Goal: Task Accomplishment & Management: Manage account settings

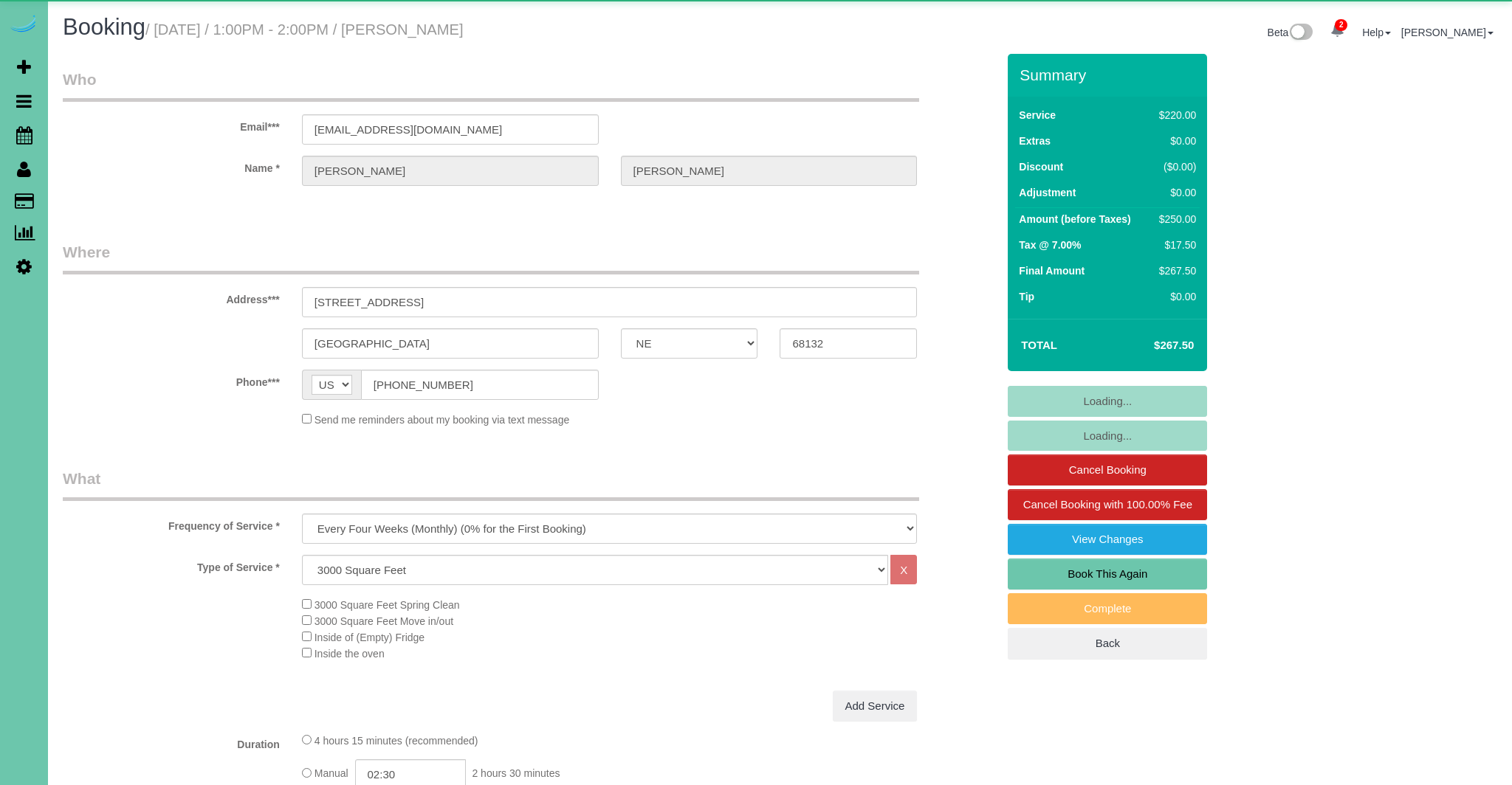
select select "NE"
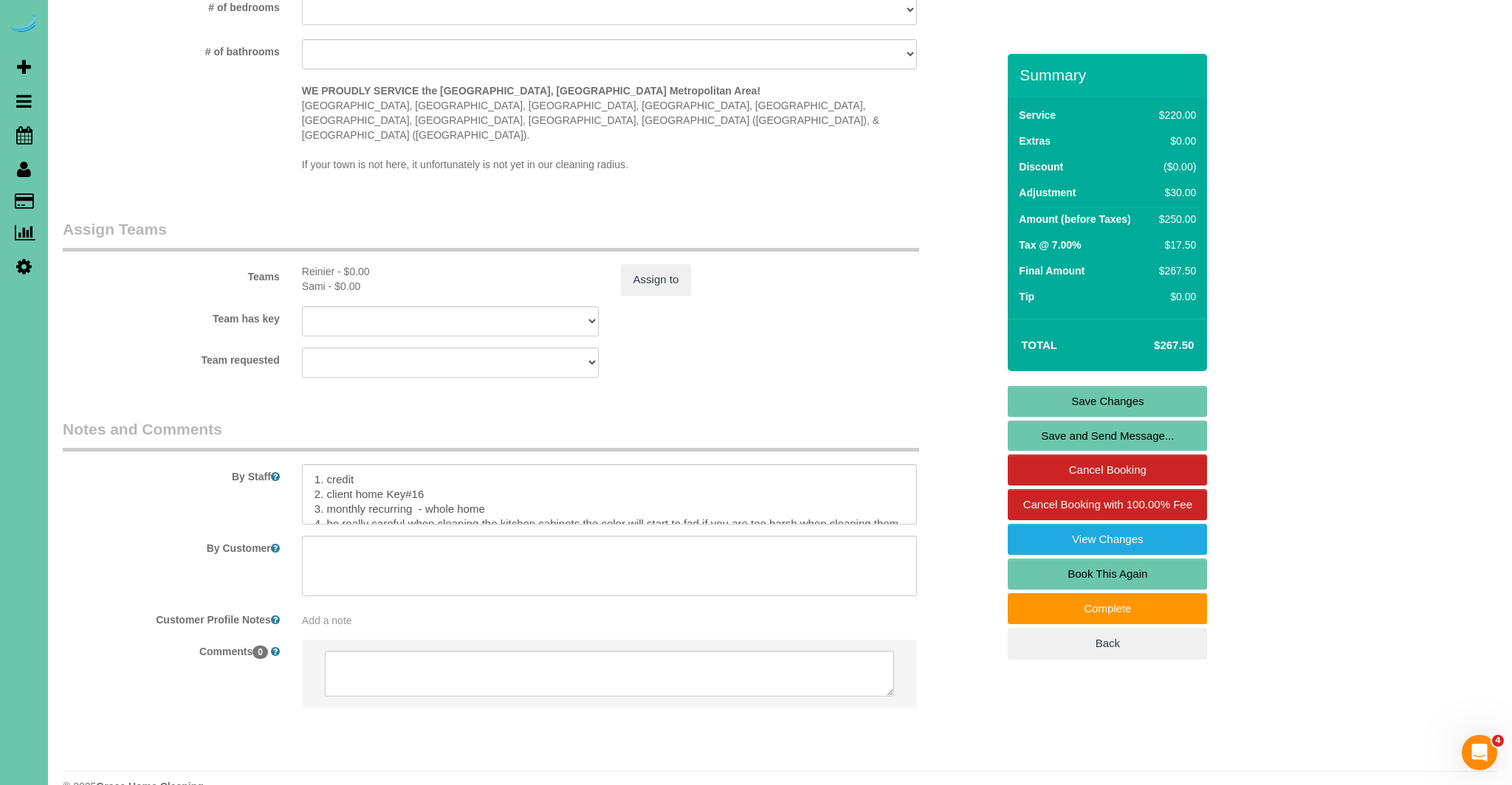
scroll to position [59, 0]
click at [453, 465] on textarea at bounding box center [609, 494] width 616 height 61
click at [422, 465] on textarea at bounding box center [609, 494] width 616 height 61
paste textarea "1. Crédito 2. Cliente, casa clave n.º 16. 3. Mensual recurrente, toda la casa. …"
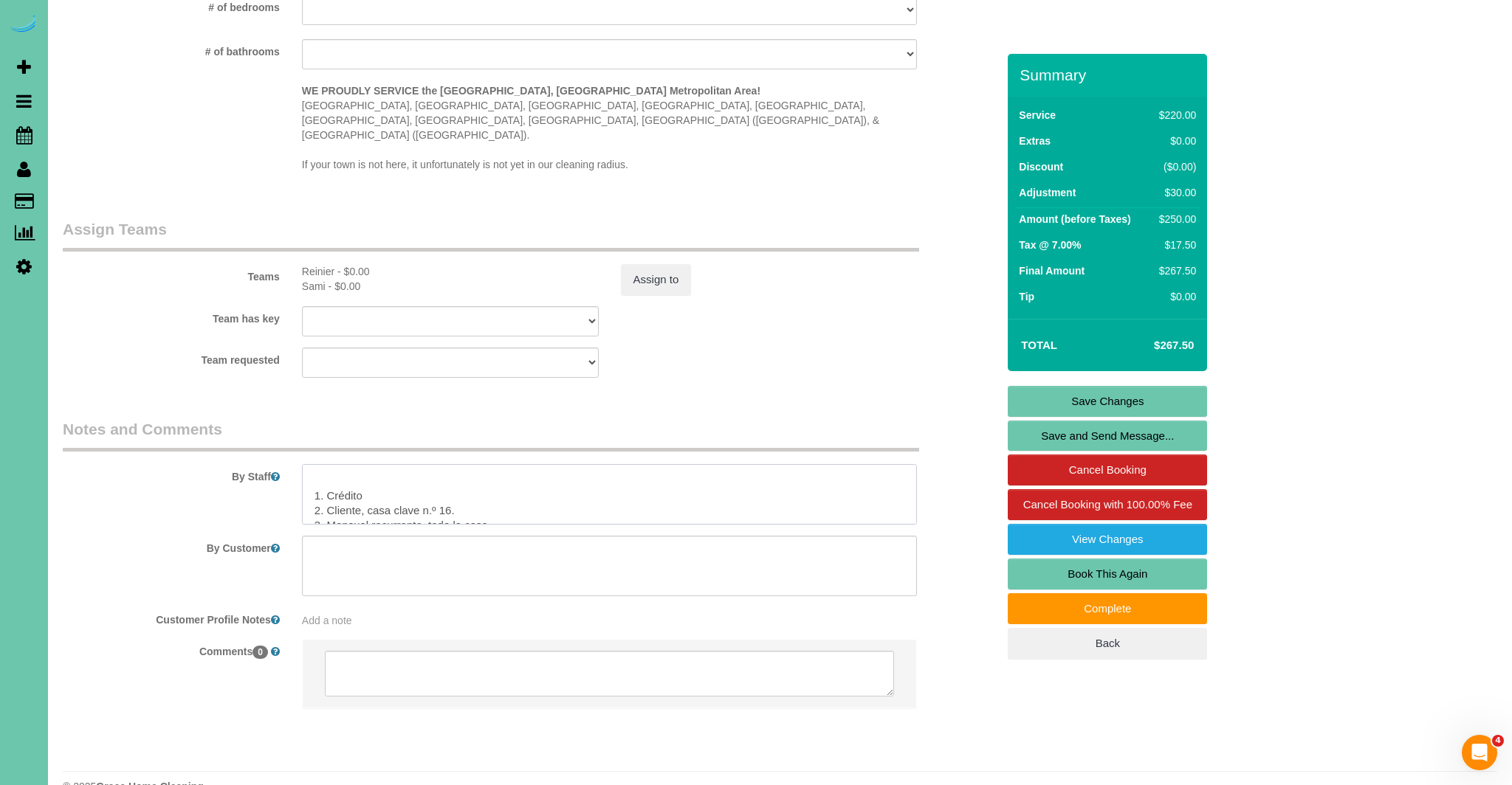
scroll to position [96, 0]
drag, startPoint x: 398, startPoint y: 473, endPoint x: 444, endPoint y: 481, distance: 46.7
click at [397, 473] on textarea at bounding box center [609, 494] width 616 height 61
drag, startPoint x: 392, startPoint y: 464, endPoint x: 363, endPoint y: 462, distance: 29.1
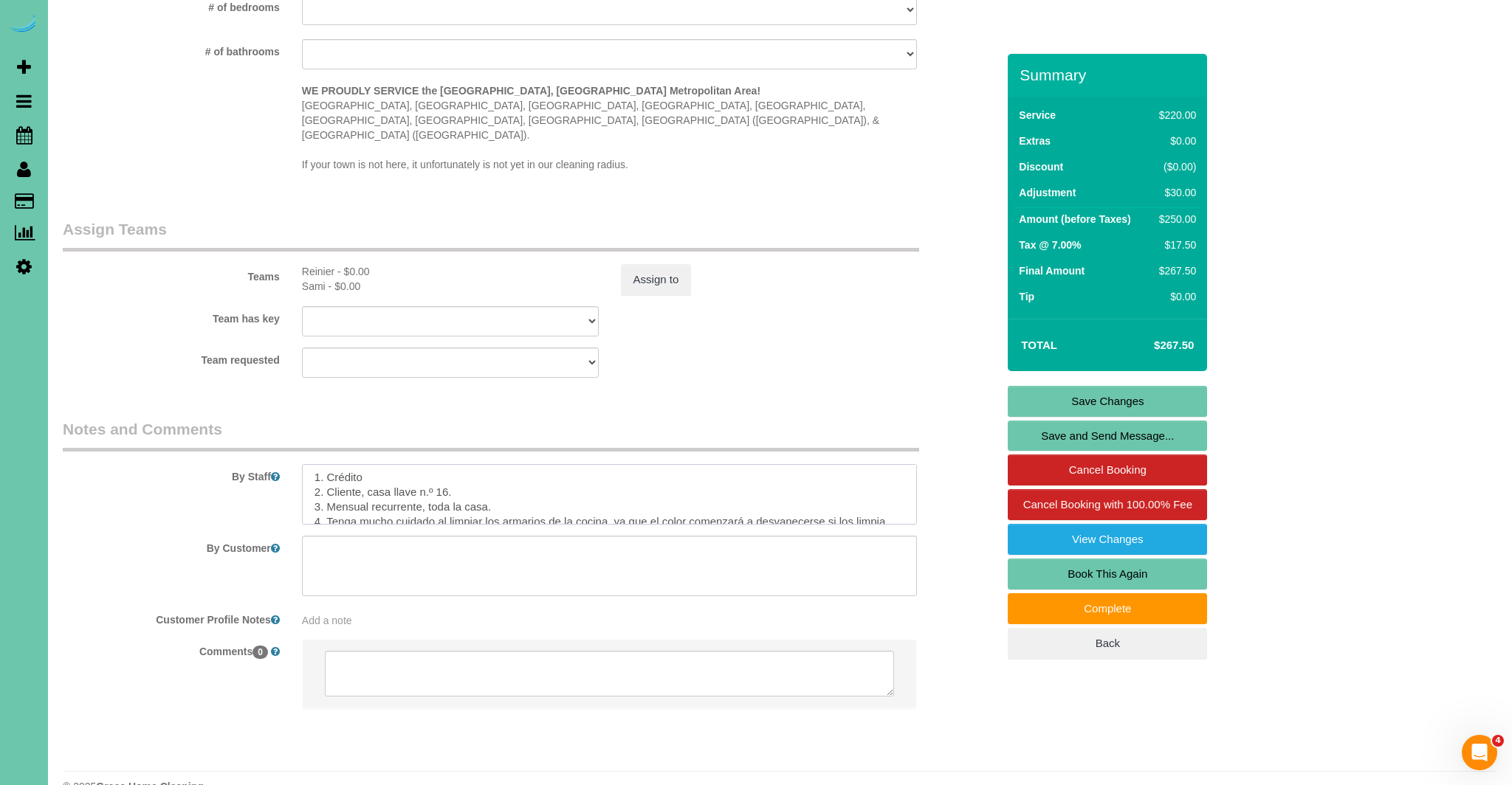
click at [363, 465] on textarea at bounding box center [609, 494] width 616 height 61
drag, startPoint x: 361, startPoint y: 453, endPoint x: 386, endPoint y: 453, distance: 25.0
click at [362, 465] on textarea at bounding box center [609, 494] width 616 height 61
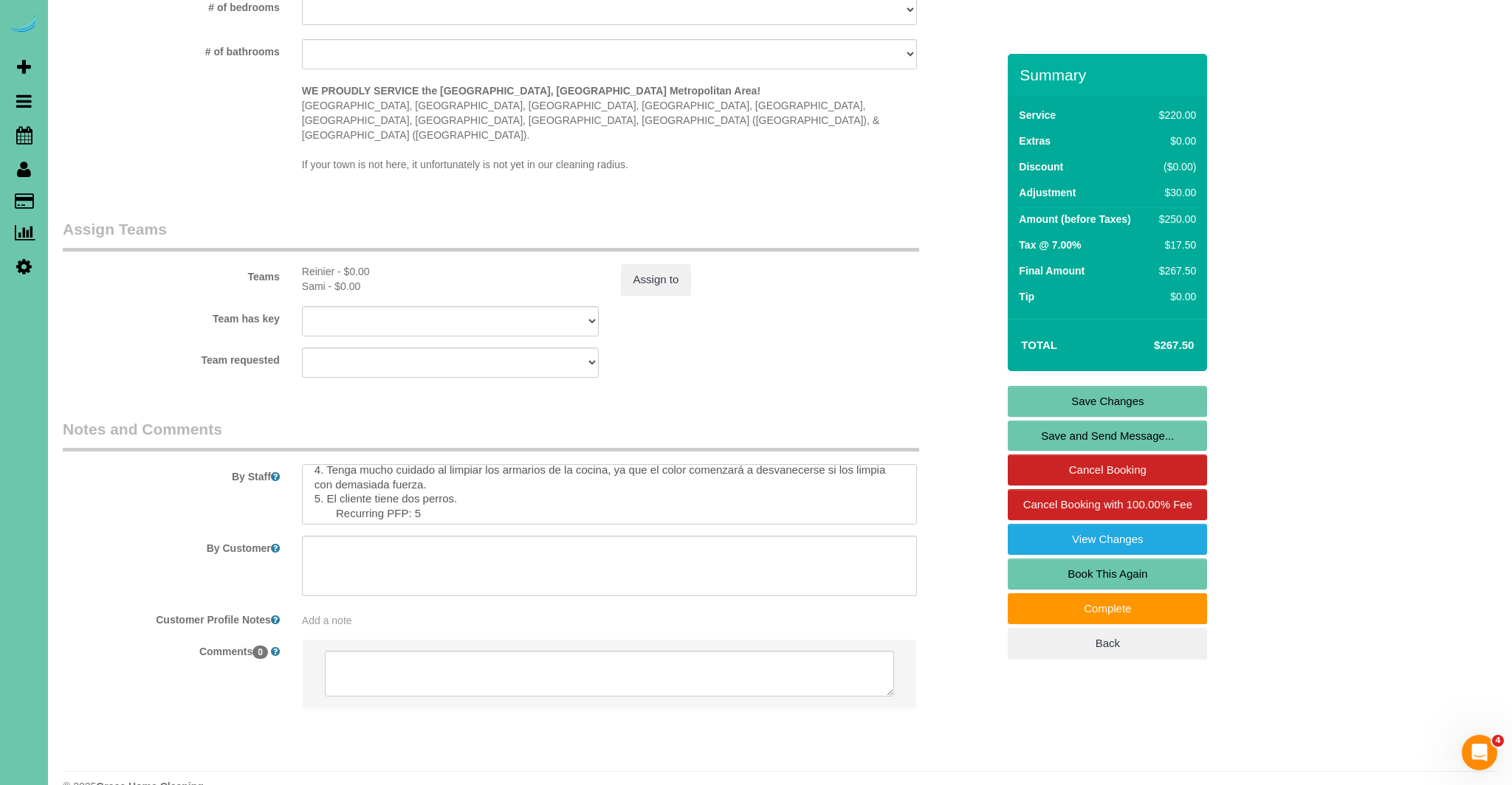
scroll to position [161, 0]
type textarea "1. credit 2. client home Key#16 3. monthly recurring - whole home 4. be really …"
click at [1150, 399] on link "Save Changes" at bounding box center [1108, 401] width 199 height 31
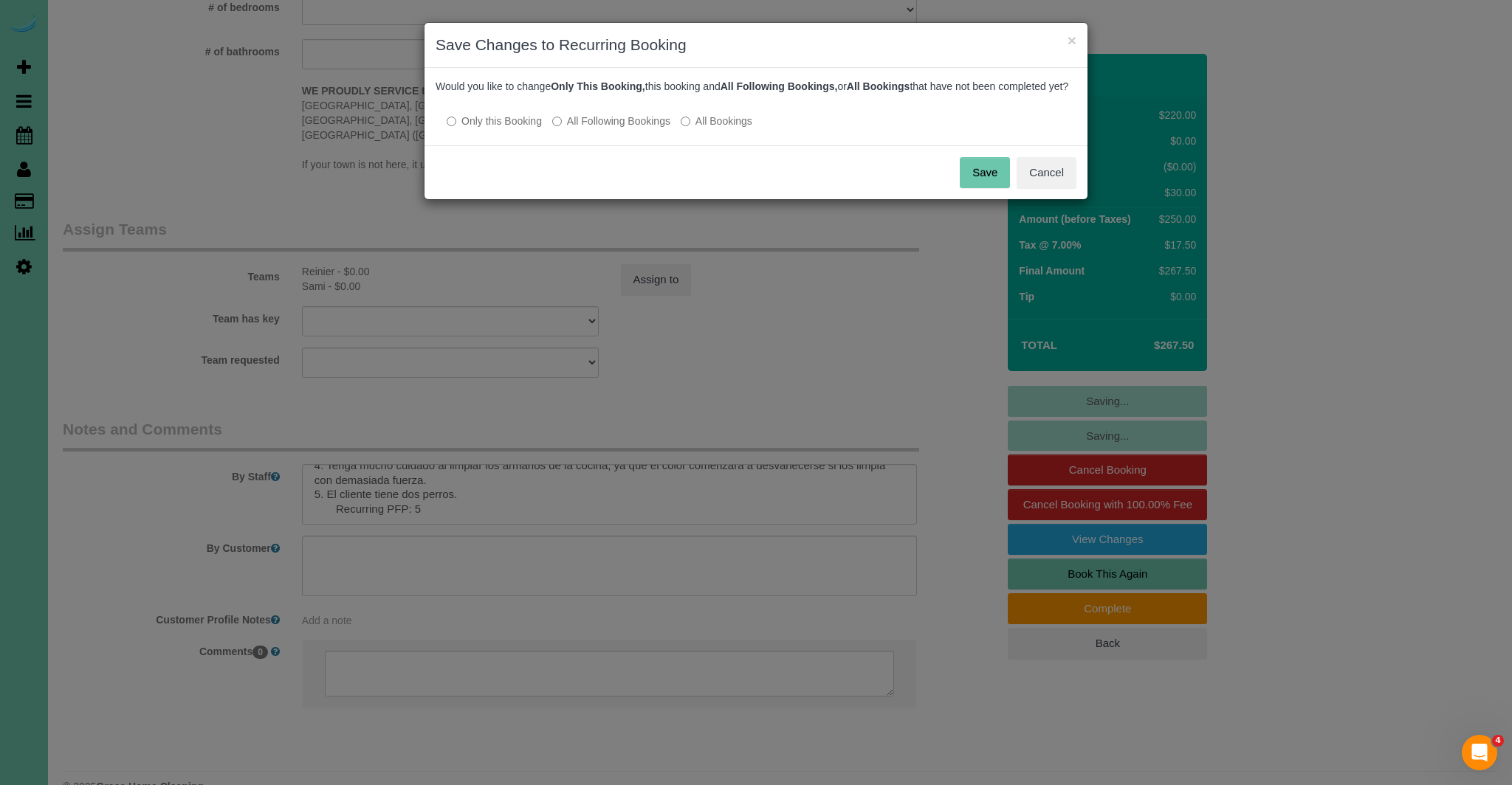
click at [992, 187] on button "Save" at bounding box center [984, 172] width 50 height 31
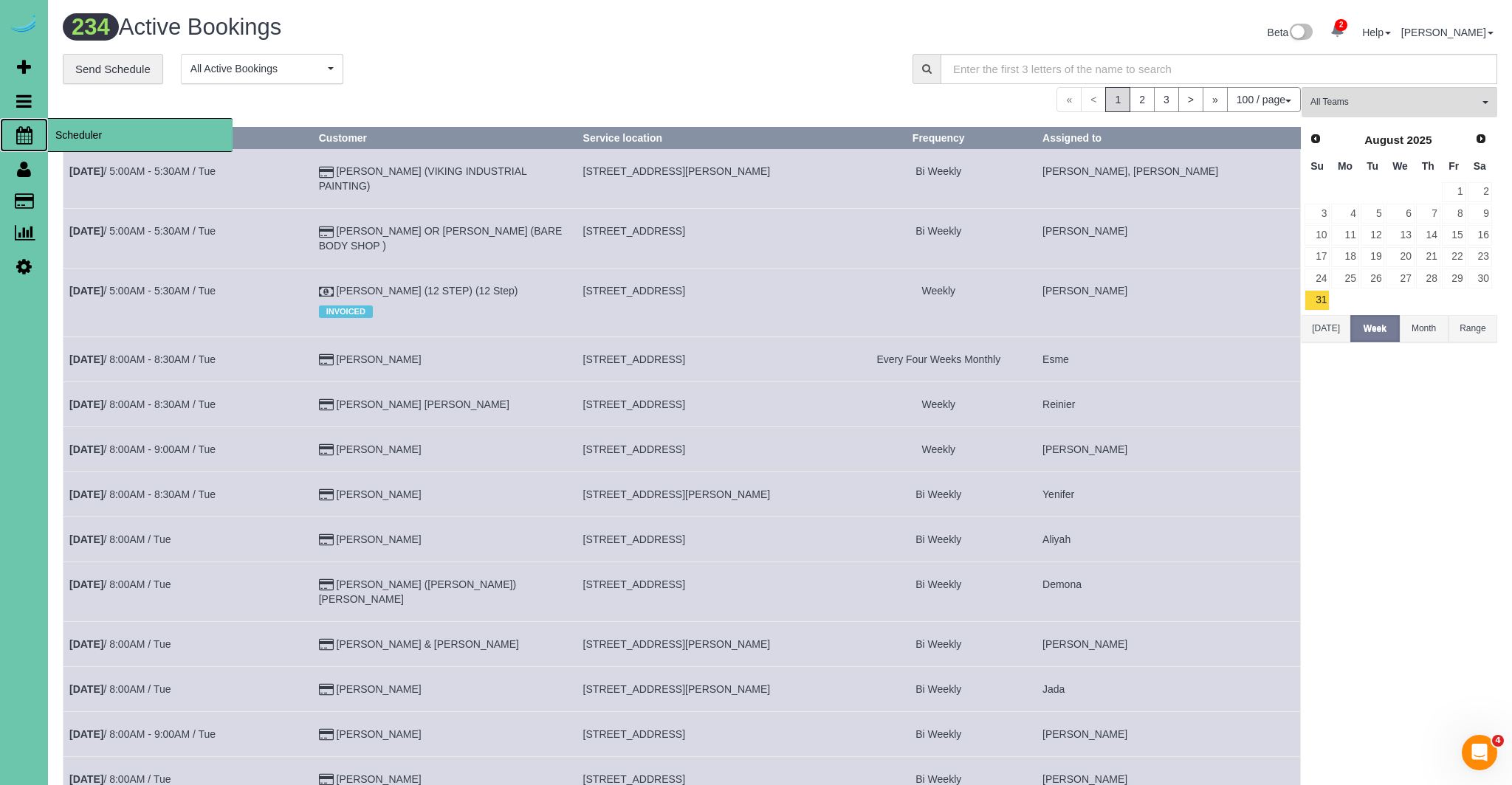
click at [19, 130] on icon at bounding box center [24, 135] width 16 height 18
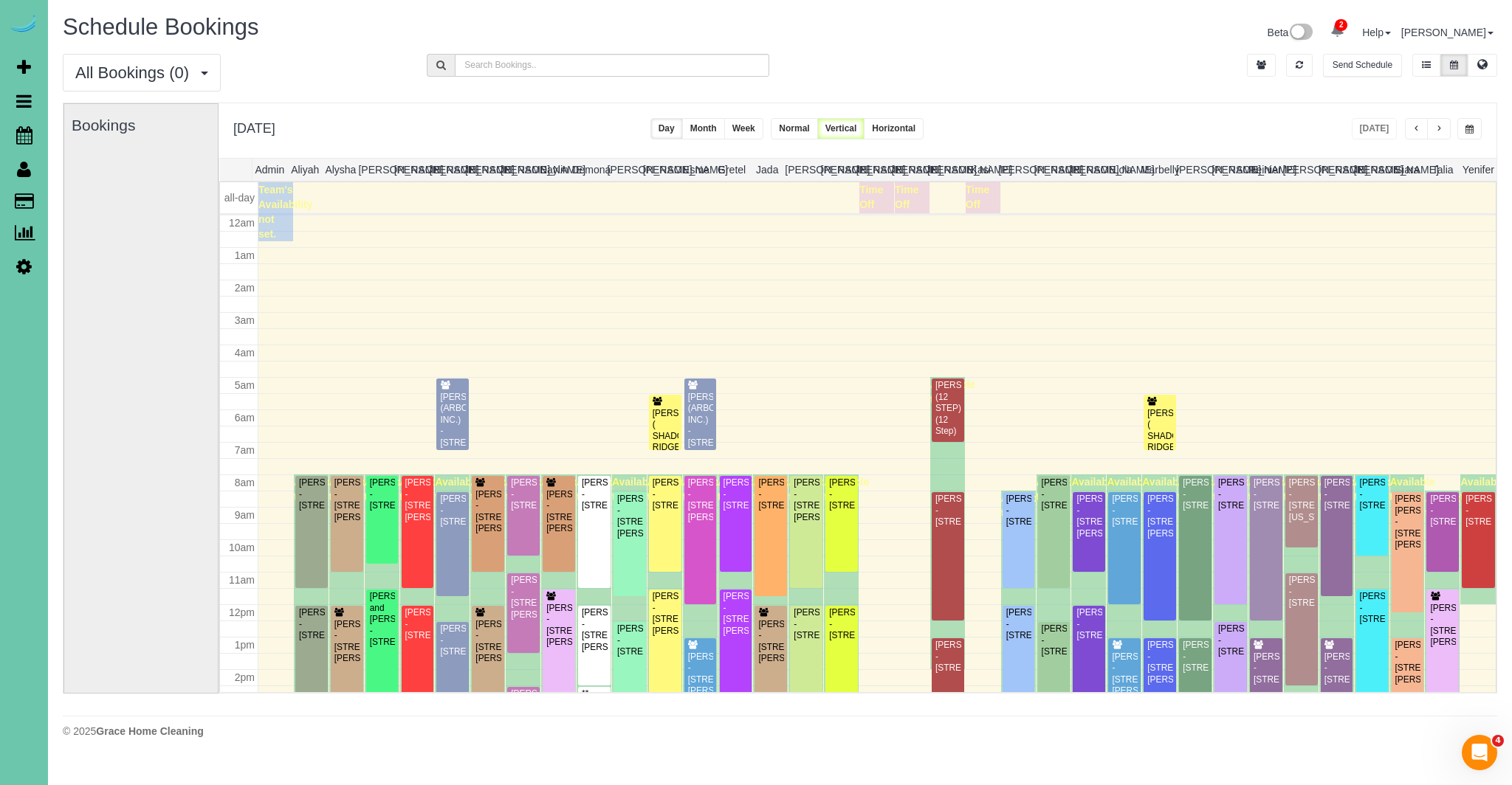
scroll to position [196, 0]
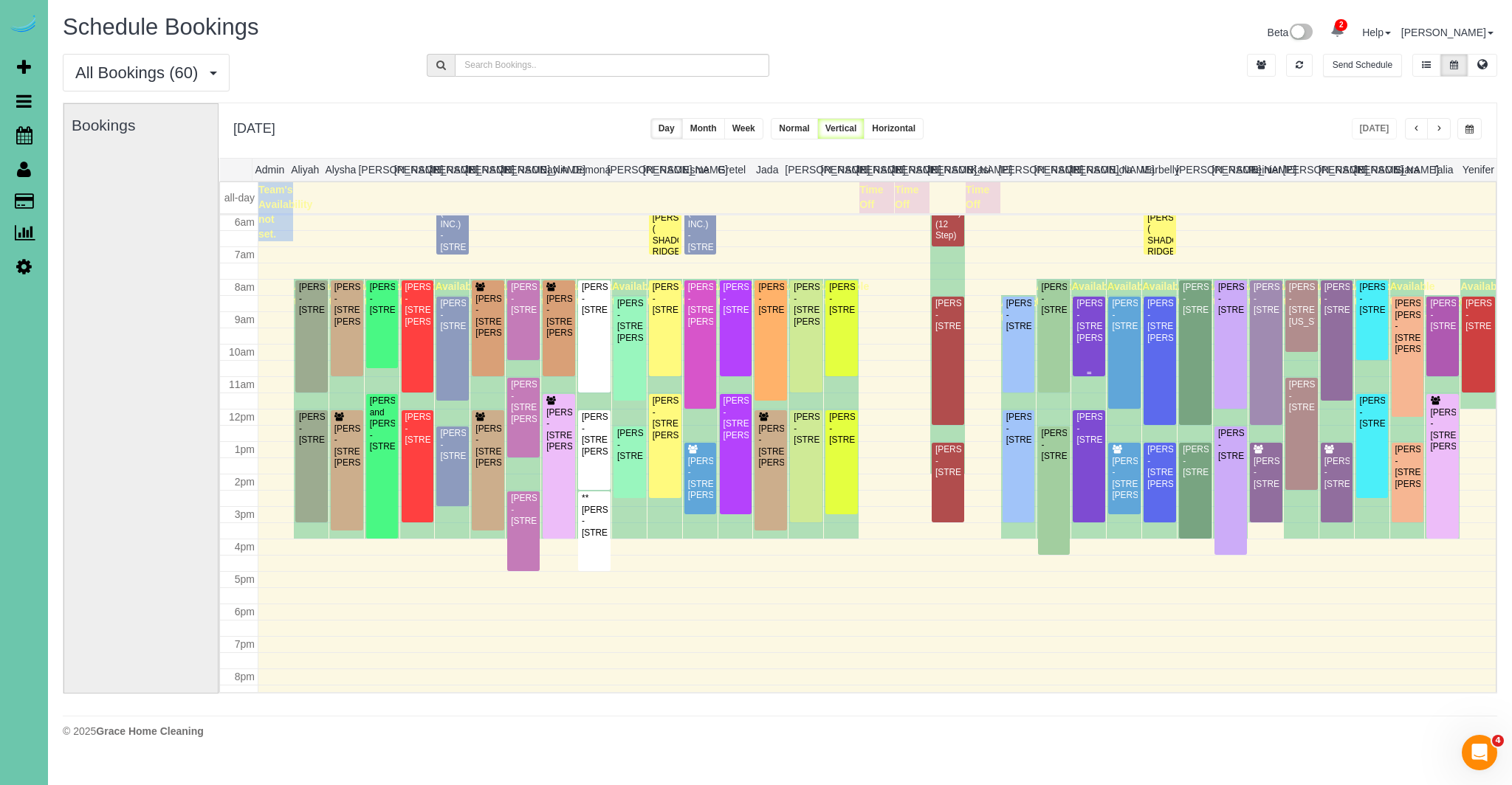
click at [1094, 331] on div "Taylor Miller - 12106 S 209th Ave, Gretna, NE 68028" at bounding box center [1089, 321] width 27 height 46
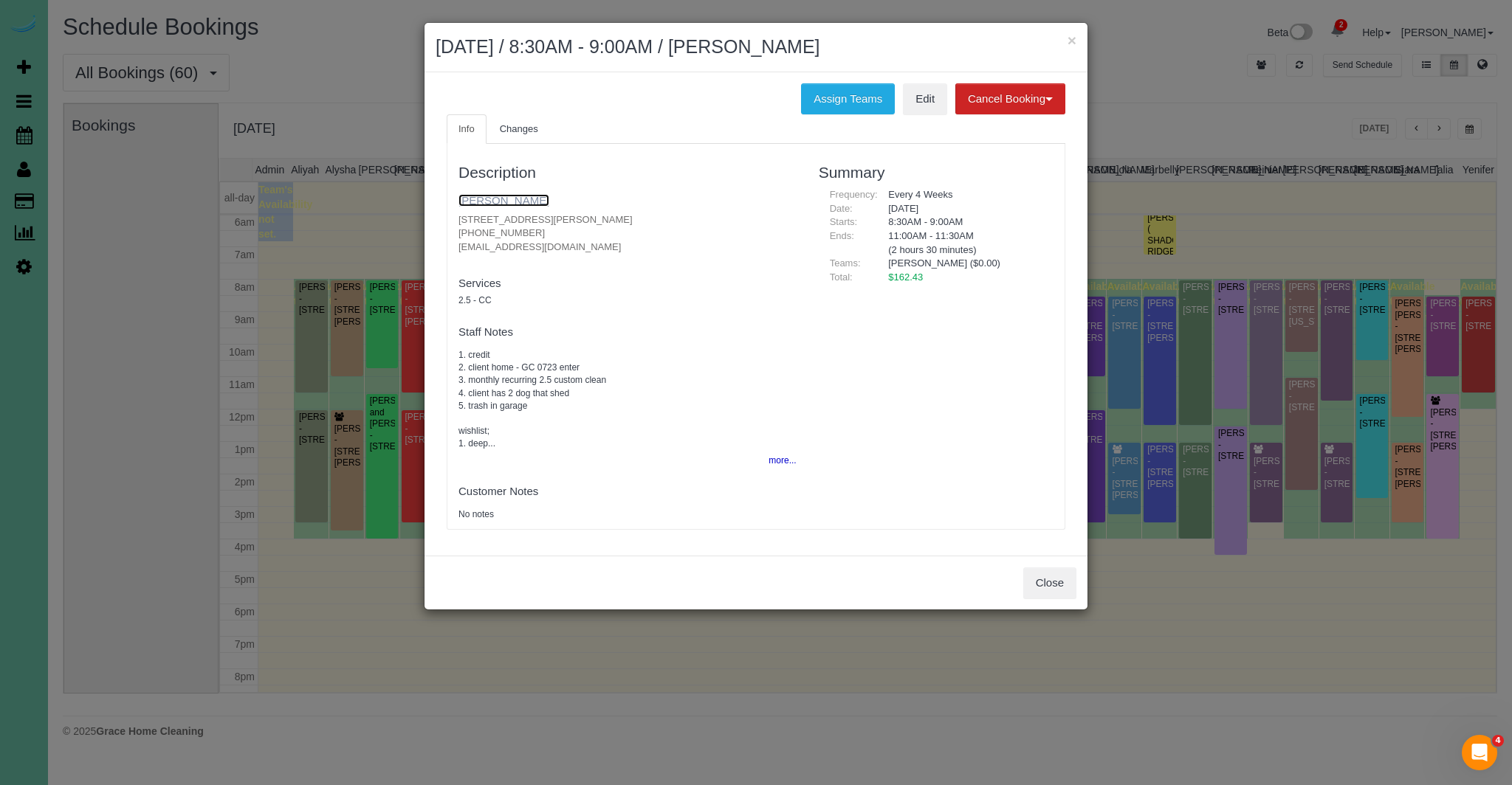
click at [480, 202] on link "Taylor Miller" at bounding box center [504, 200] width 91 height 13
click at [1059, 590] on button "Close" at bounding box center [1049, 582] width 53 height 31
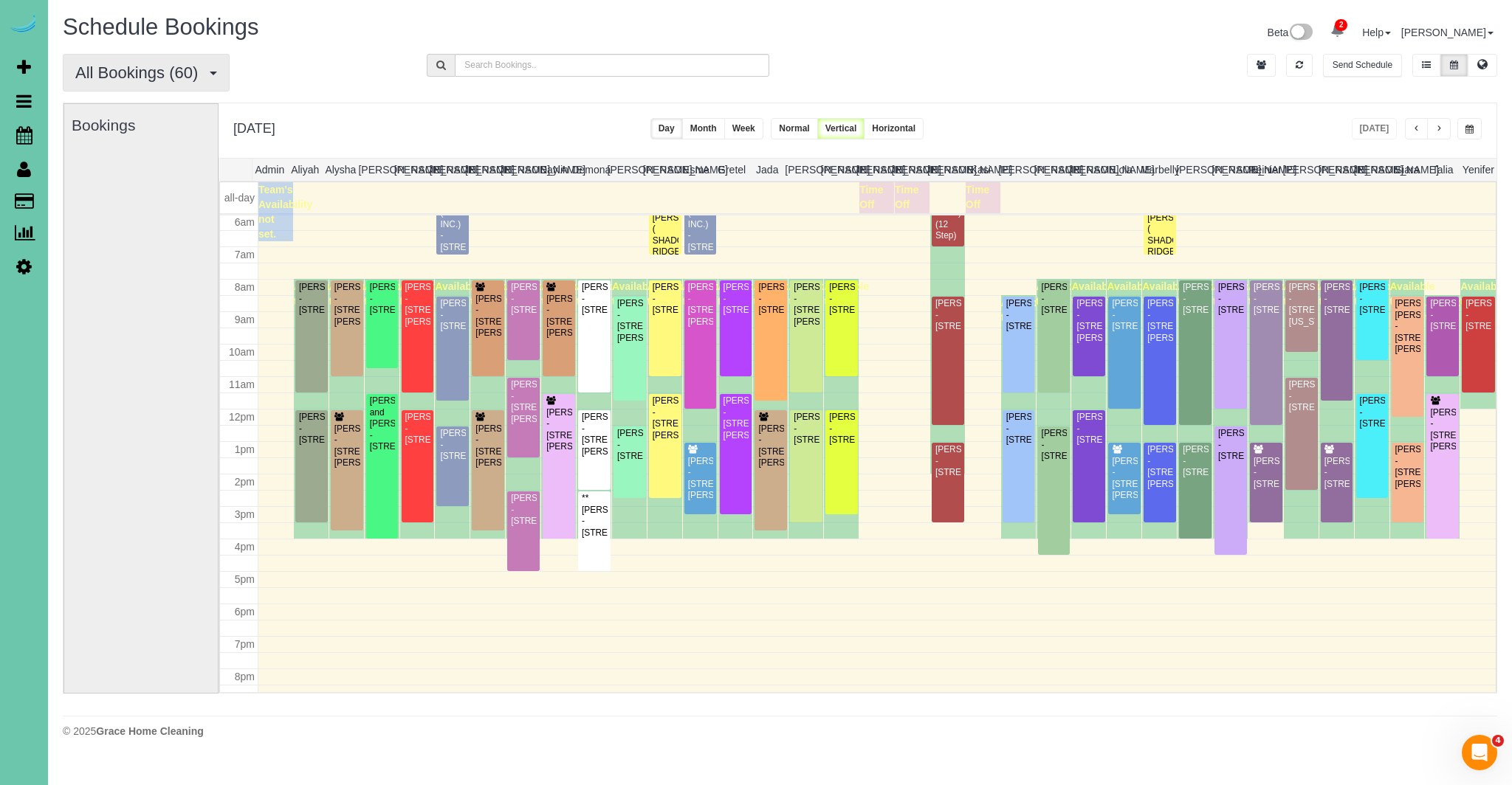
click at [205, 70] on span "All Bookings (60)" at bounding box center [140, 73] width 130 height 19
click at [173, 161] on link "New Customer Bookings" at bounding box center [141, 164] width 156 height 19
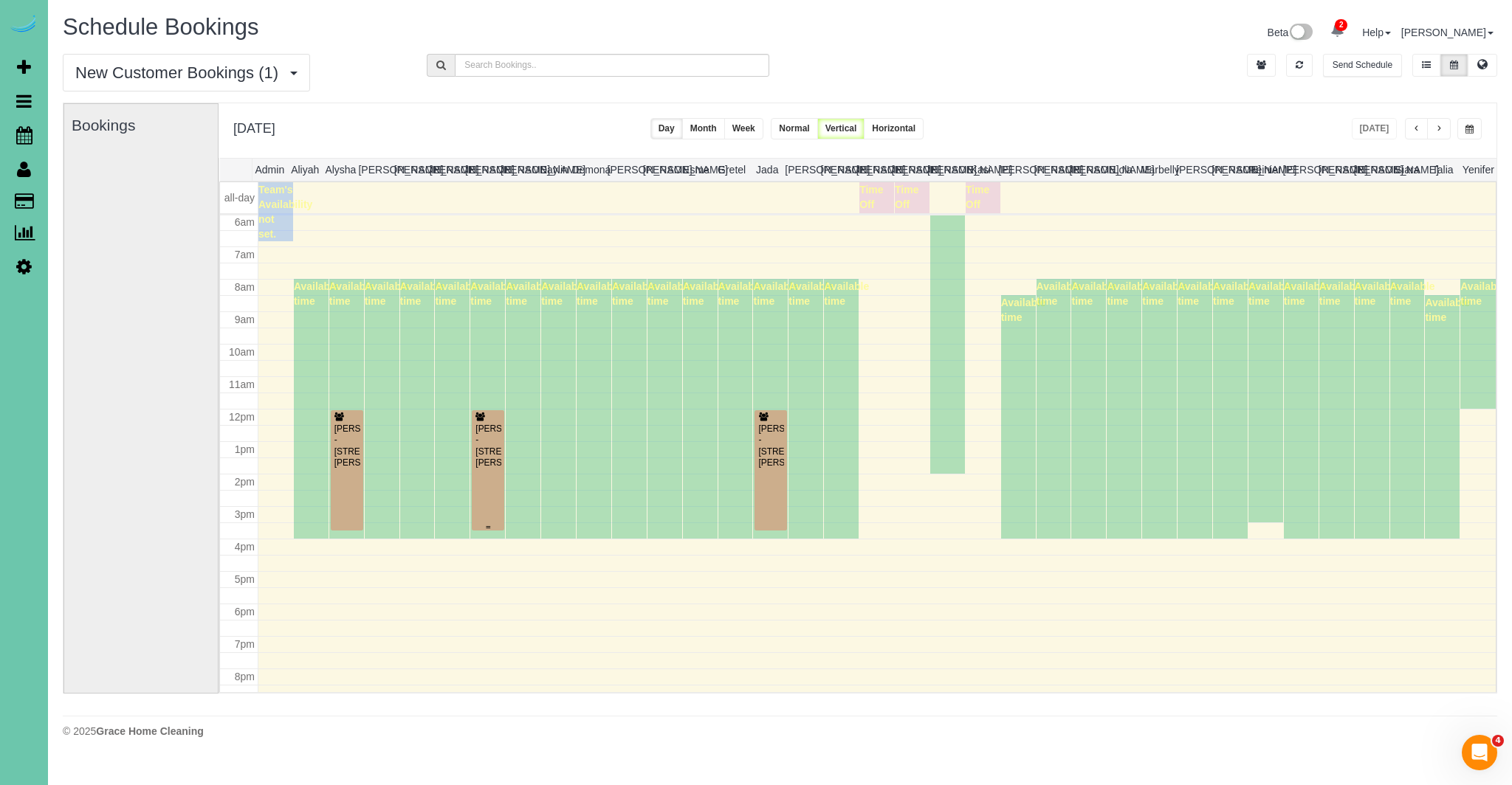
click at [482, 452] on div "Katy Roshone - 8011 Manderson St., Omaha, NE 68134" at bounding box center [488, 447] width 27 height 46
click at [482, 452] on body "2 Beta Your Notifications You have 0 alerts × You have 7 to charge for 09/03/20…" at bounding box center [756, 392] width 1512 height 785
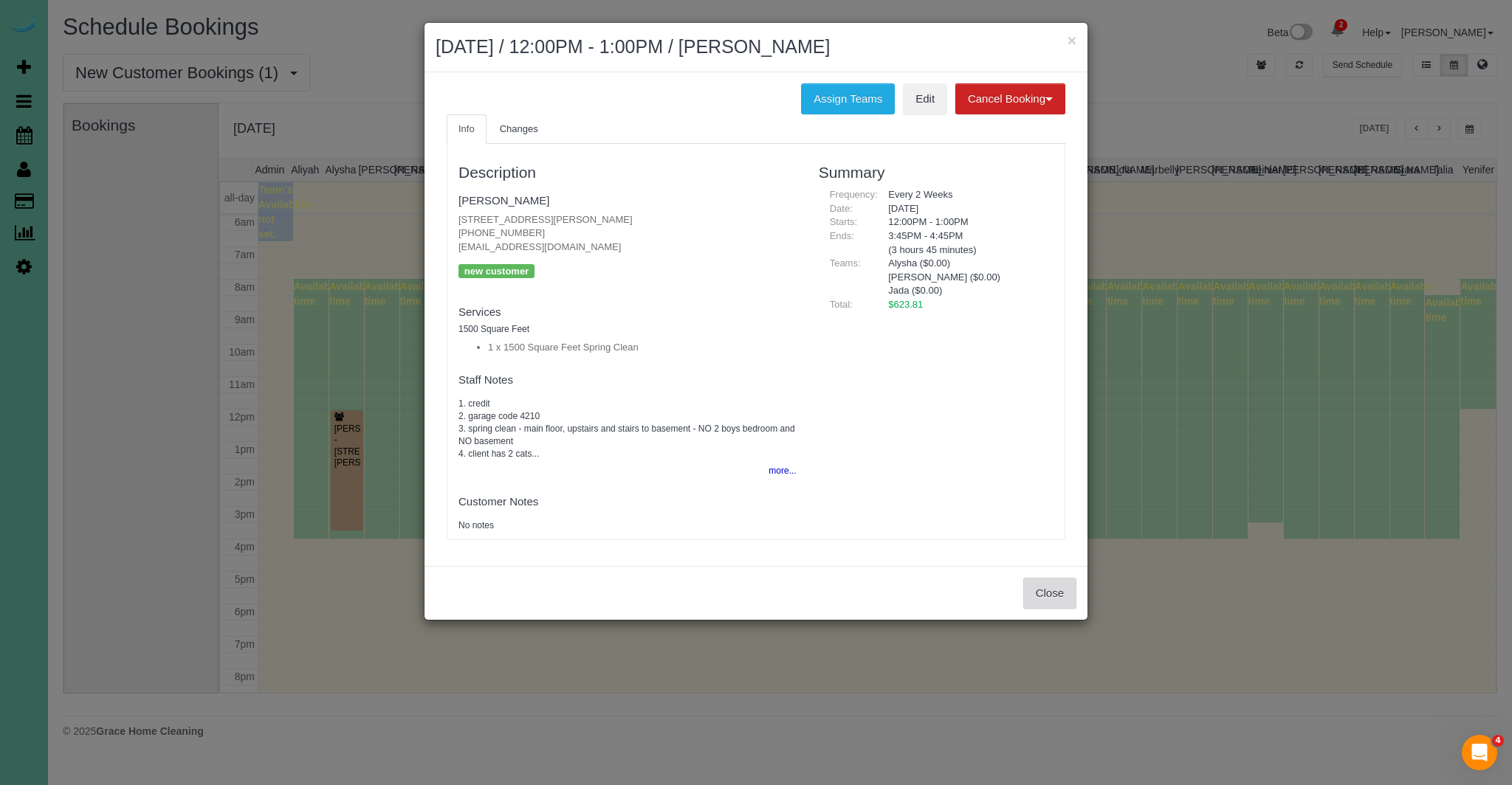
click at [1054, 597] on button "Close" at bounding box center [1049, 593] width 53 height 31
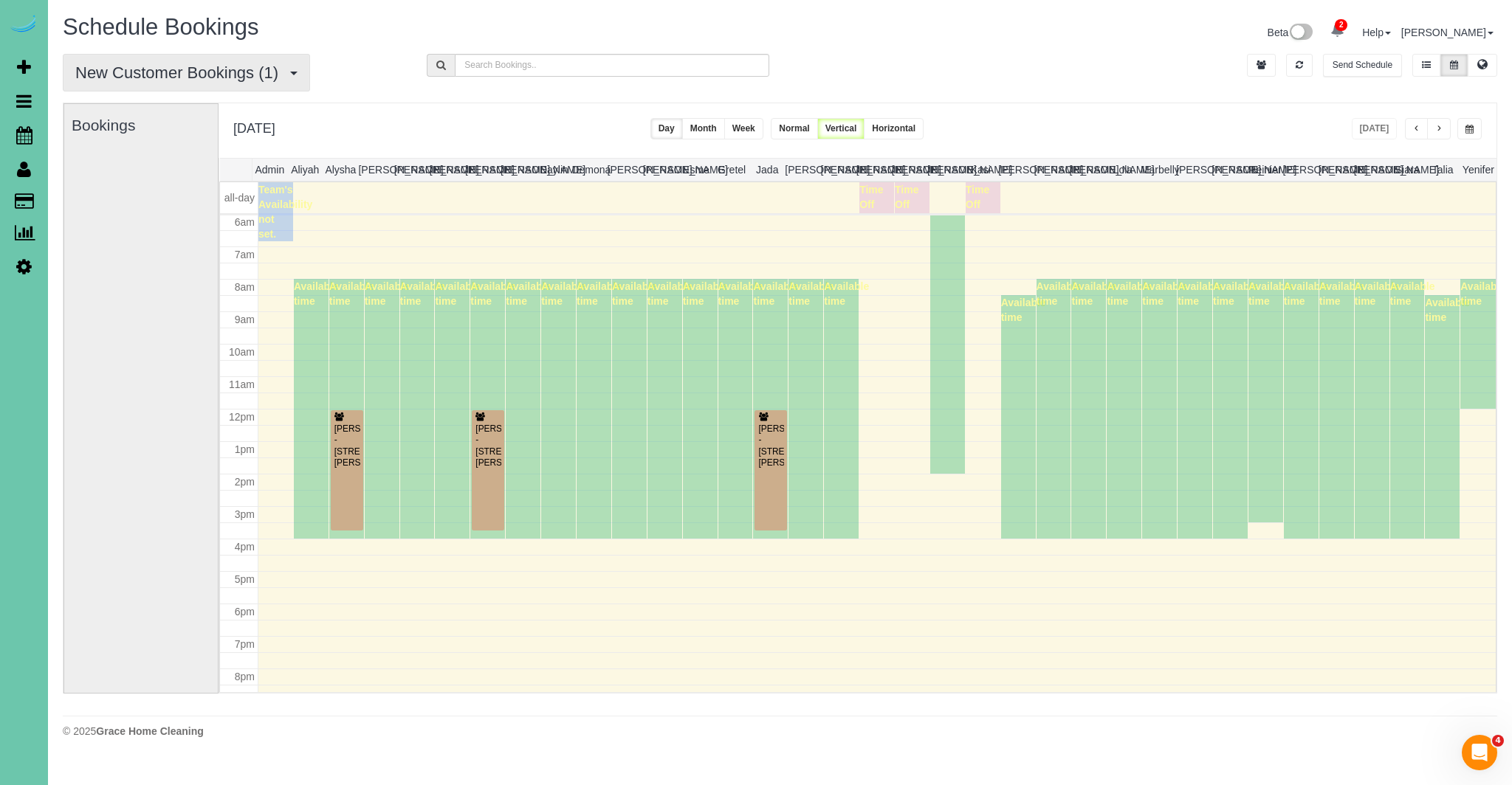
click at [237, 71] on span "New Customer Bookings (1)" at bounding box center [180, 73] width 210 height 19
click at [95, 105] on link "All Bookings" at bounding box center [141, 106] width 156 height 19
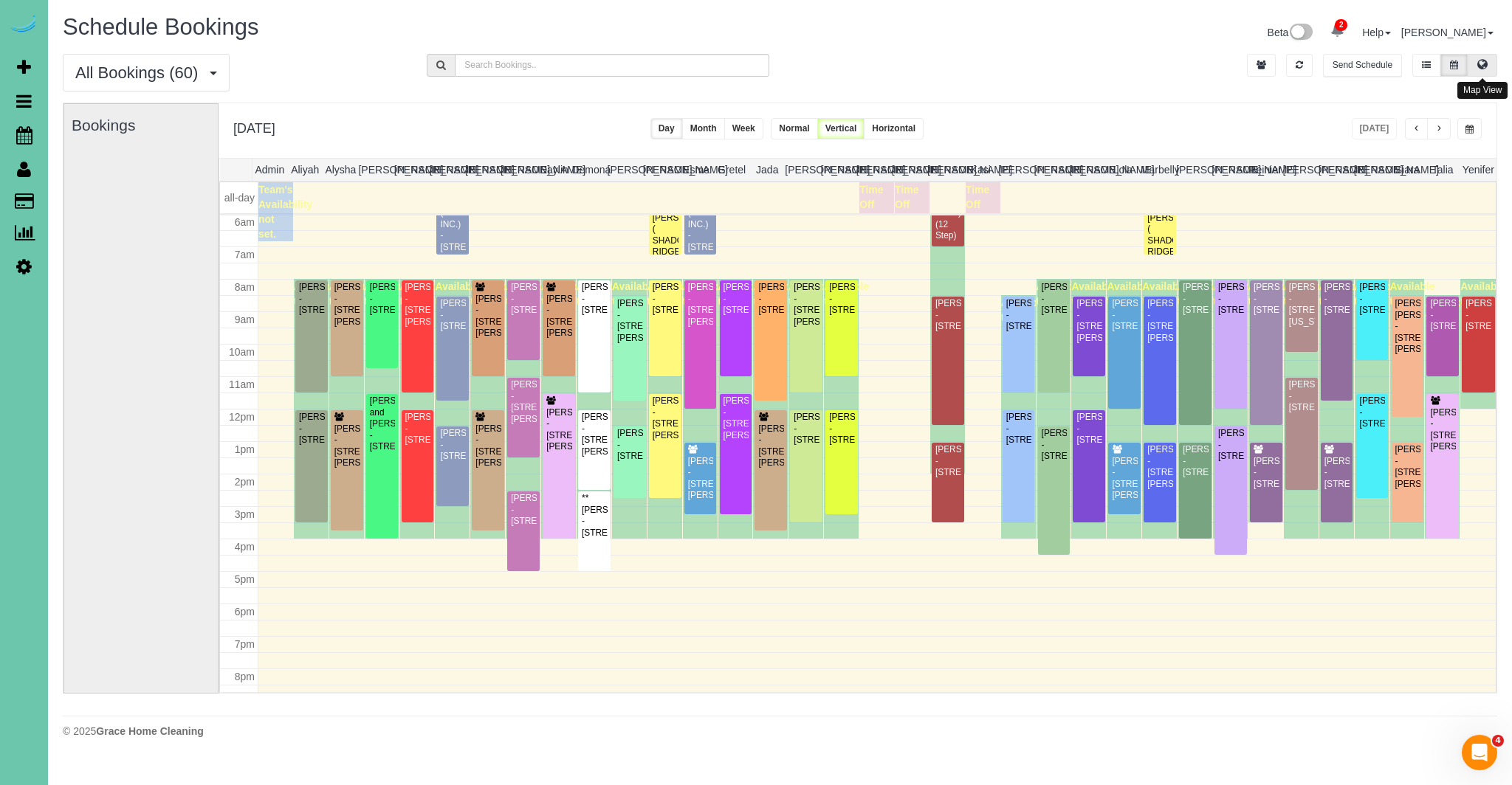
click at [1483, 72] on button at bounding box center [1483, 65] width 30 height 23
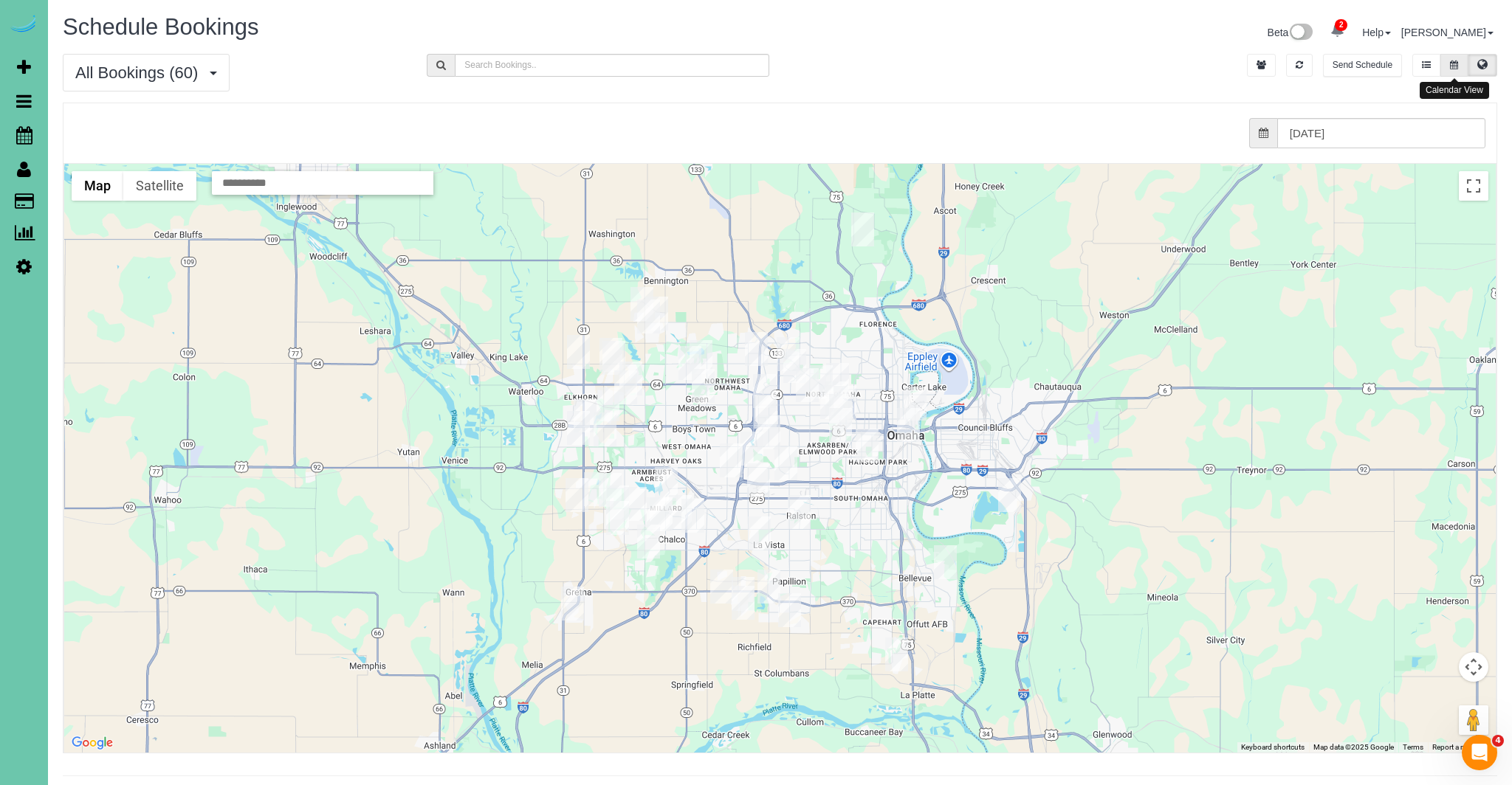
click at [1454, 59] on button at bounding box center [1453, 65] width 27 height 23
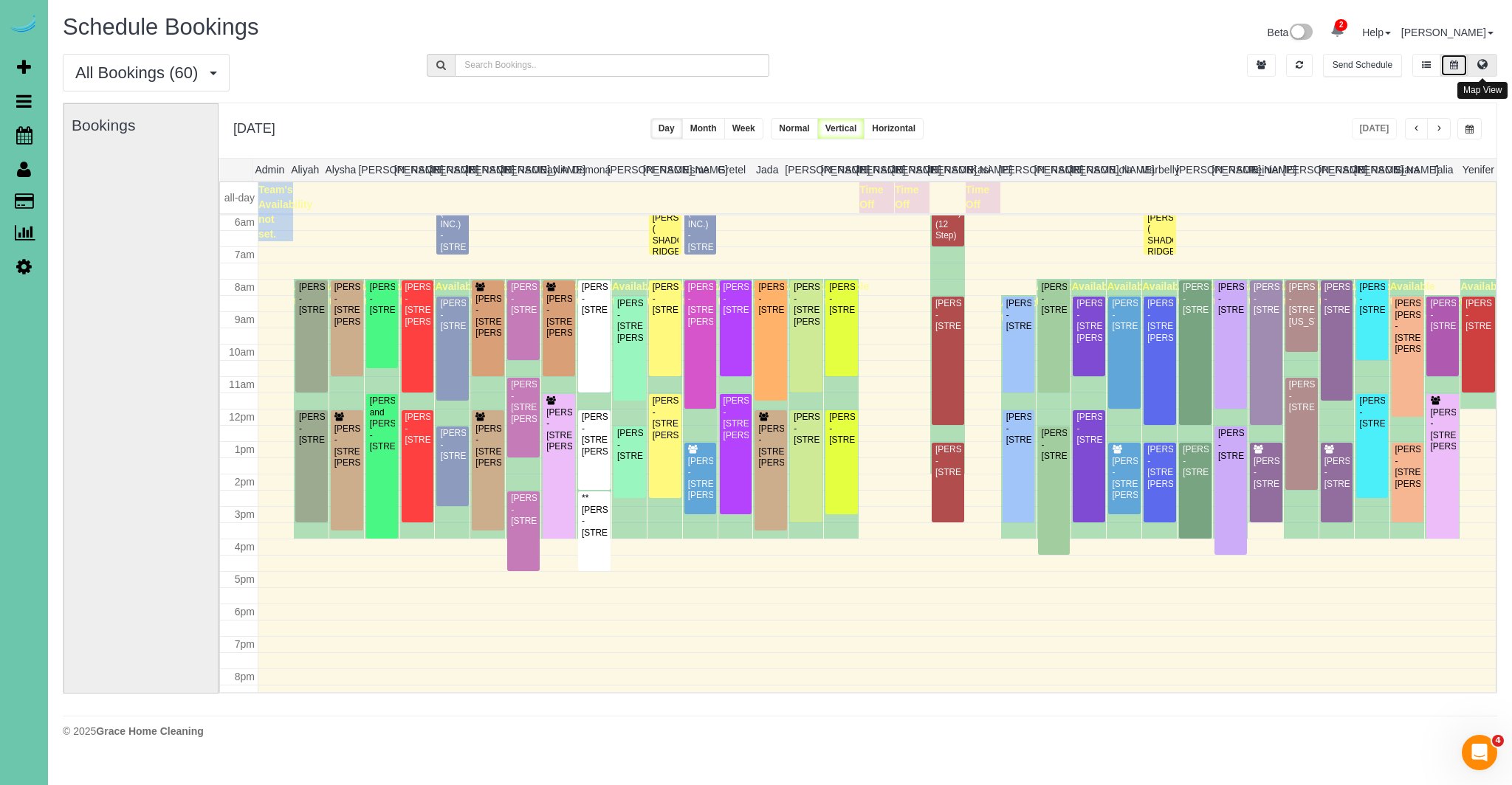
click at [1484, 63] on icon at bounding box center [1482, 64] width 10 height 9
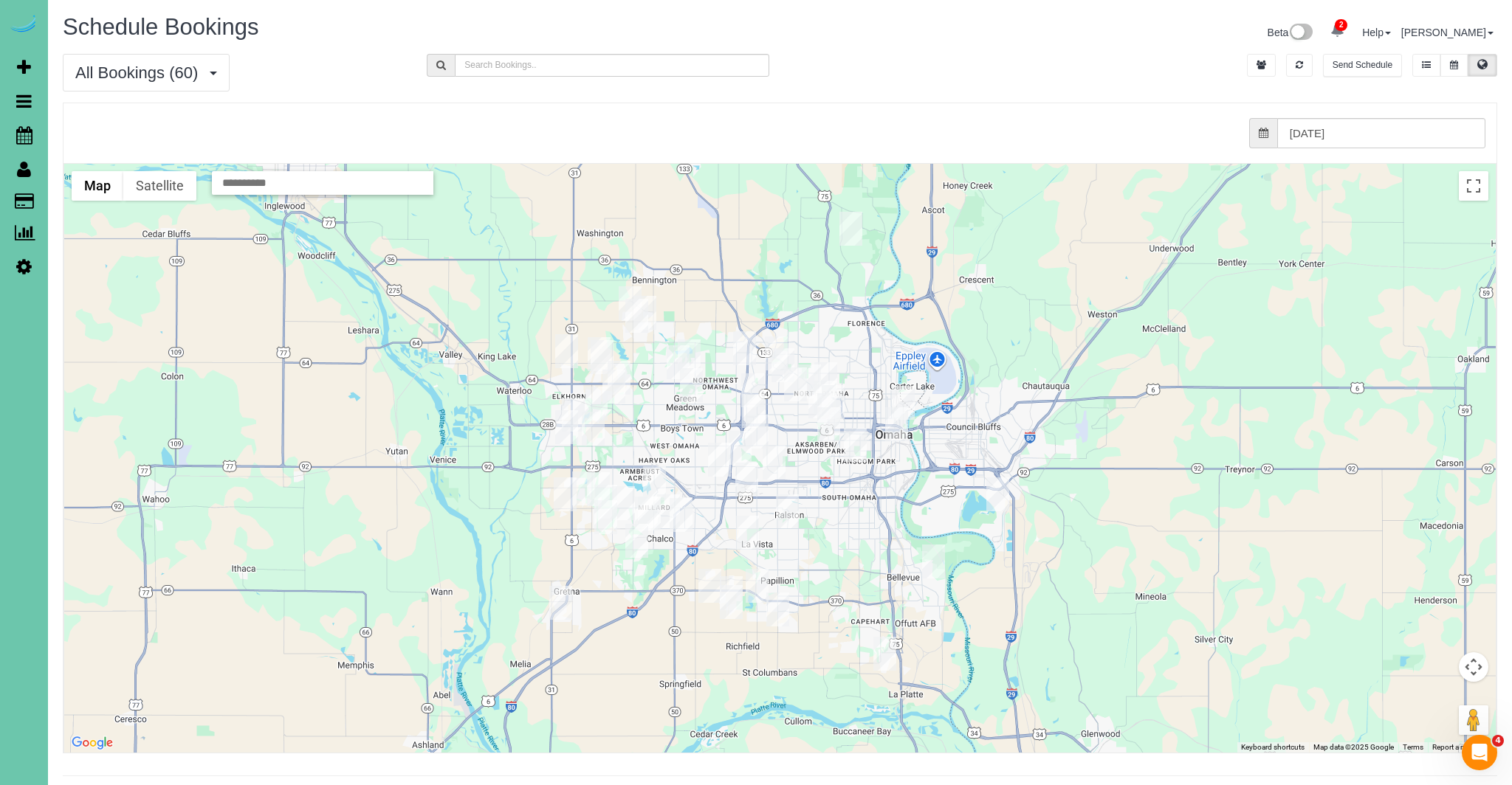
click at [567, 434] on img "09/04/2025 12:00PM - Natalie Haughawout - 20720 Timberlane Dr., Elkhorn, NE 680…" at bounding box center [566, 427] width 23 height 34
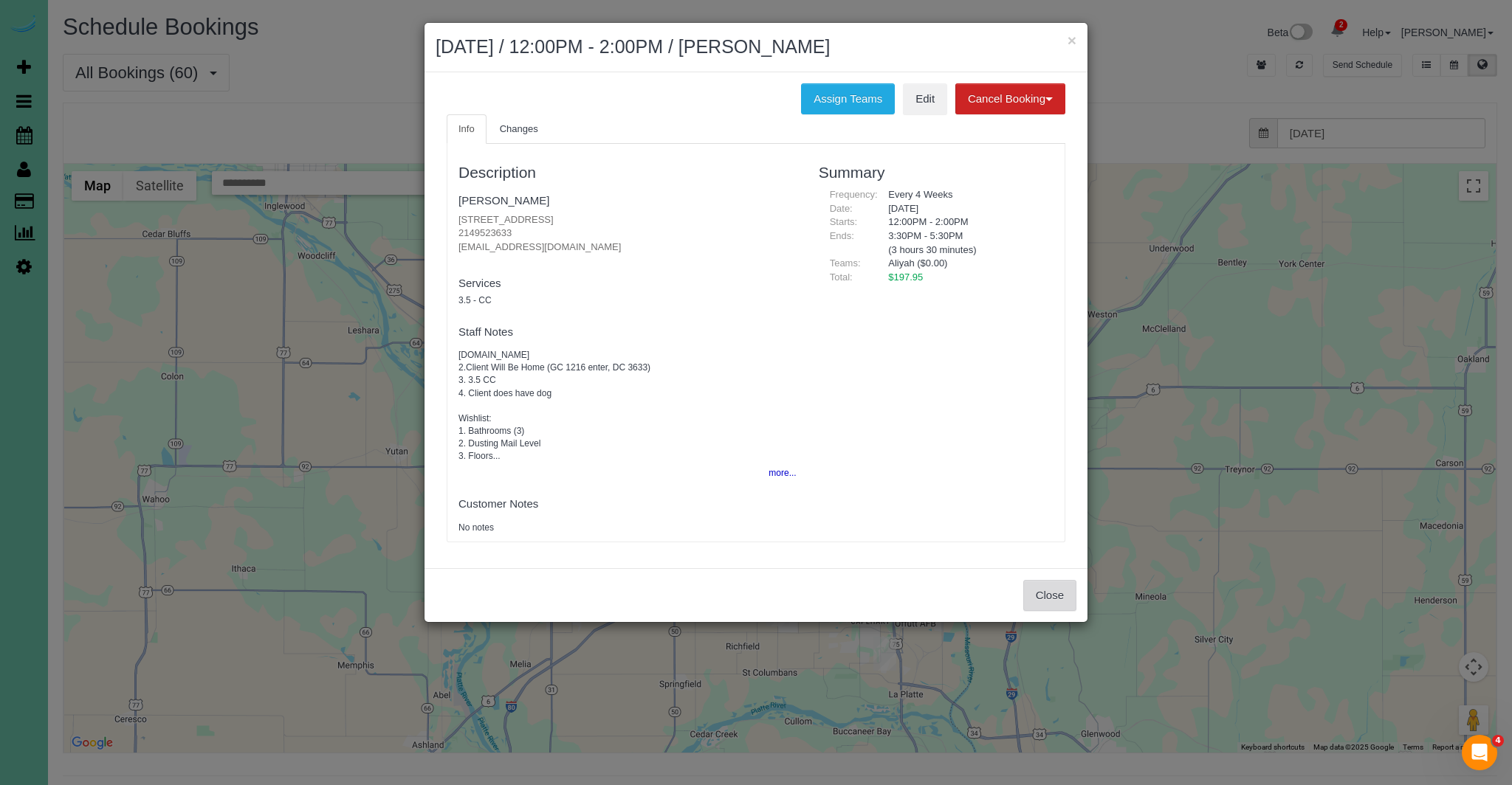
click at [1045, 596] on button "Close" at bounding box center [1049, 595] width 53 height 31
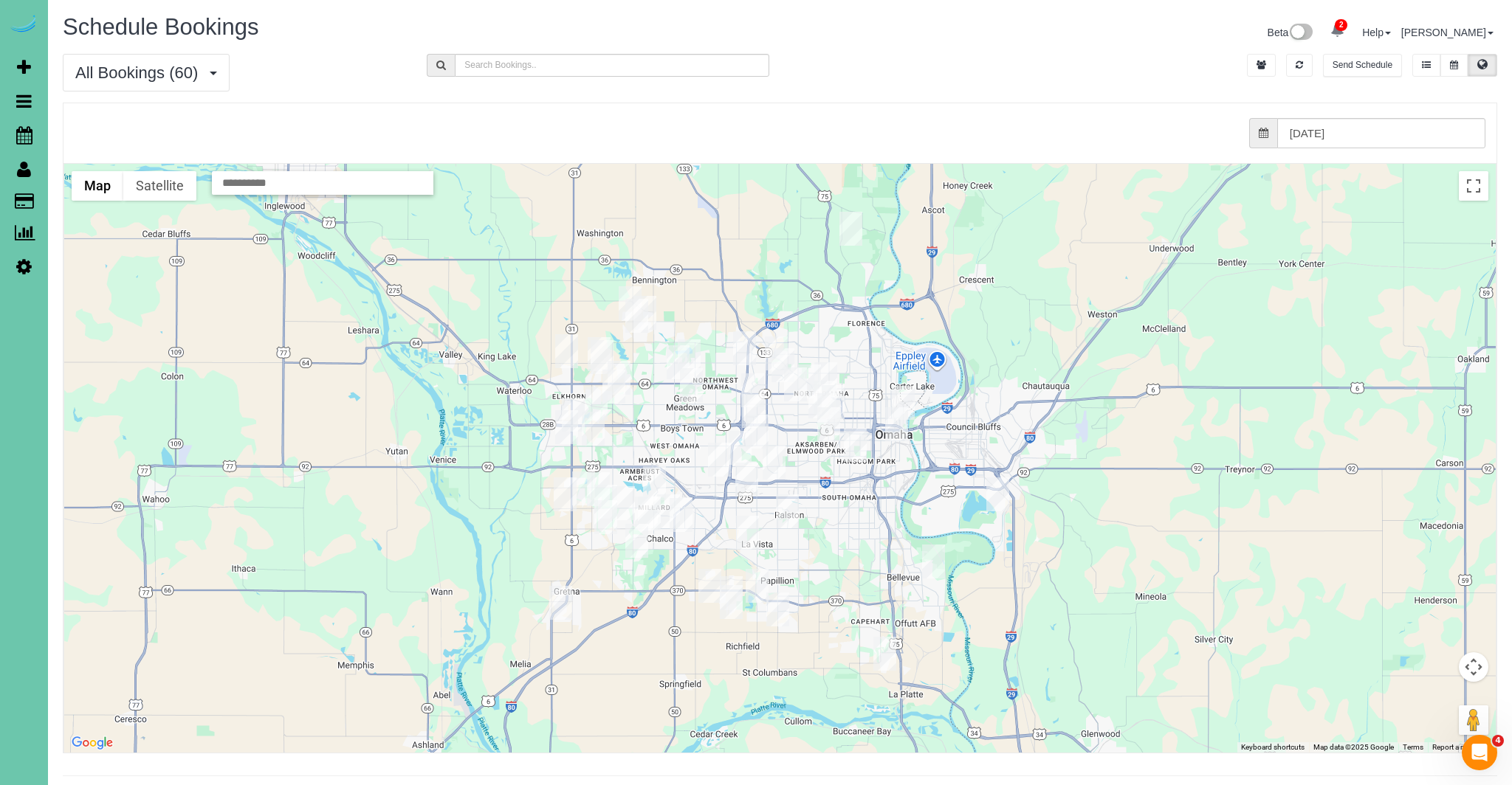
click at [568, 427] on img "09/04/2025 12:00PM - Natalie Haughawout - 20720 Timberlane Dr., Elkhorn, NE 680…" at bounding box center [566, 427] width 23 height 34
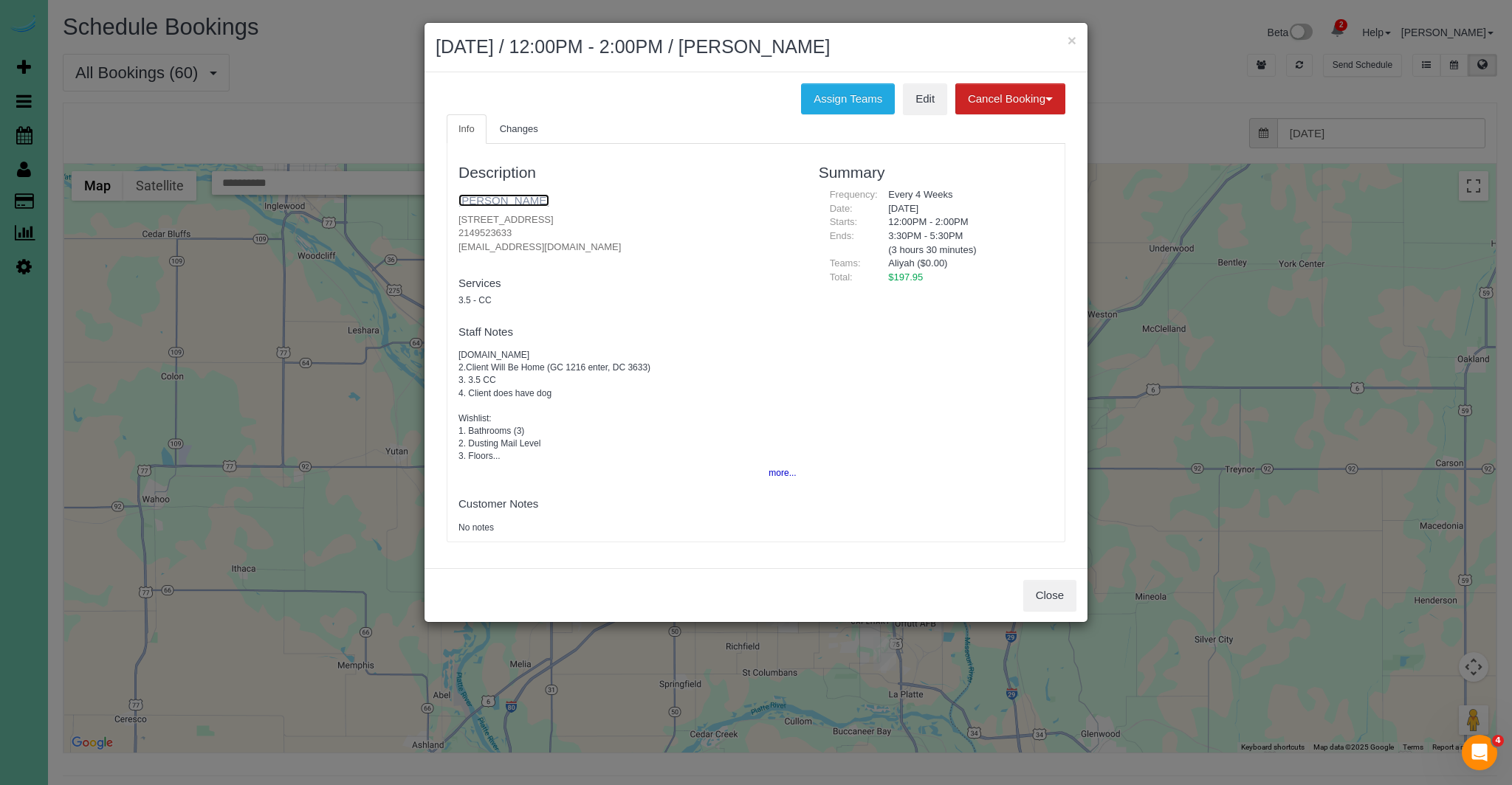
click at [503, 201] on link "Natalie Haughawout" at bounding box center [504, 200] width 91 height 13
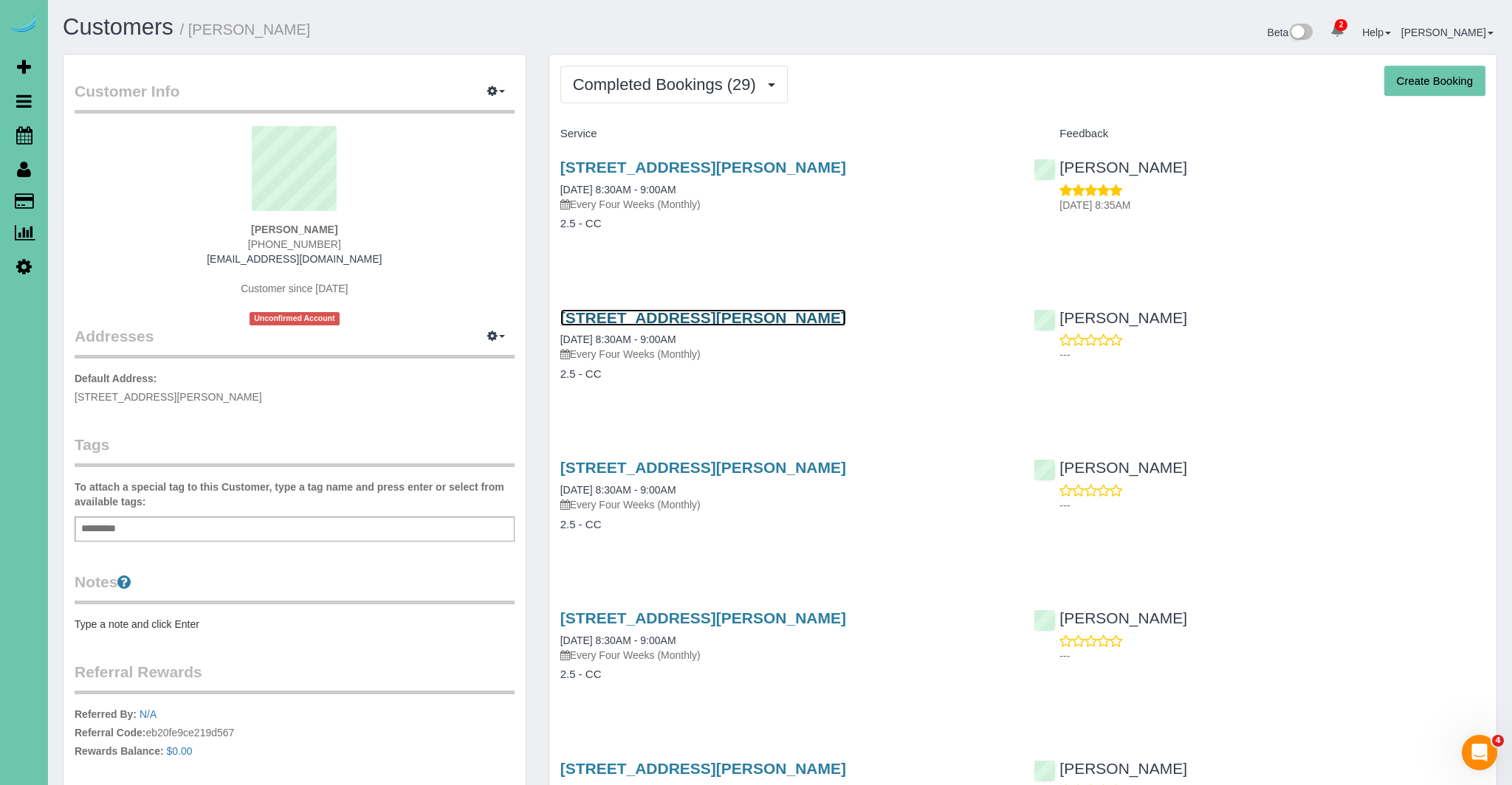
click at [673, 318] on link "12106 S 209th Ave, Gretna, NE 68028" at bounding box center [703, 317] width 286 height 17
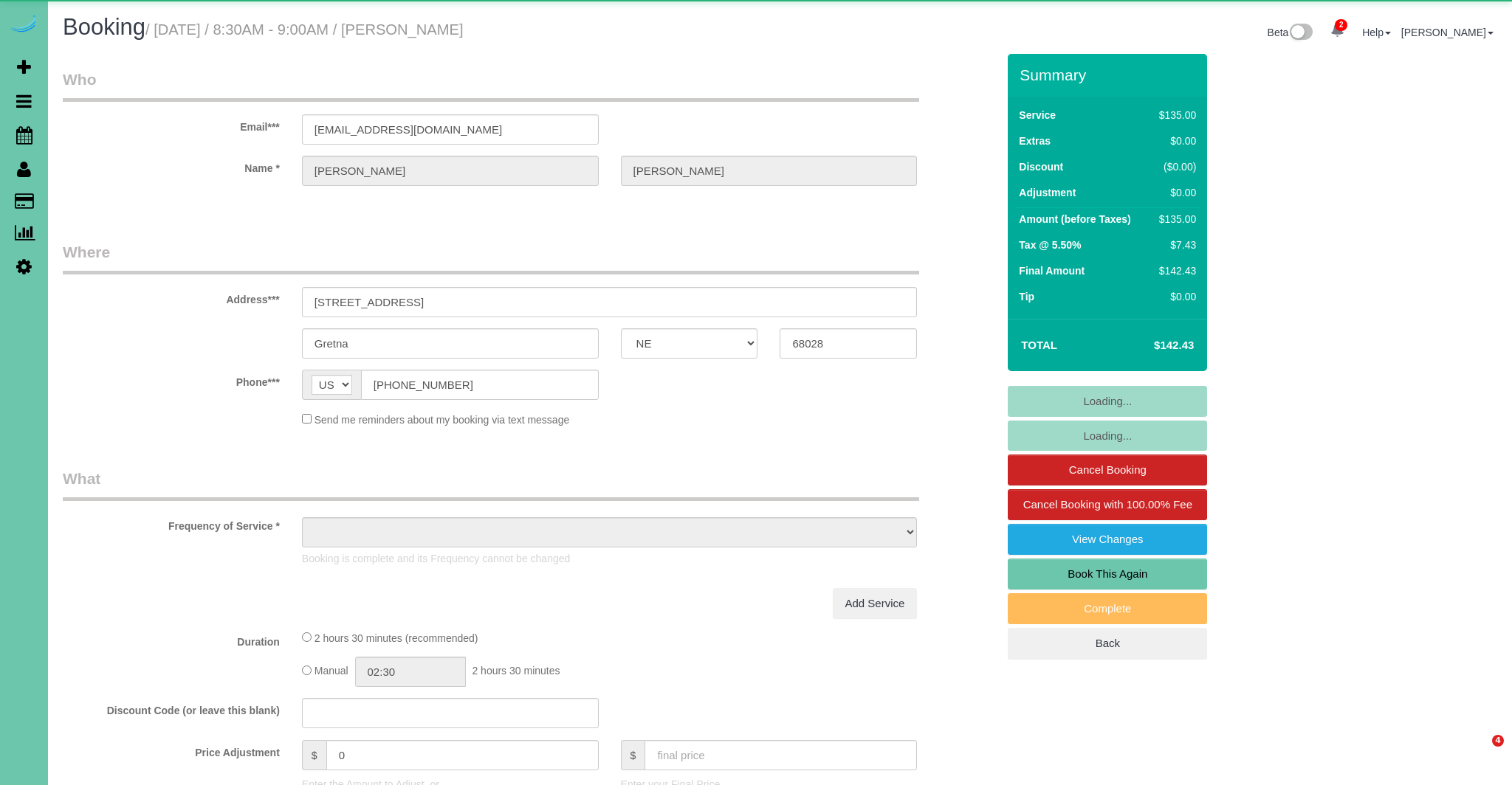
select select "NE"
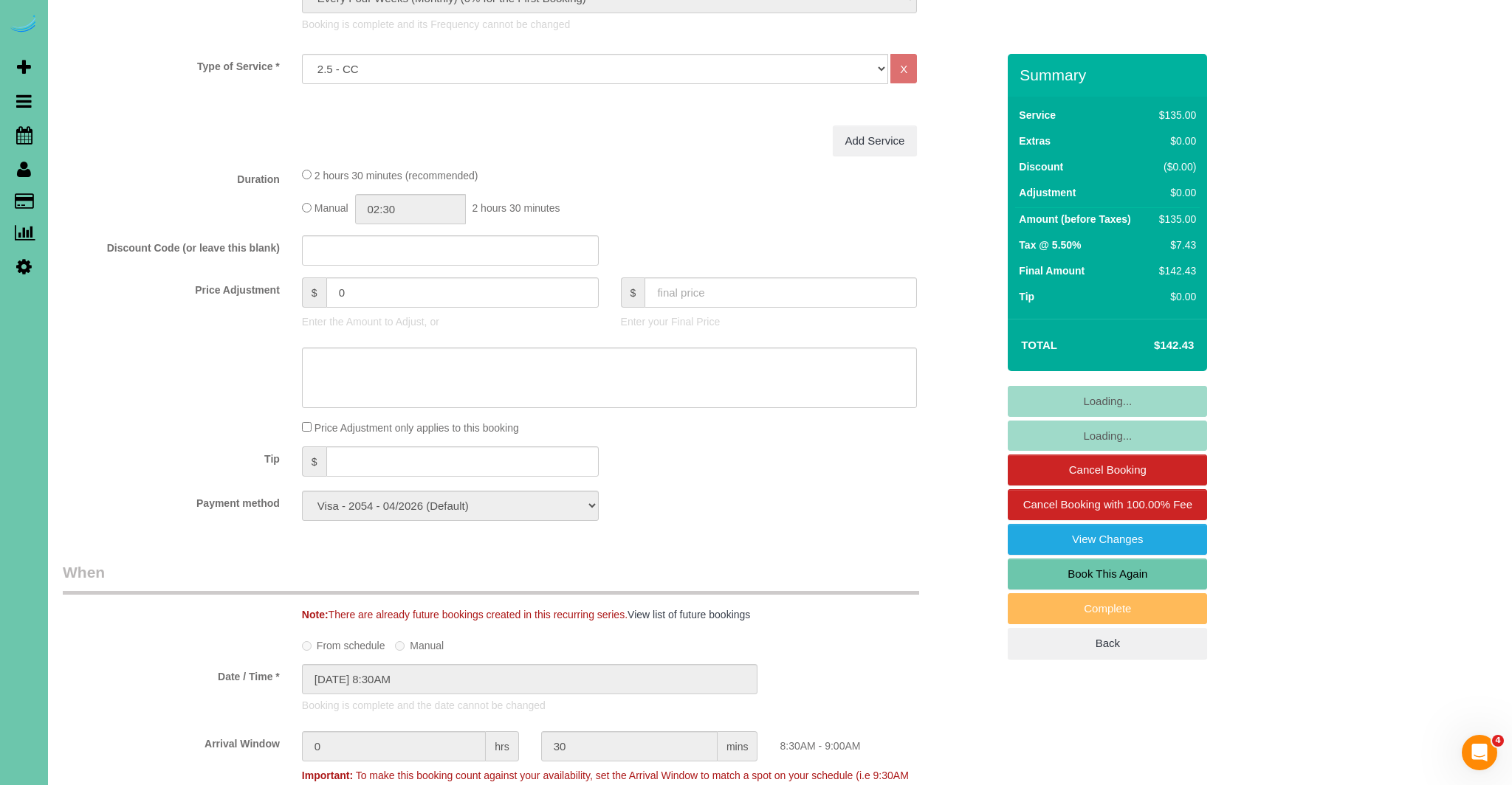
select select "object:927"
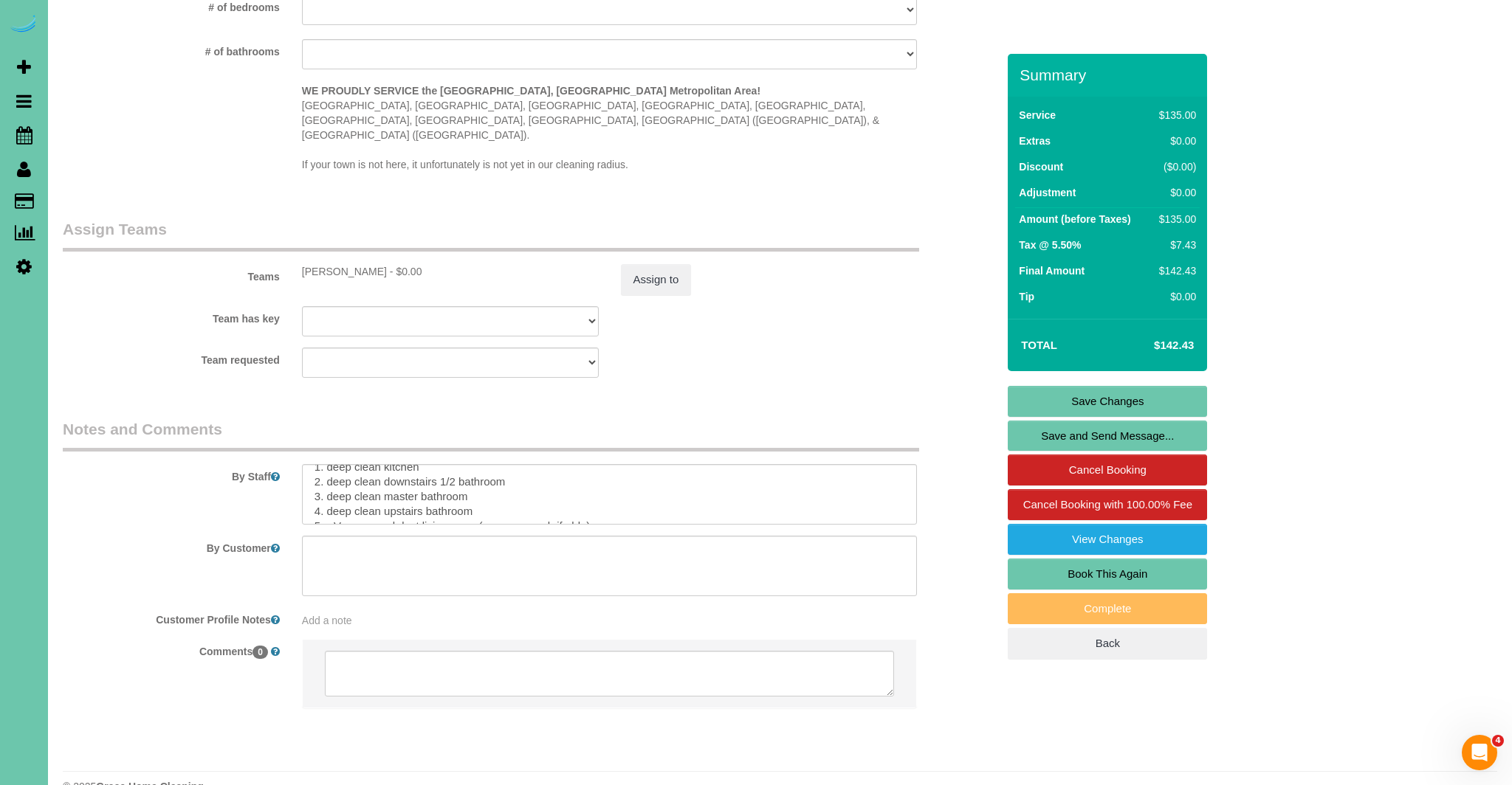
scroll to position [114, 0]
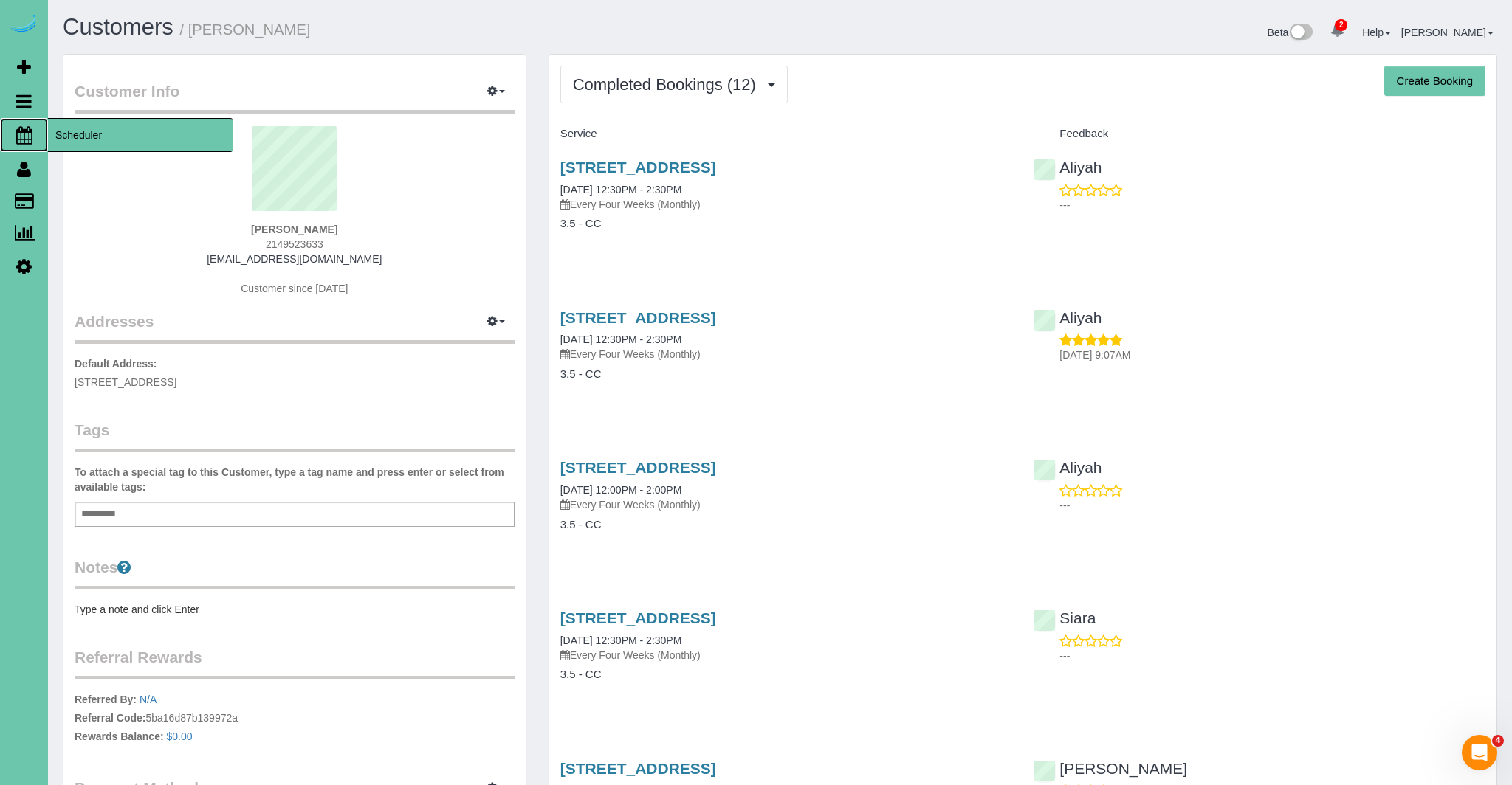
click at [29, 134] on icon at bounding box center [24, 135] width 16 height 18
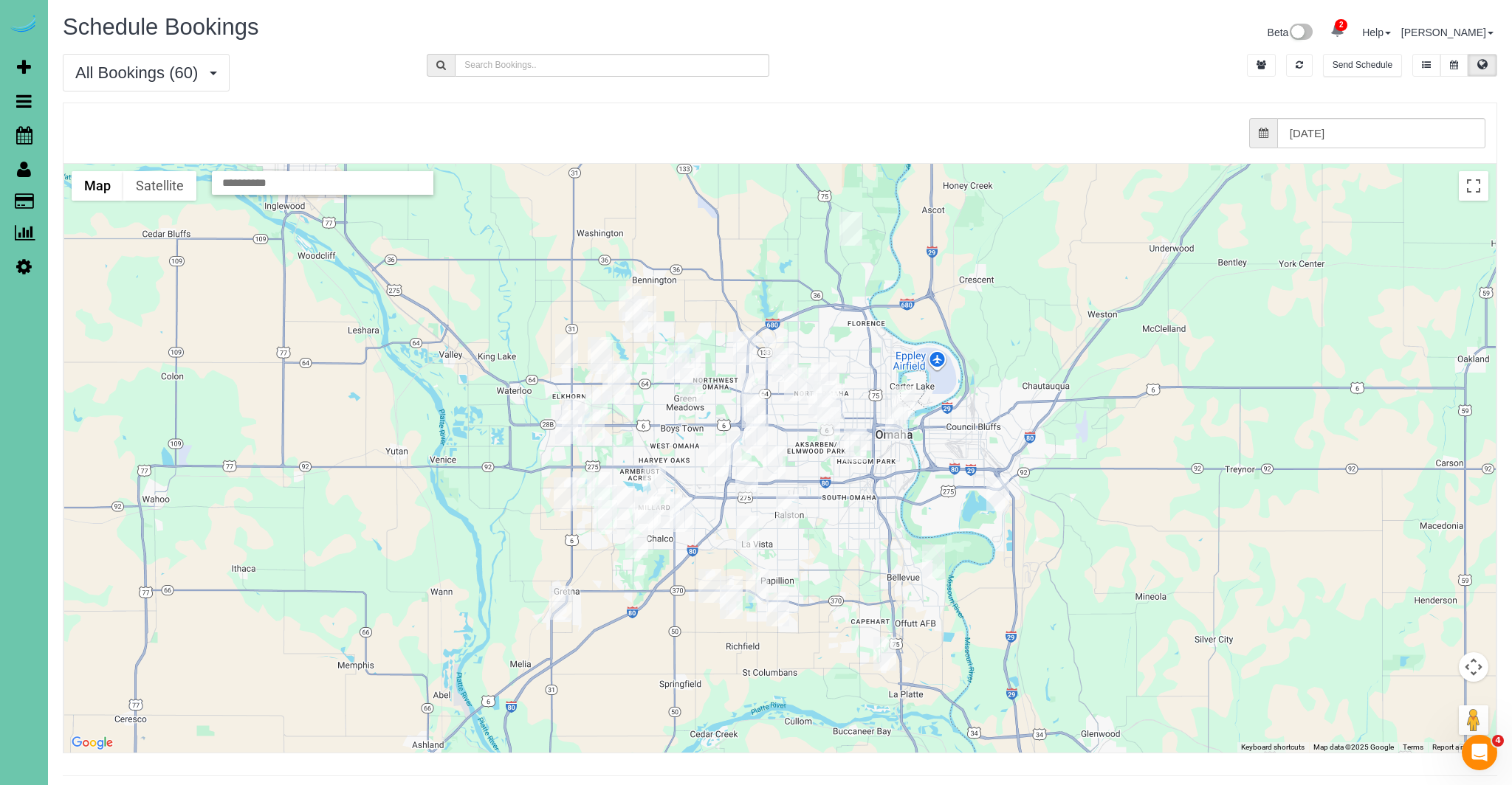
click at [778, 359] on img "09/04/2025 12:00PM - Katy Roshone - 8011 Manderson St., Omaha, NE 68134" at bounding box center [782, 365] width 23 height 34
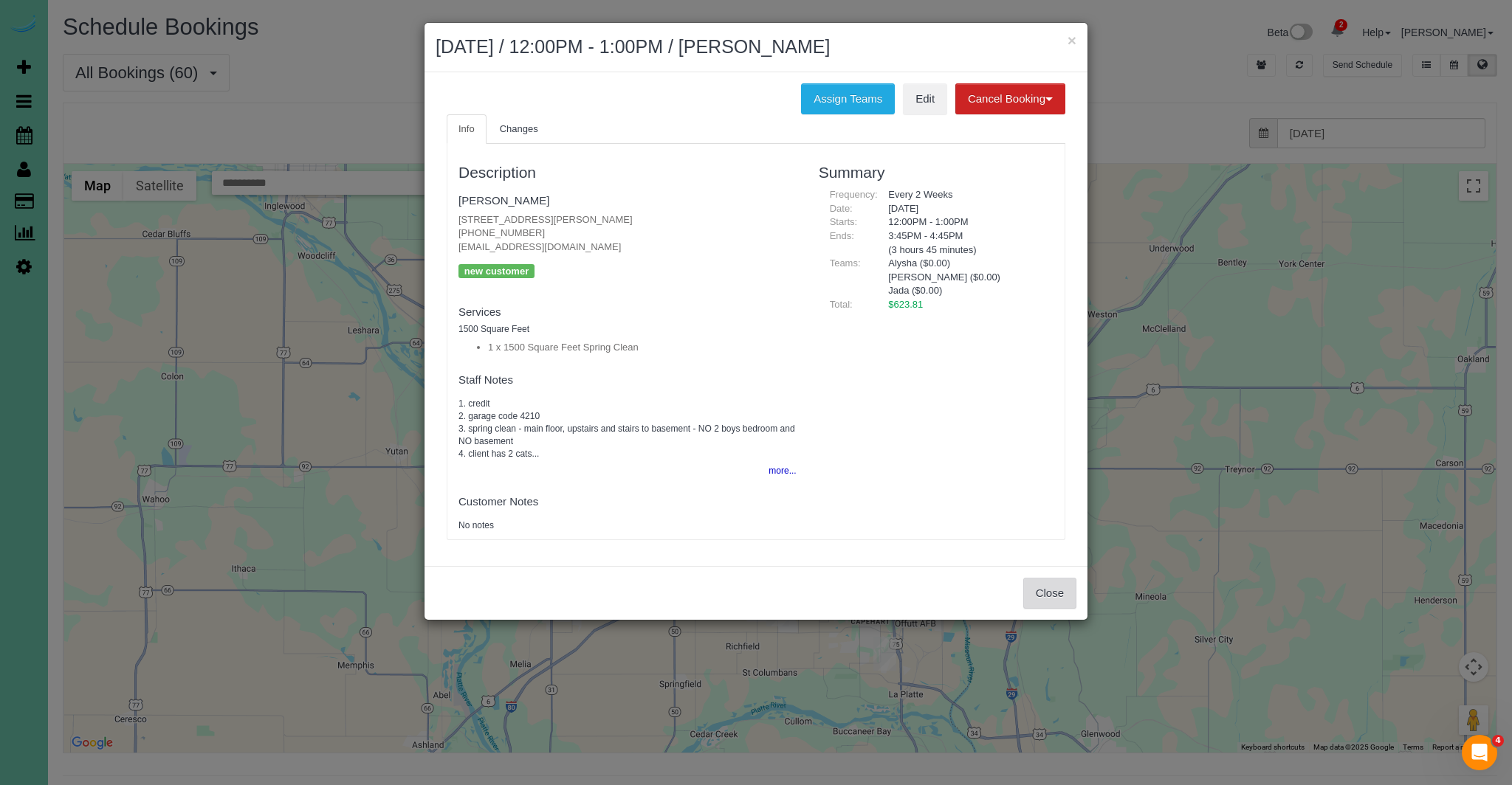
click at [1055, 603] on button "Close" at bounding box center [1049, 593] width 53 height 31
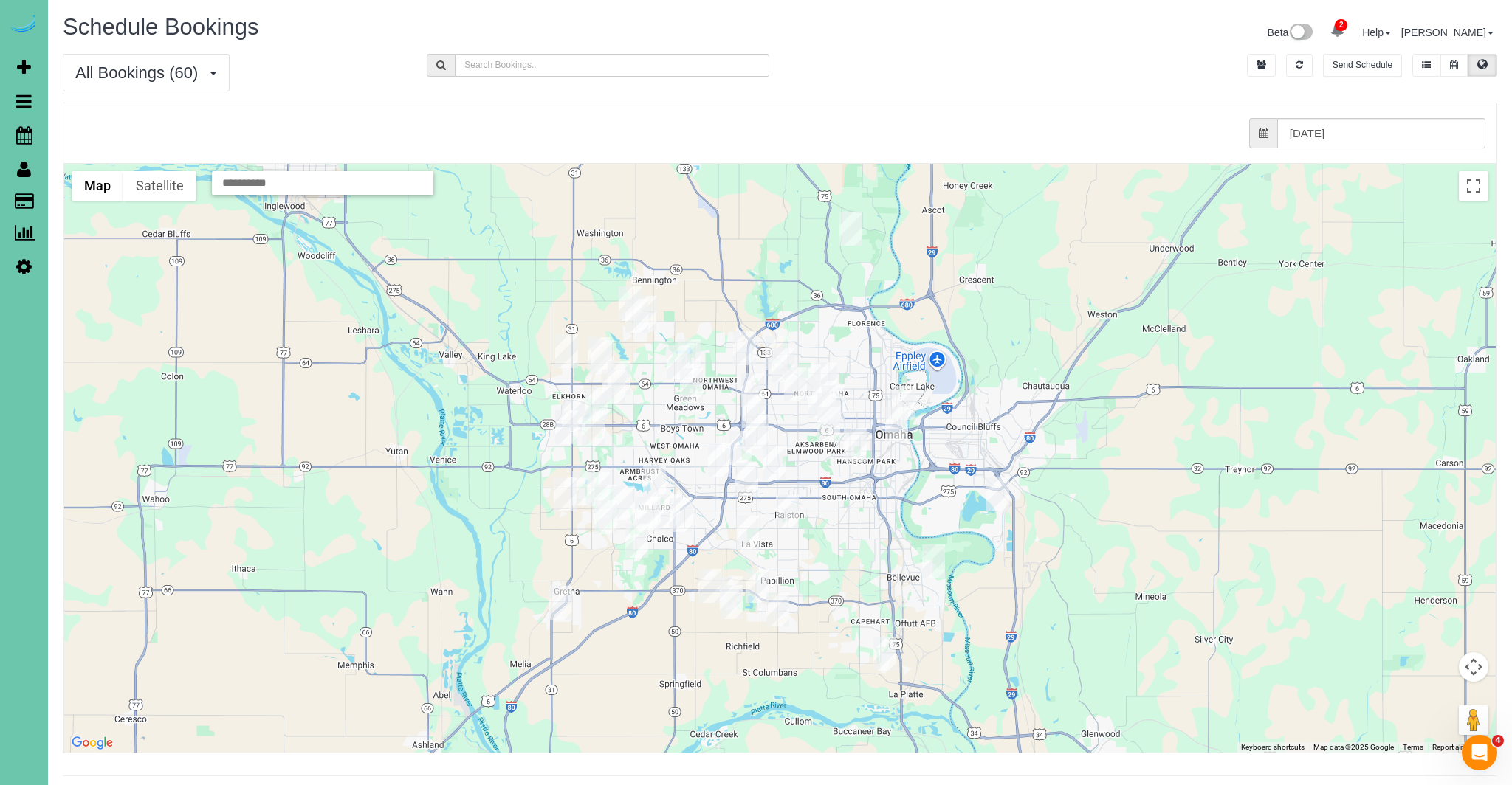
click at [582, 405] on img "09/04/2025 1:00PM - Jenice Abler - 110 S 202nd Street, Elkhorn, NE 68022" at bounding box center [572, 415] width 23 height 34
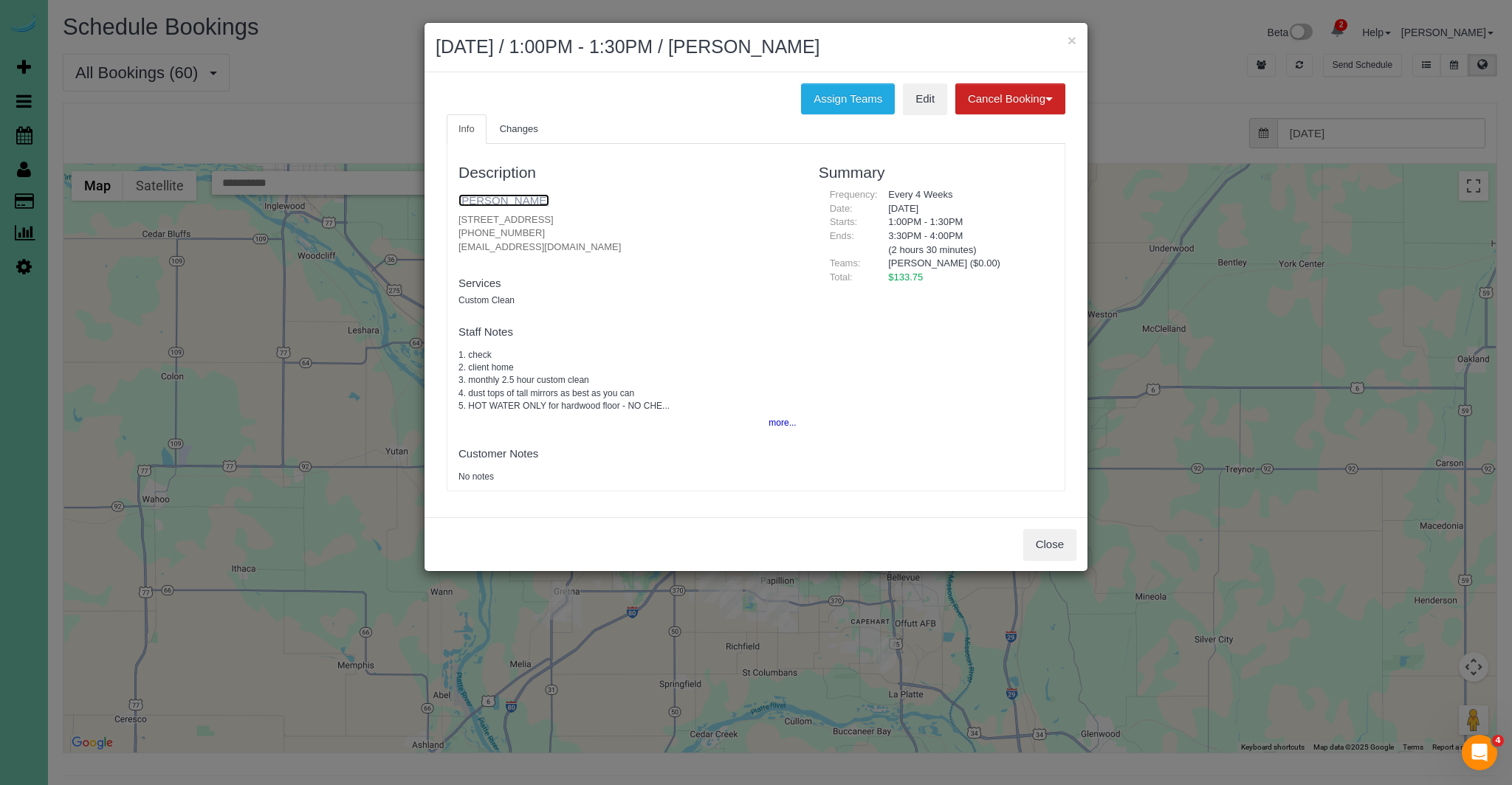
click at [481, 200] on link "Jenice Abler" at bounding box center [504, 200] width 91 height 13
click at [1056, 549] on button "Close" at bounding box center [1049, 544] width 53 height 31
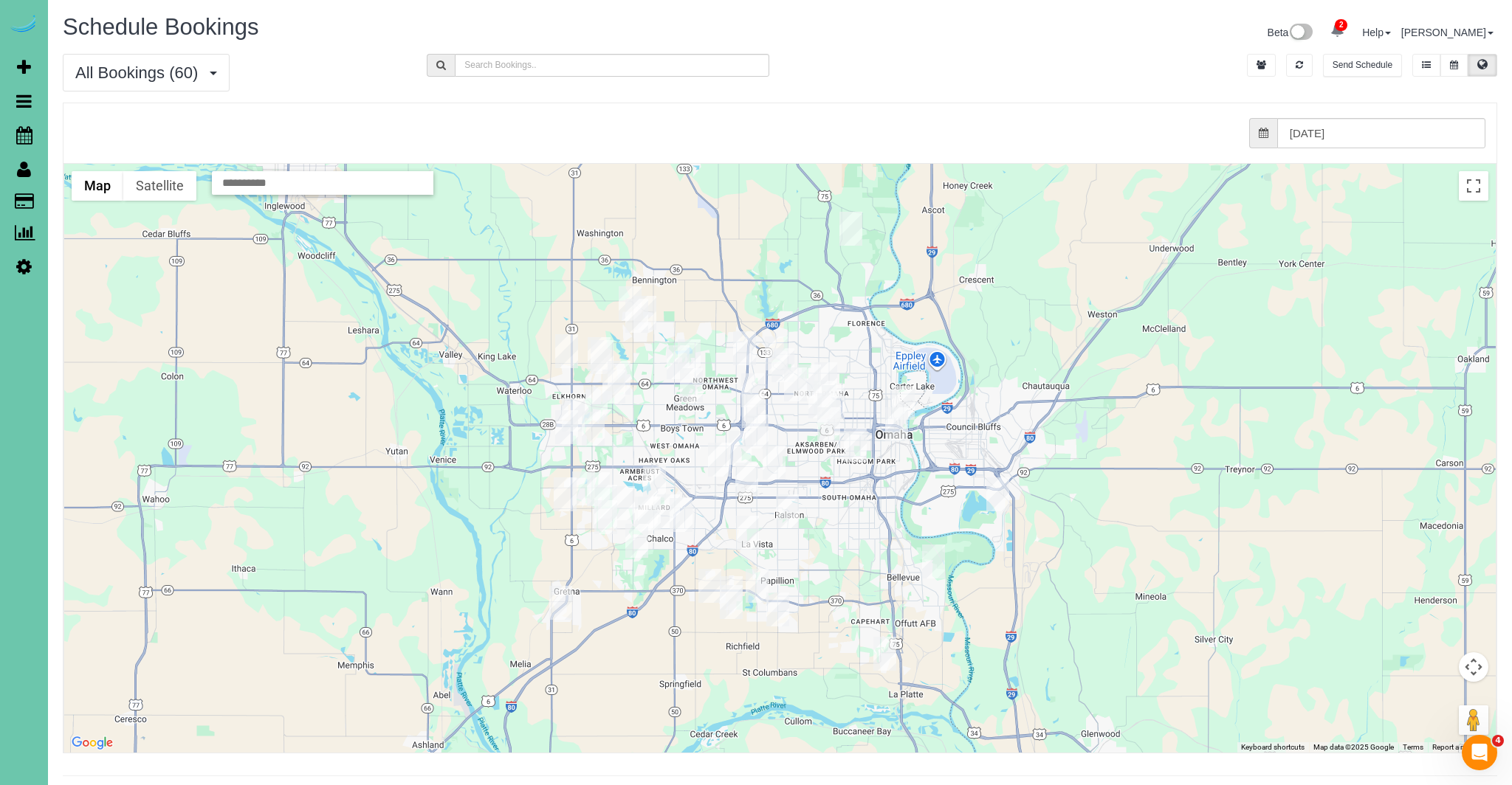
click at [593, 430] on img "09/04/2025 5:30AM - LORI JORGNESEN ( SHADOW RIDGE DENTAL) - 19103 Mason Plaza, …" at bounding box center [593, 429] width 23 height 34
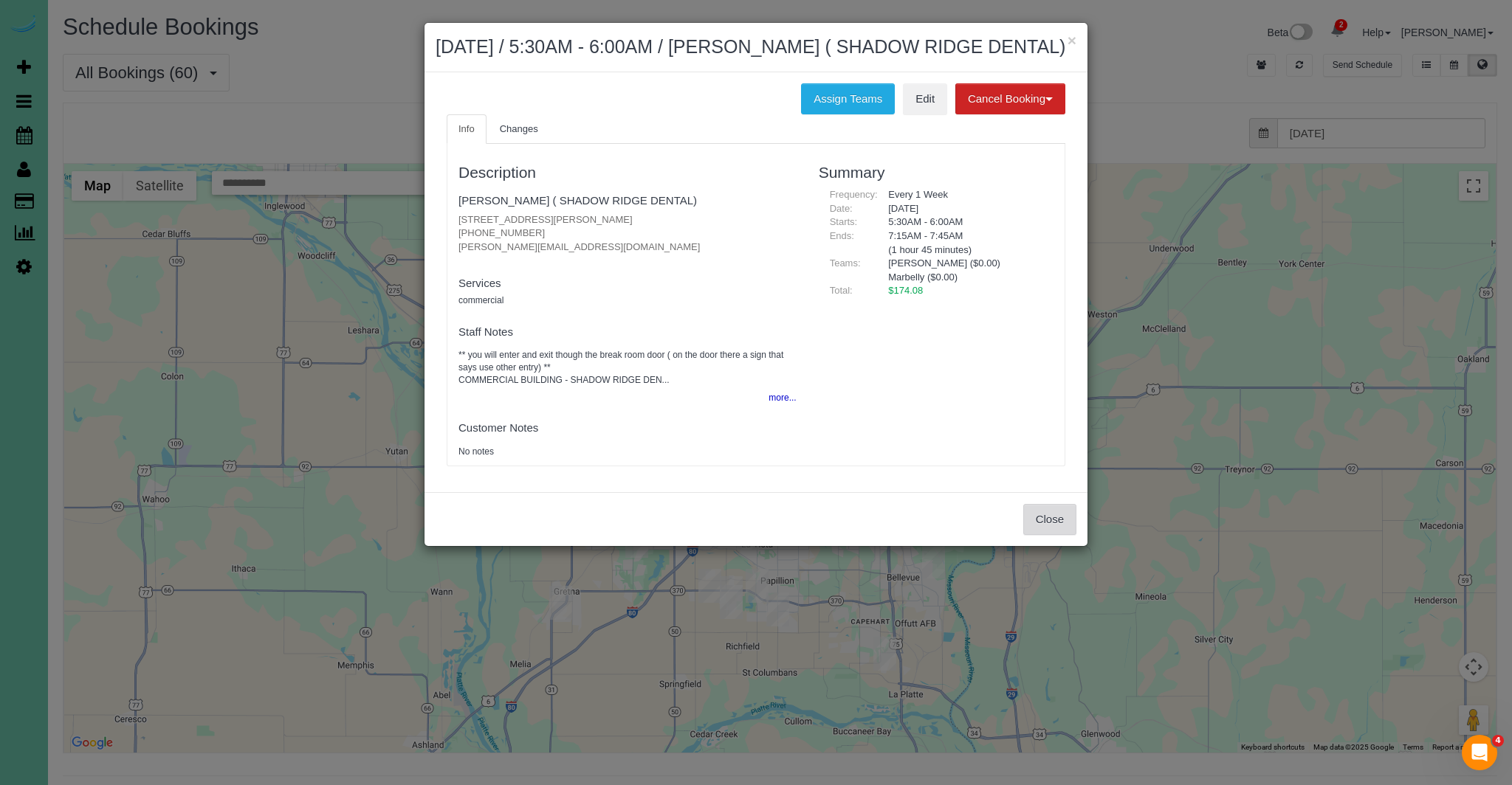
click at [1052, 535] on button "Close" at bounding box center [1049, 519] width 53 height 31
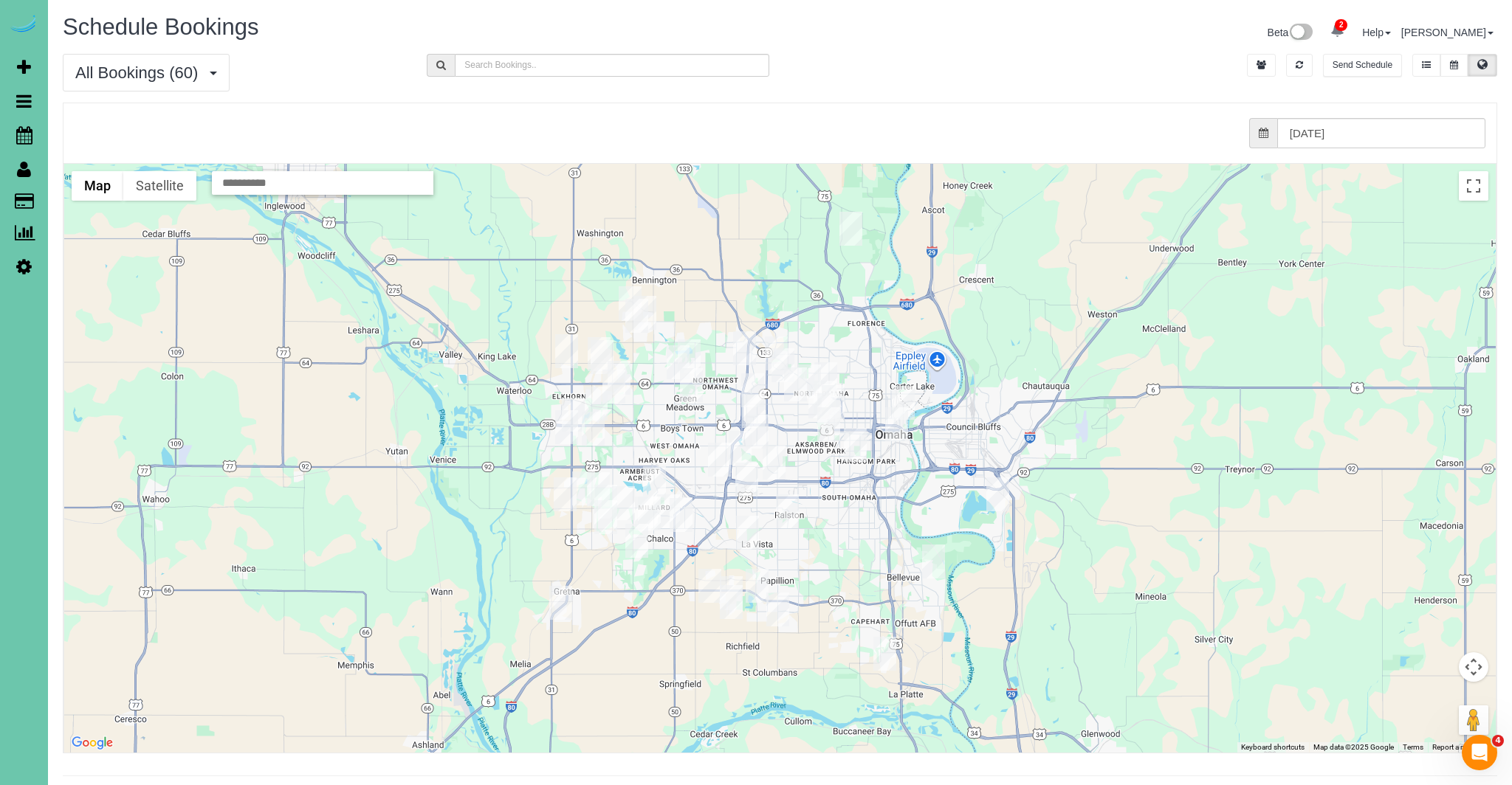
click at [567, 440] on img "09/04/2025 12:00PM - Natalie Haughawout - 20720 Timberlane Dr., Elkhorn, NE 680…" at bounding box center [566, 427] width 23 height 34
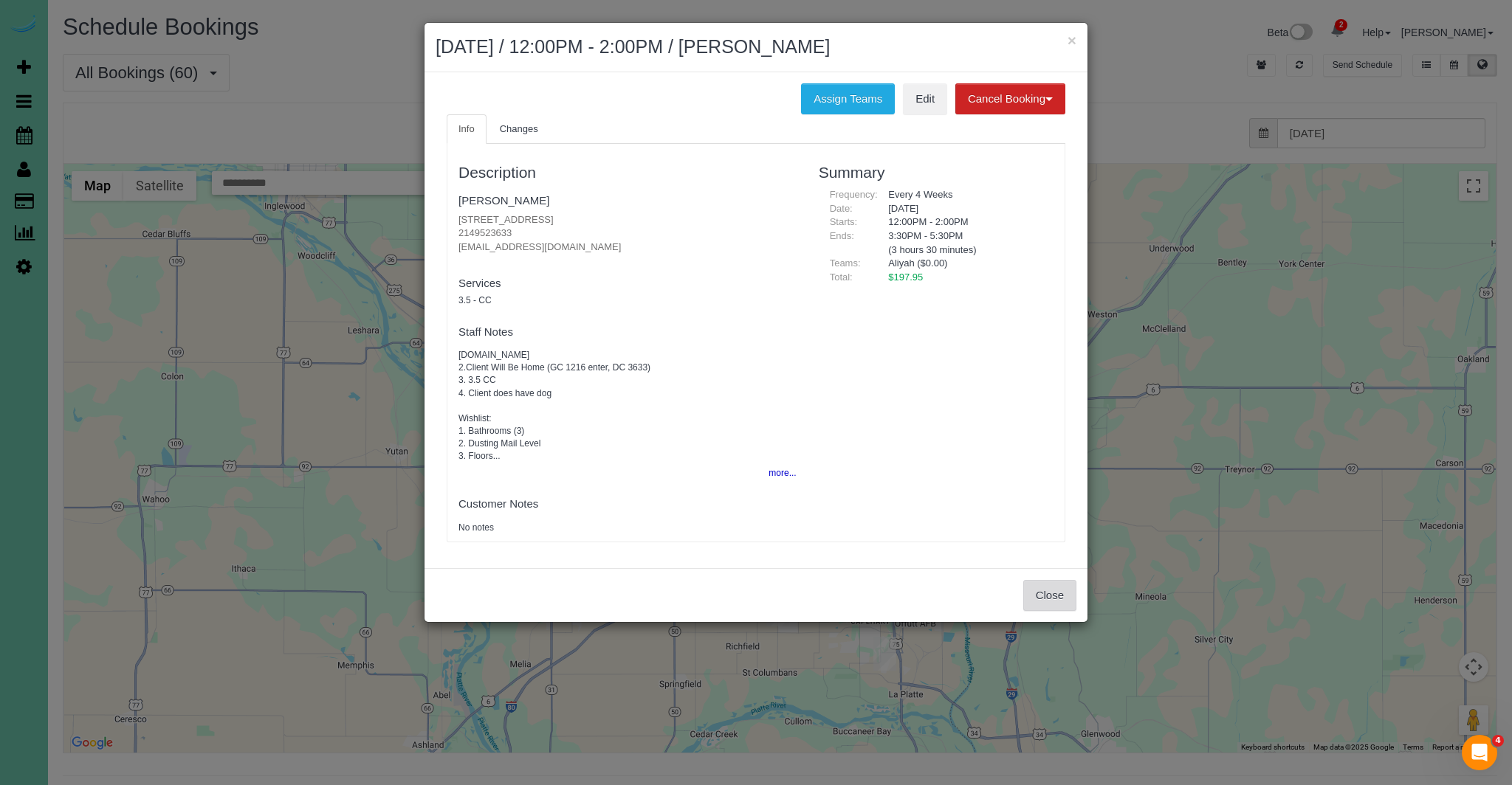
click at [1043, 589] on button "Close" at bounding box center [1049, 595] width 53 height 31
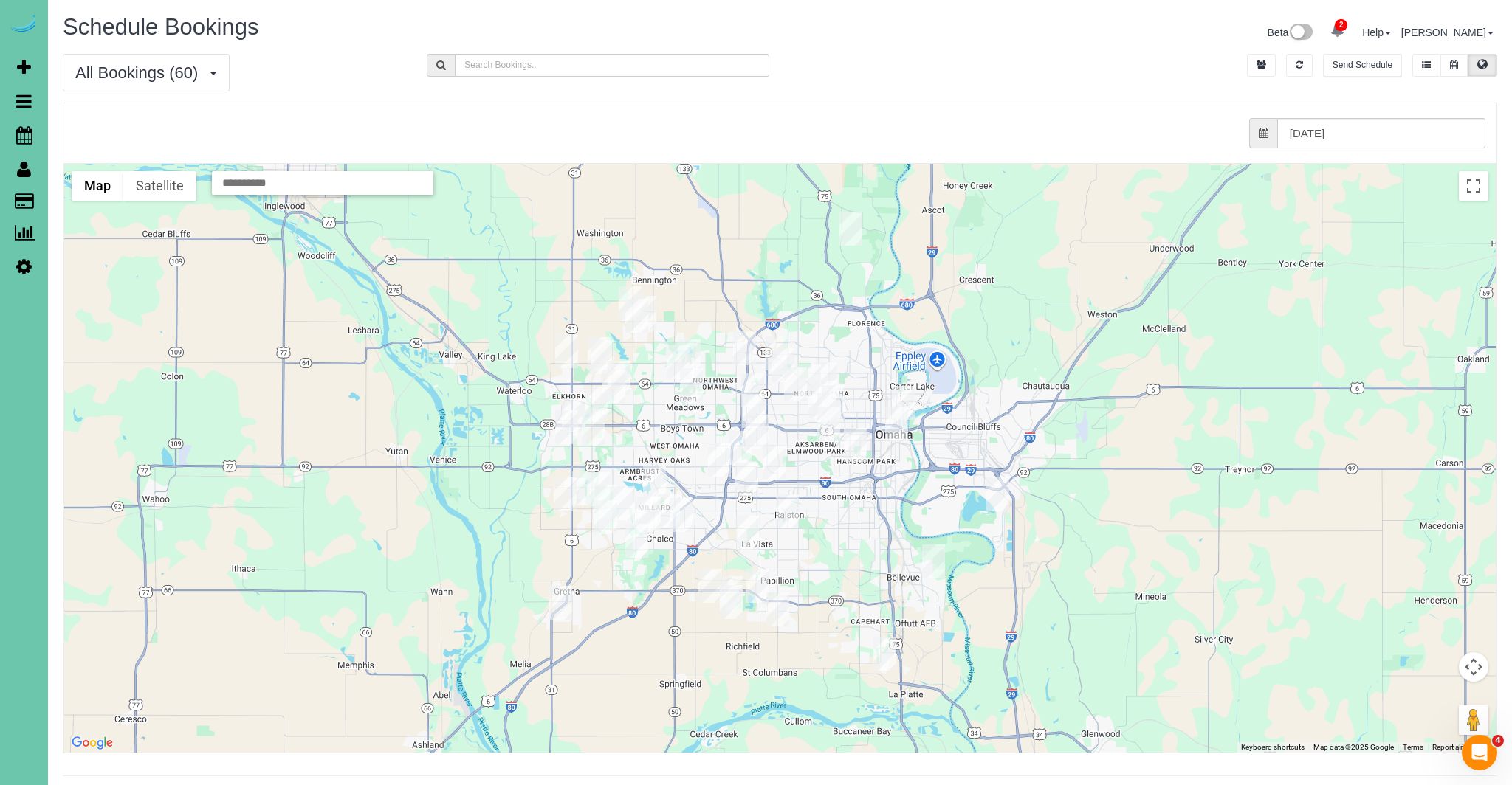
click at [580, 406] on img "09/04/2025 1:00PM - Jenice Abler - 110 S 202nd Street, Elkhorn, NE 68022" at bounding box center [572, 415] width 23 height 34
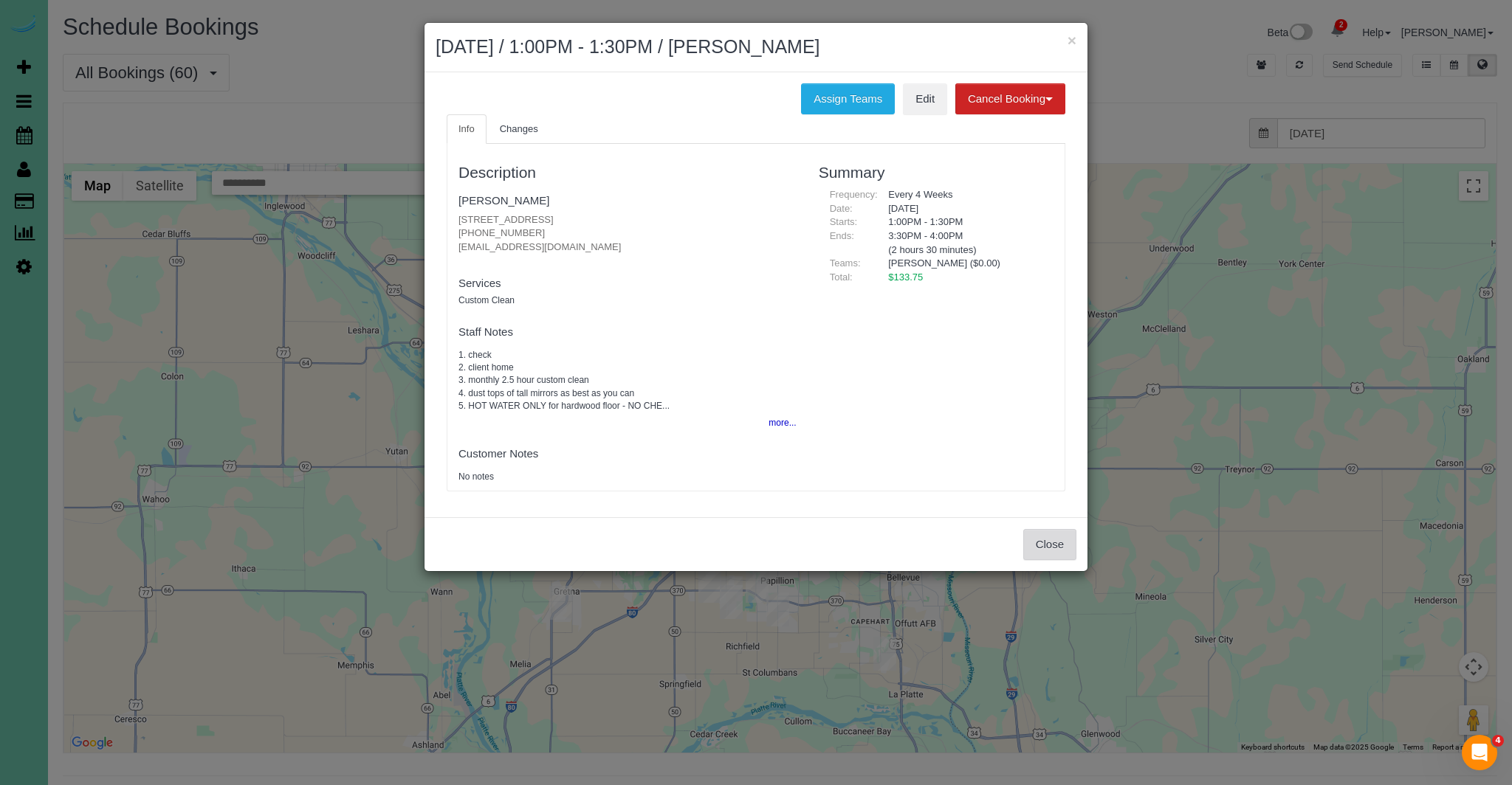
click at [1057, 539] on button "Close" at bounding box center [1049, 544] width 53 height 31
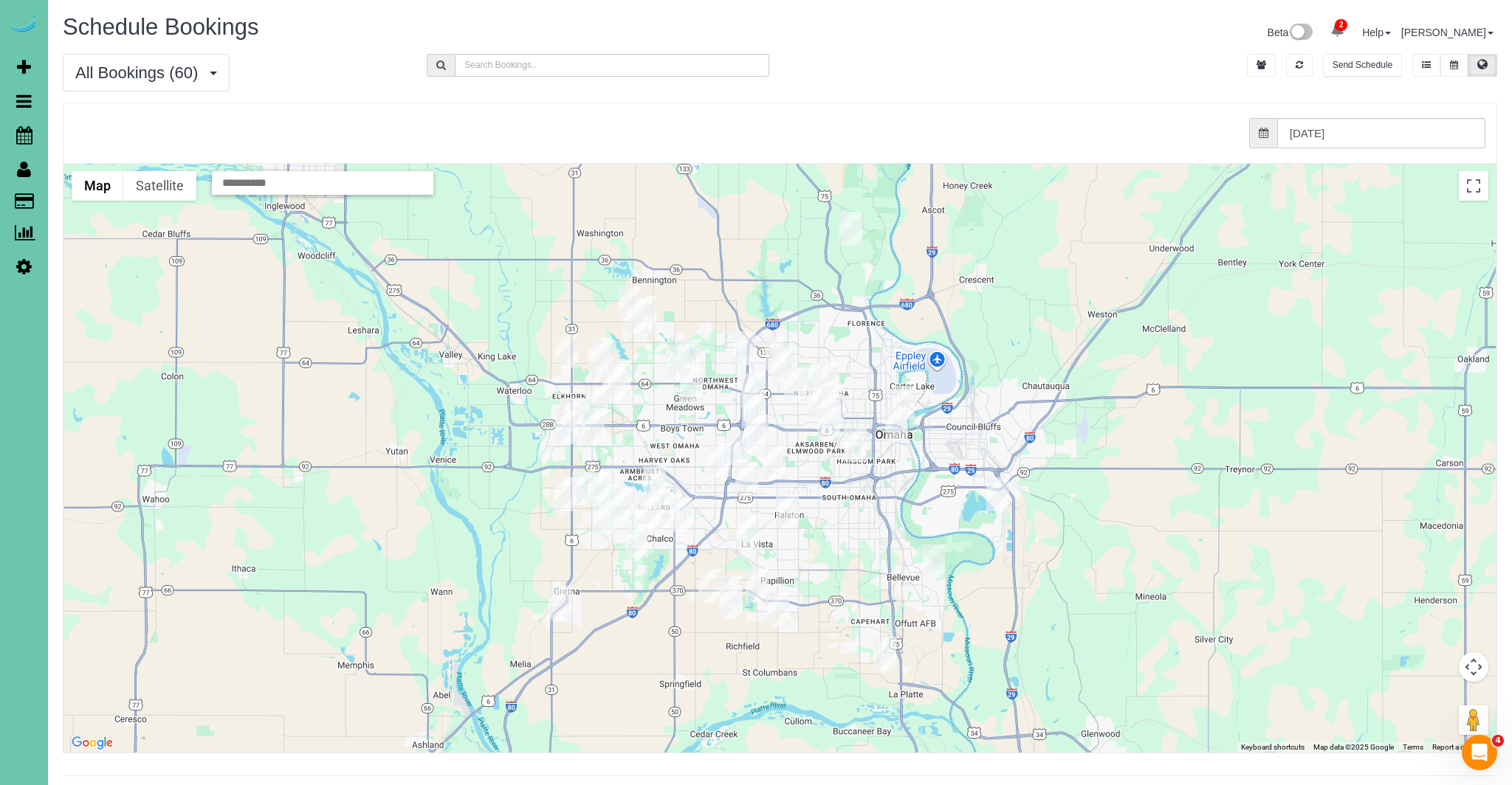
click at [598, 399] on img "09/04/2025 8:00AM - Casey Hansen - 713 N 189th St, Elkhorn, NE 68022" at bounding box center [595, 404] width 23 height 34
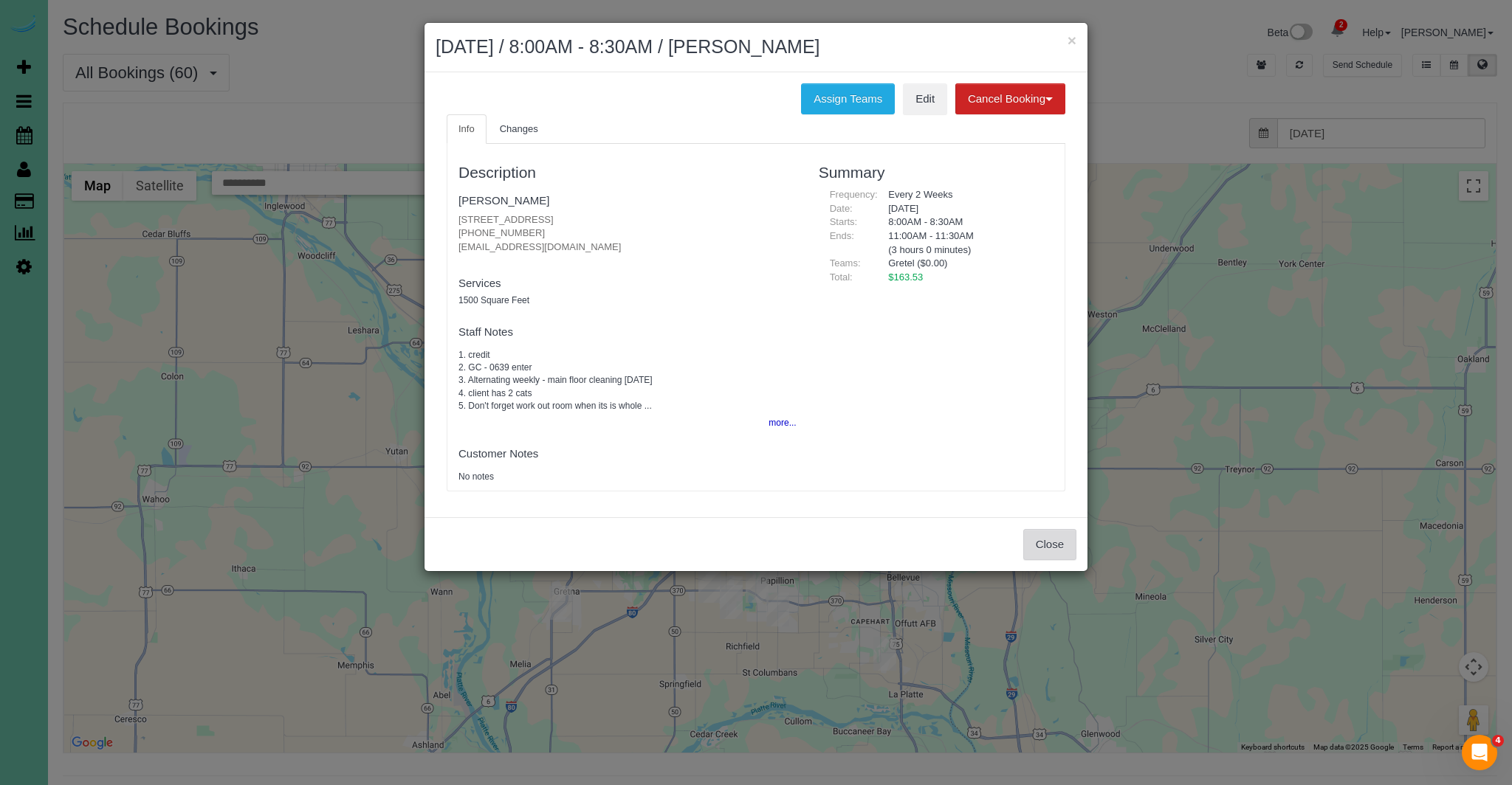
drag, startPoint x: 1057, startPoint y: 546, endPoint x: 823, endPoint y: 501, distance: 238.3
click at [1056, 546] on button "Close" at bounding box center [1049, 544] width 53 height 31
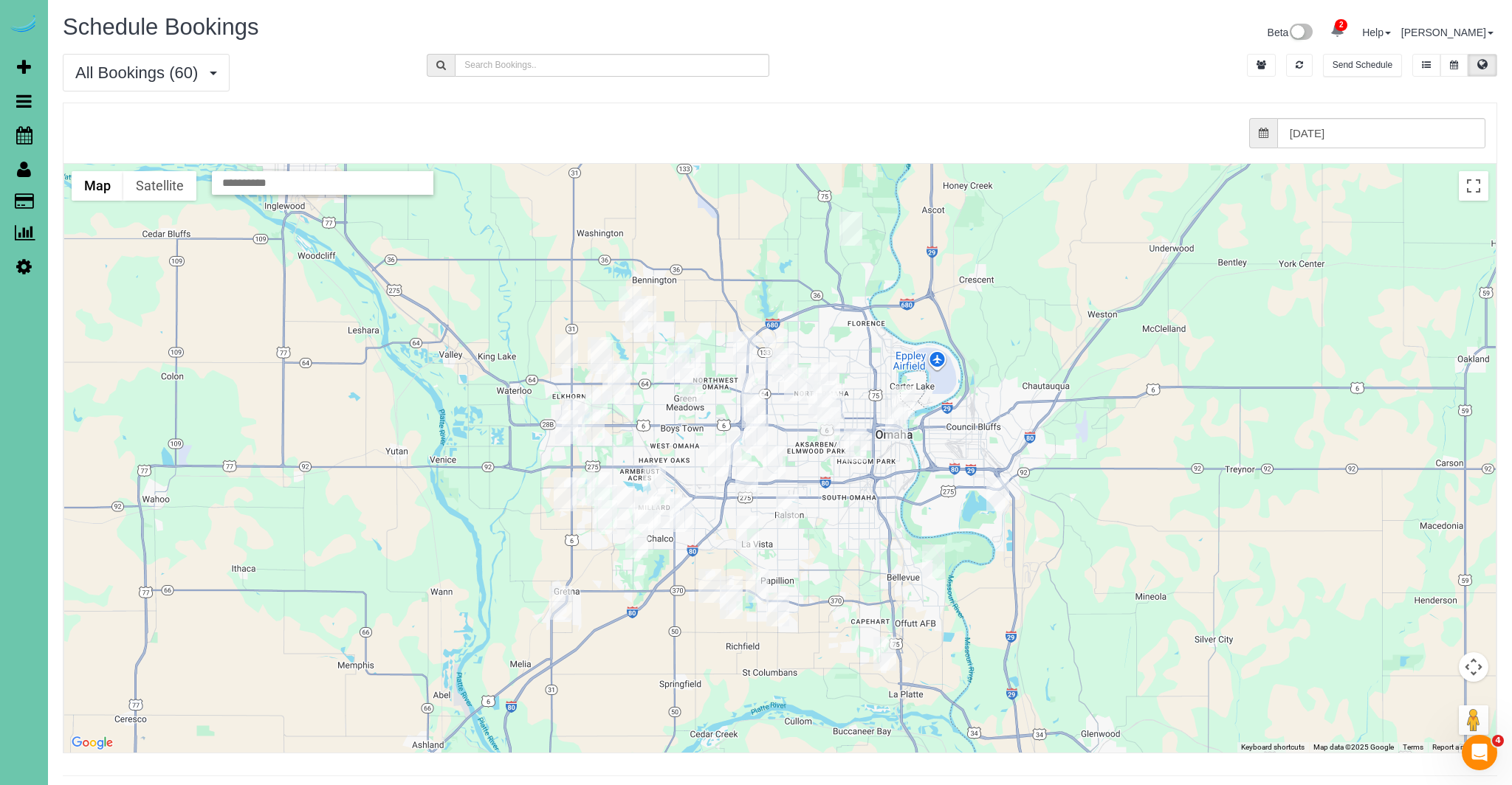
click at [616, 387] on img "09/04/2025 1:00PM - Marcie Reiner - 17810 Patrick Ave, Omaha, NE 68116" at bounding box center [613, 387] width 23 height 34
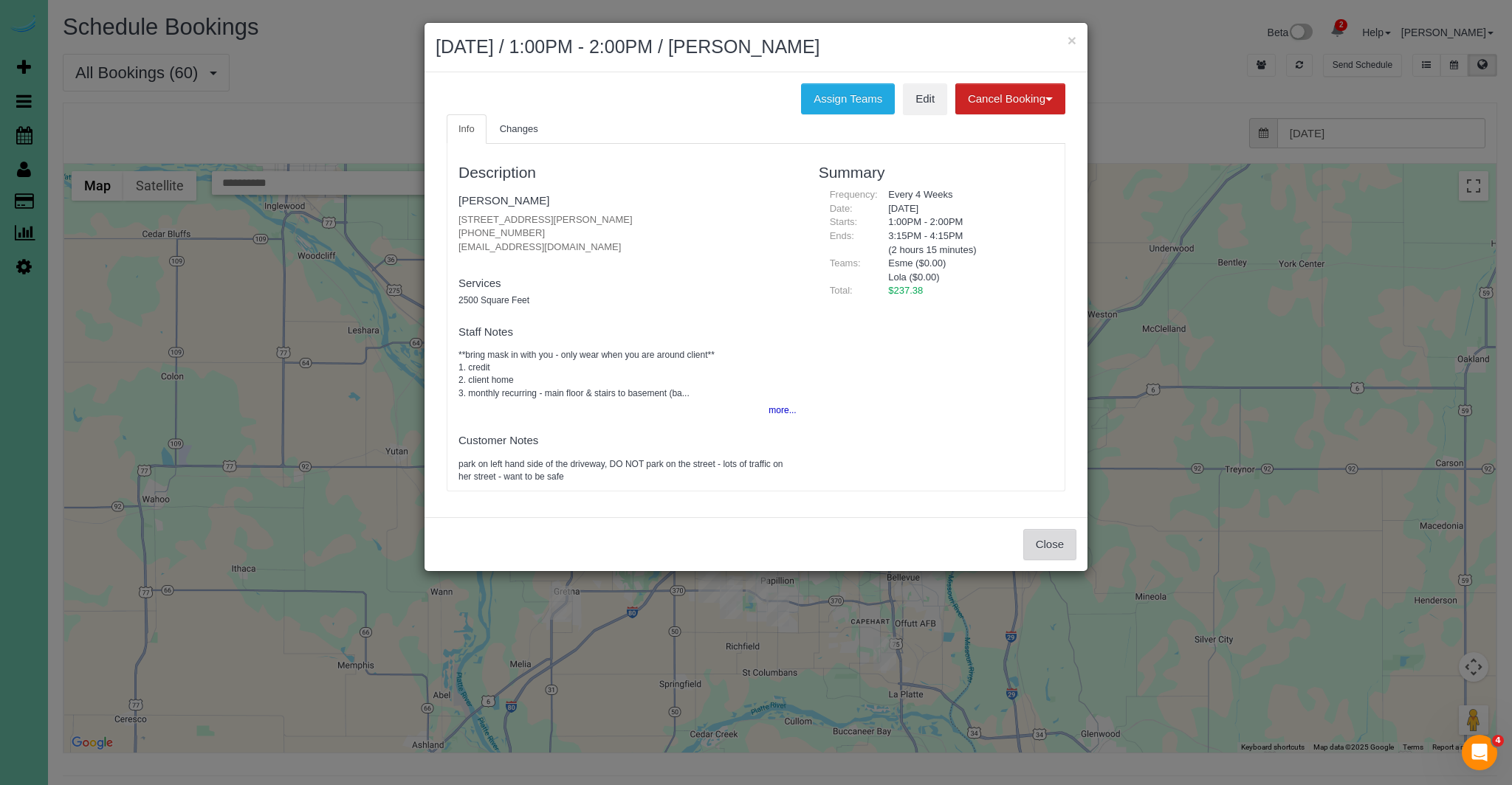
click at [1047, 544] on button "Close" at bounding box center [1049, 544] width 53 height 31
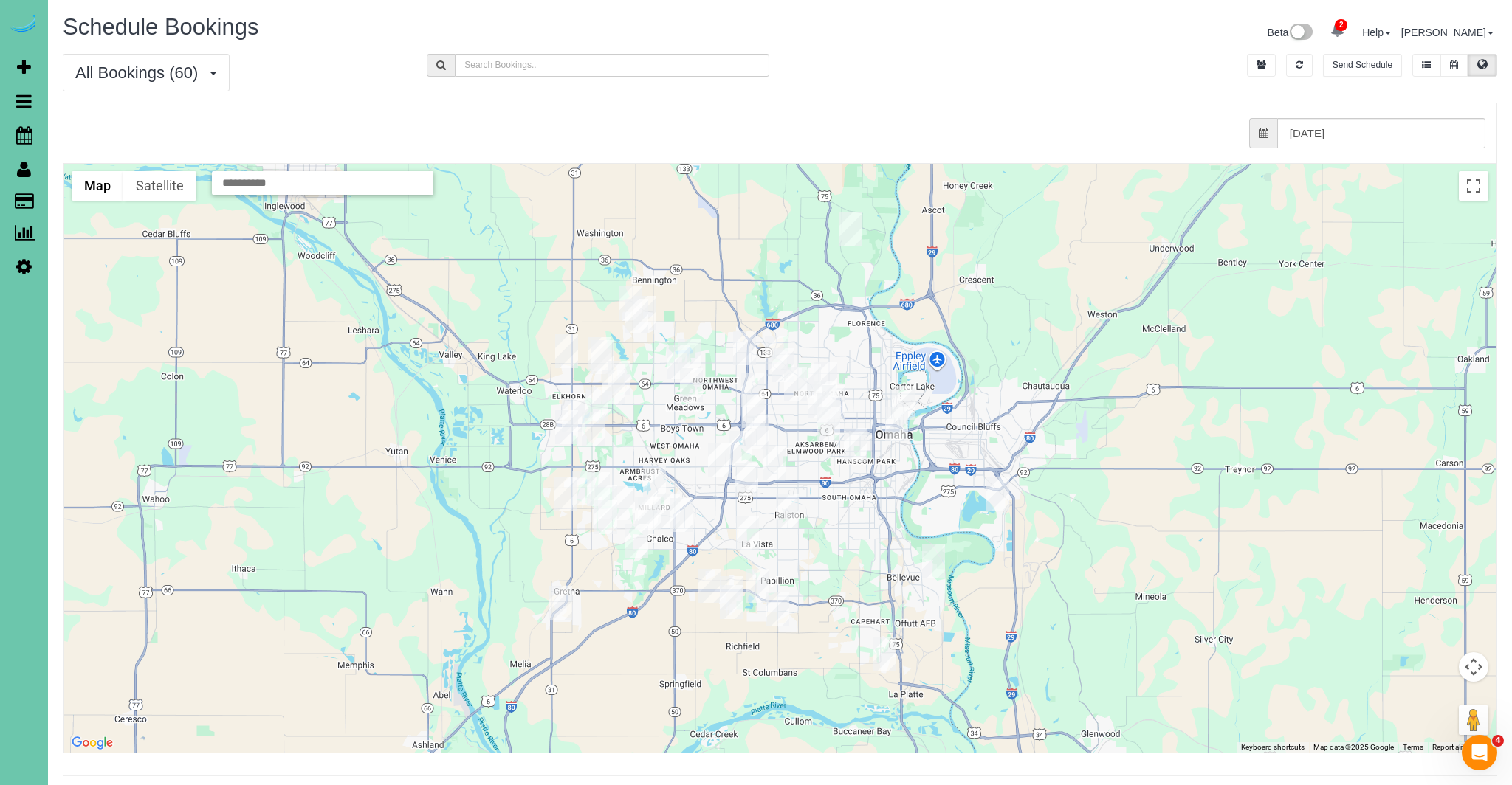
click at [625, 367] on img "09/04/2025 8:00AM - Lindsey Hesman - 17554 Corby Street, Omaha, NE 68116" at bounding box center [618, 378] width 23 height 34
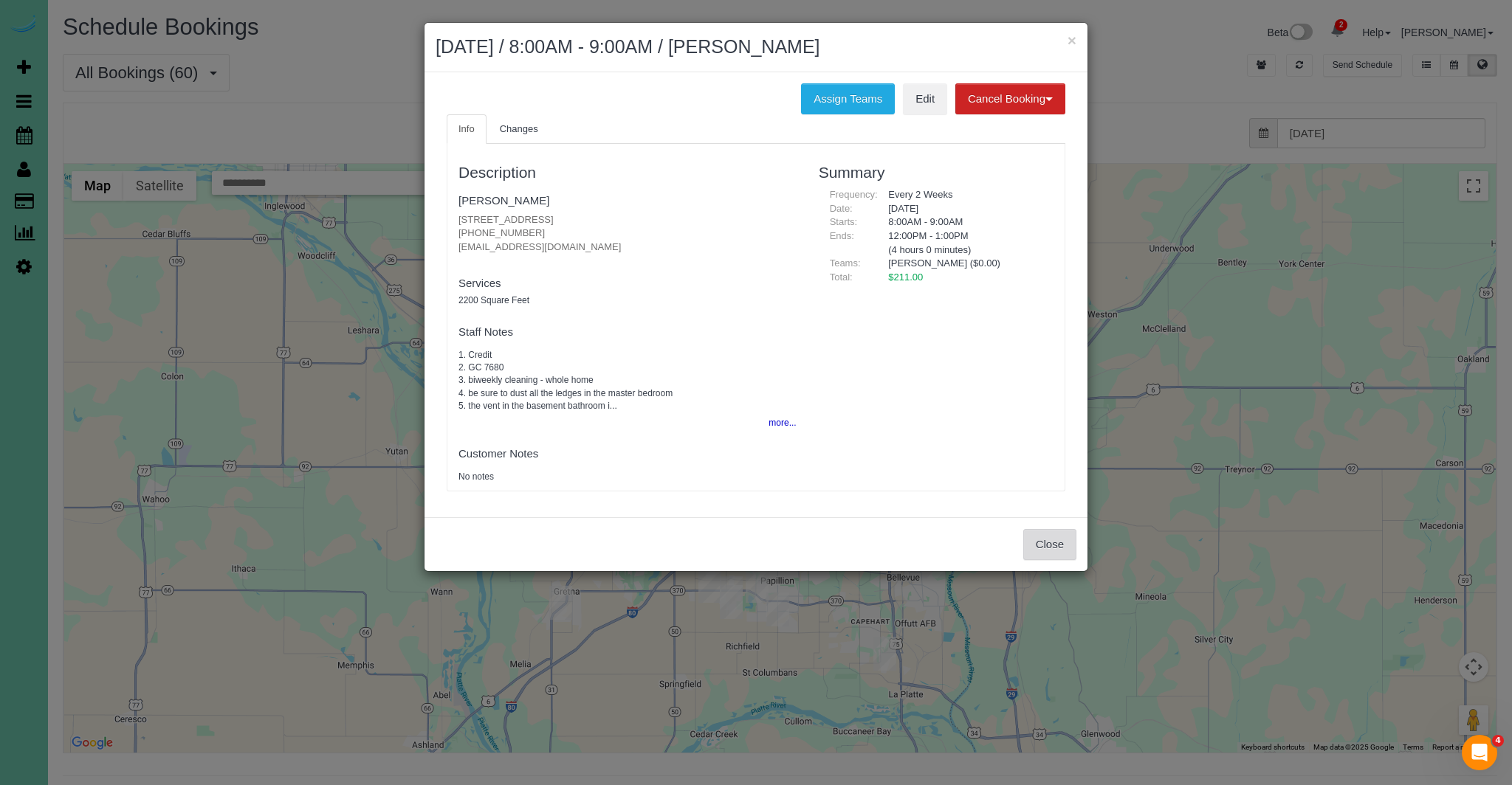
click at [1056, 550] on button "Close" at bounding box center [1049, 544] width 53 height 31
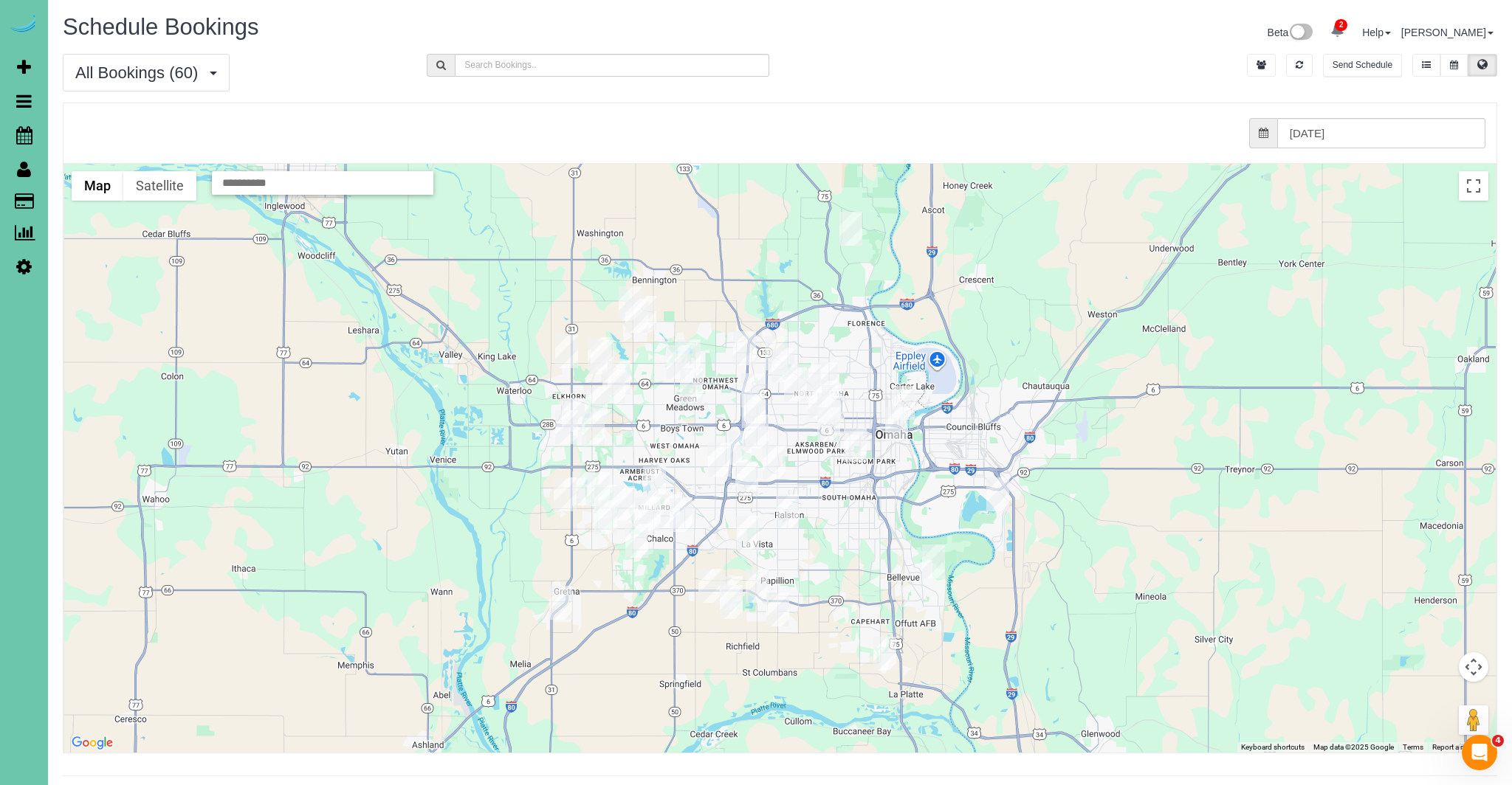
click at [602, 359] on img "09/04/2025 8:00AM - Stephanie Morton - 4416 North 185th Street, Elkhorn, NE 680…" at bounding box center [601, 357] width 23 height 34
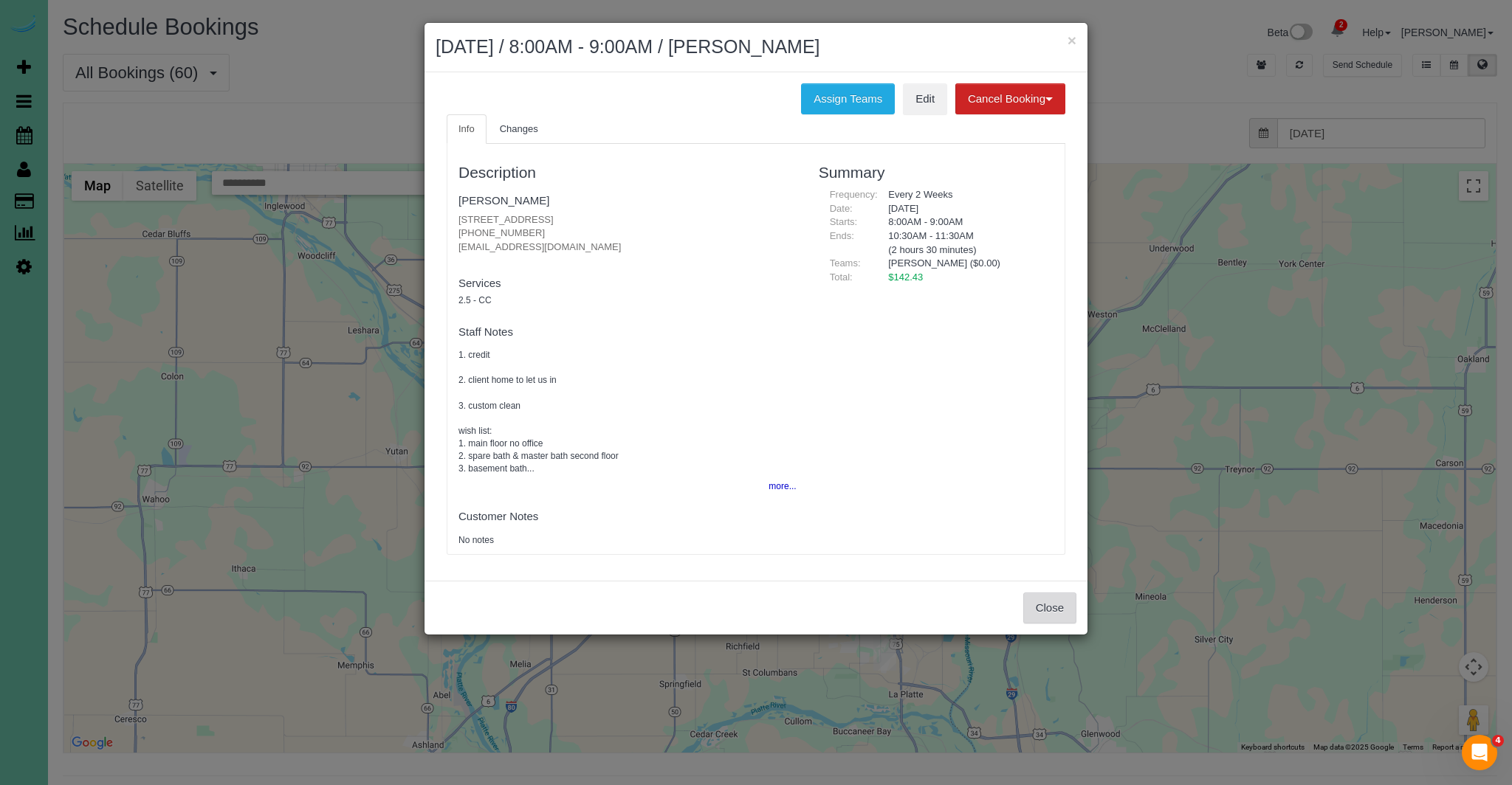
click at [1043, 603] on button "Close" at bounding box center [1049, 608] width 53 height 31
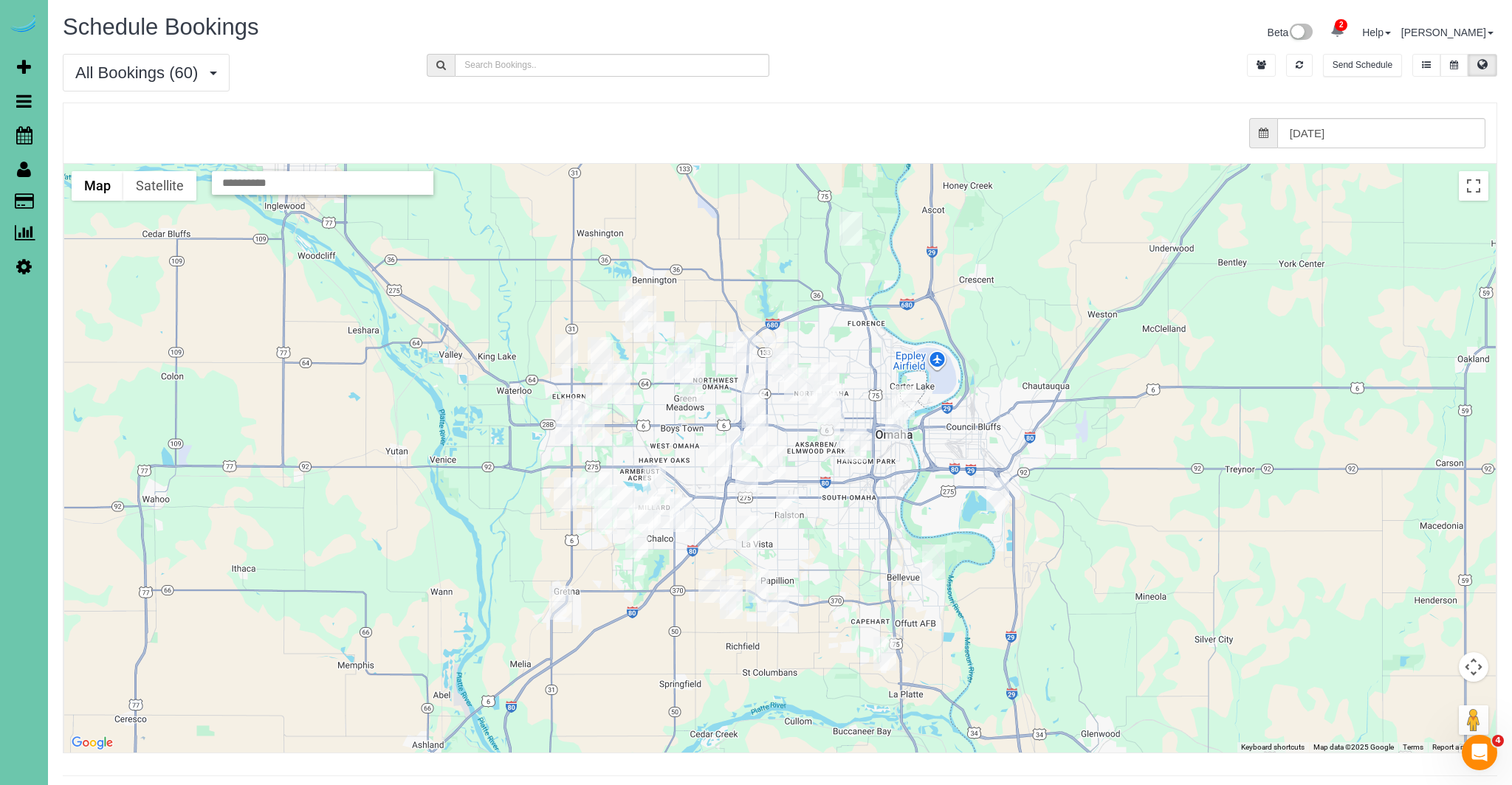
click at [562, 355] on img "09/04/2025 8:00AM - Julia Goodro - 4914 N 206th St, Elkhorn, NE 68022" at bounding box center [566, 351] width 23 height 34
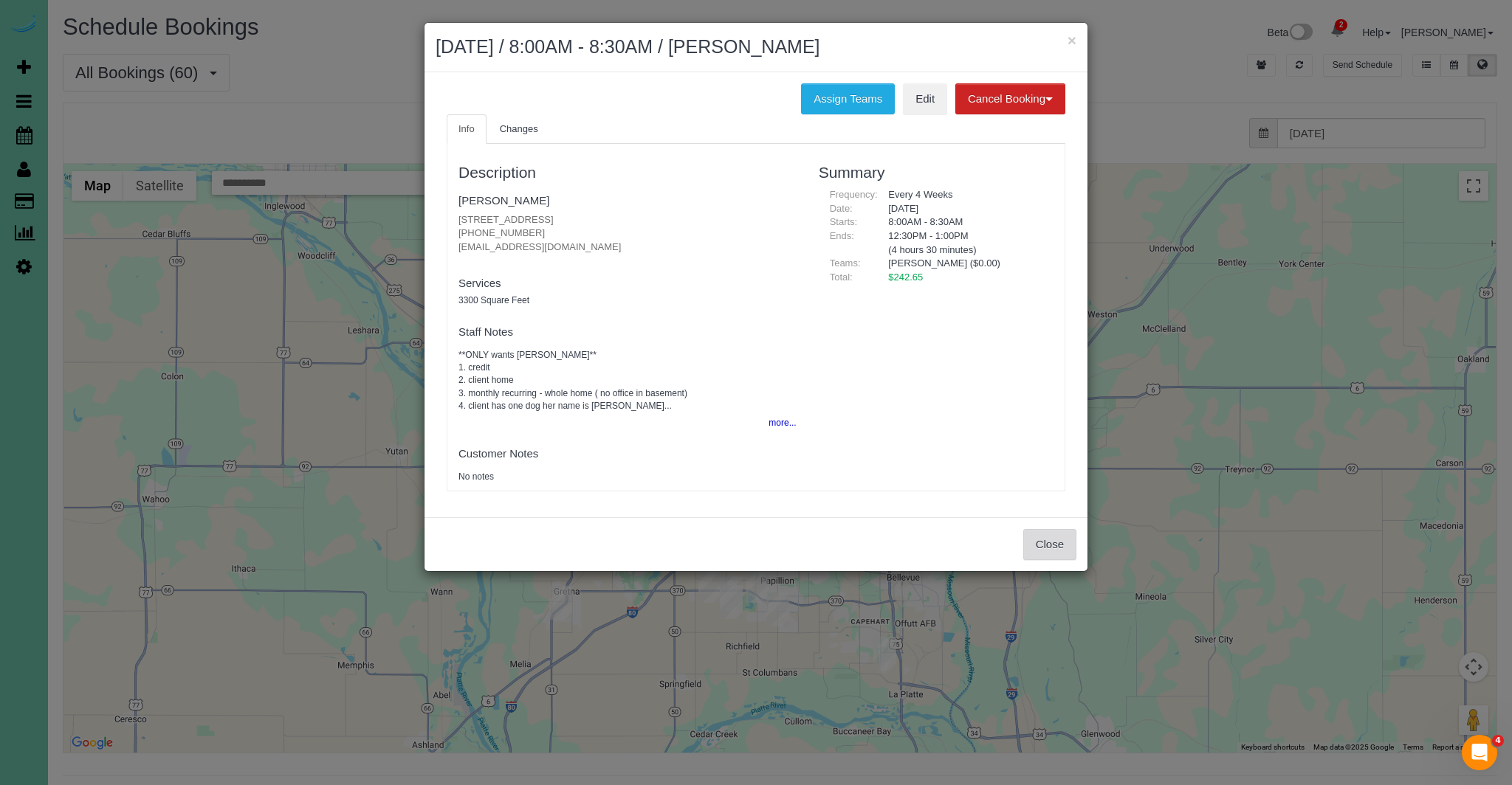
click at [1056, 536] on button "Close" at bounding box center [1049, 544] width 53 height 31
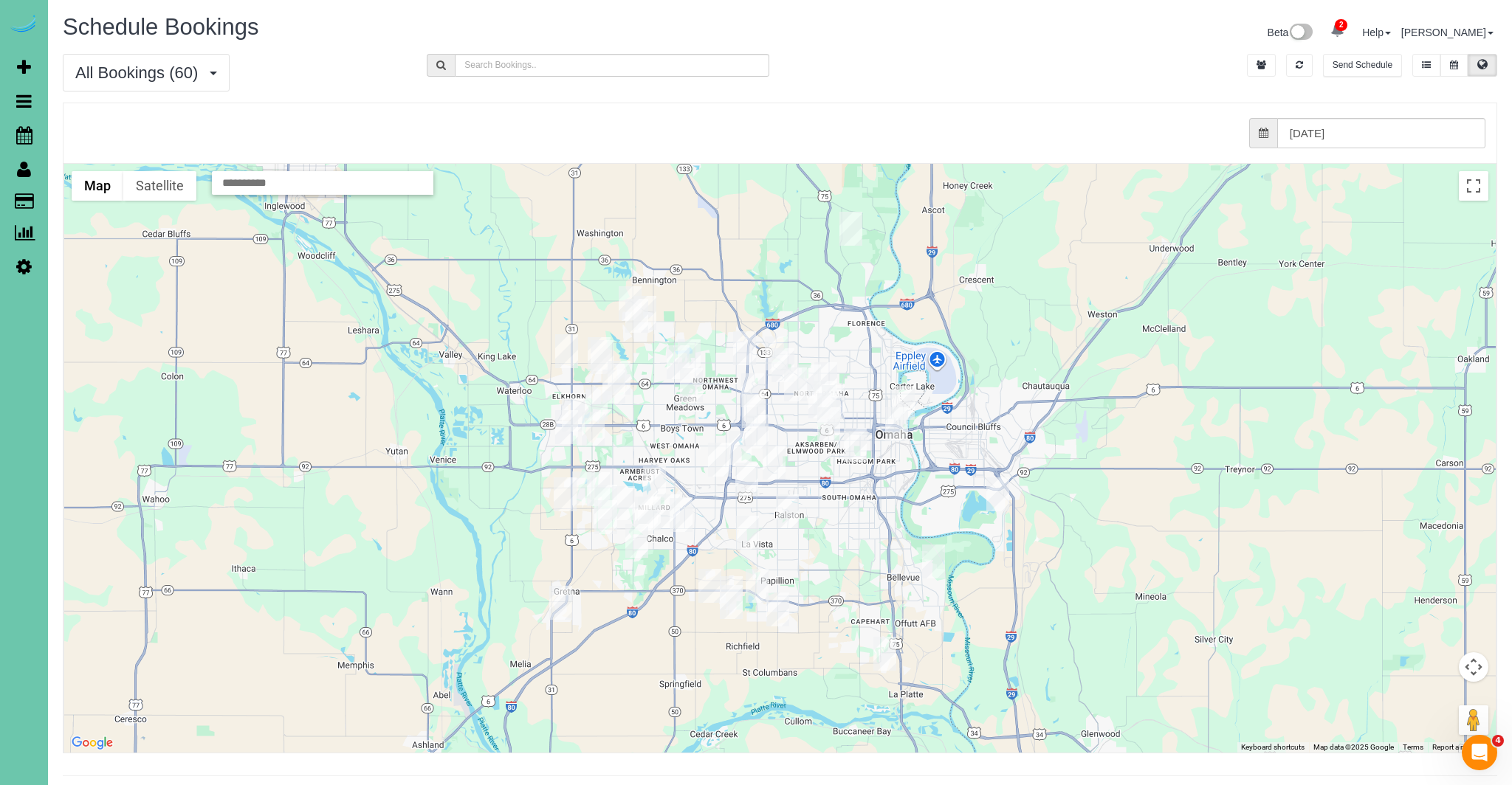
click at [636, 313] on img "09/04/2025 8:30AM - Annie Fah - 16519 Potter Street, Bennington, NE 68007" at bounding box center [636, 315] width 23 height 34
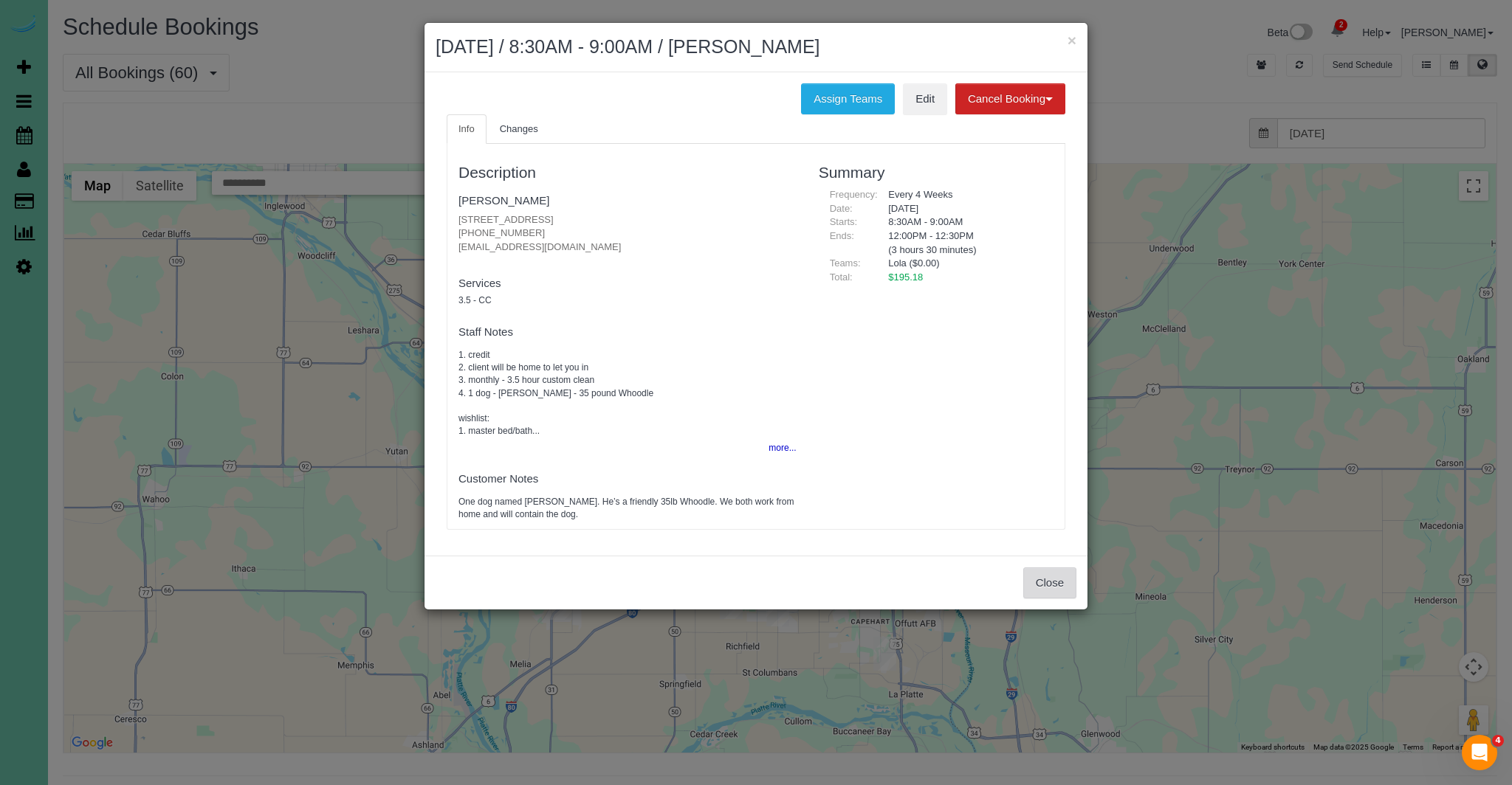
drag, startPoint x: 1042, startPoint y: 590, endPoint x: 1034, endPoint y: 570, distance: 21.5
click at [1043, 590] on button "Close" at bounding box center [1049, 582] width 53 height 31
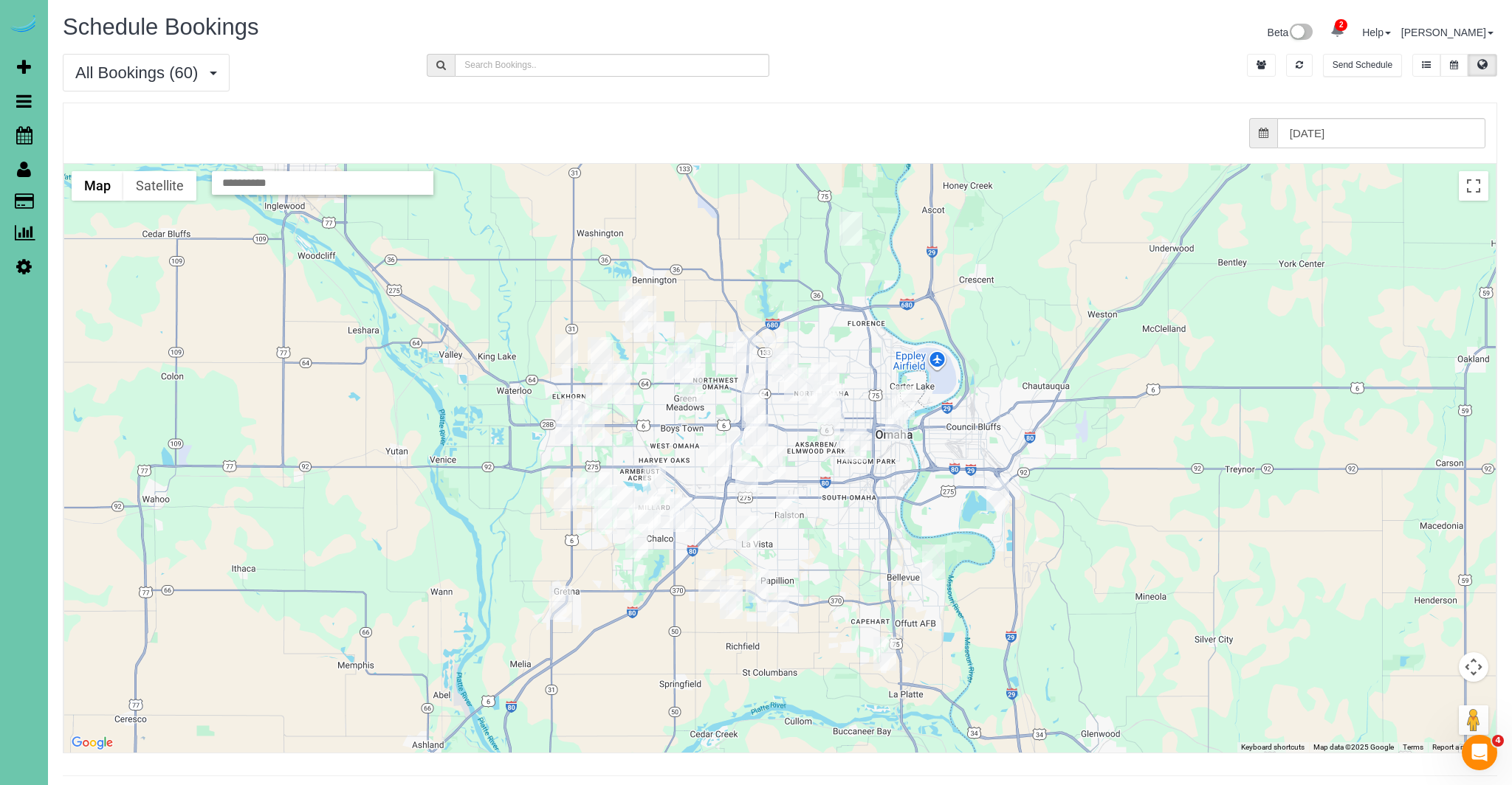
click at [652, 304] on img "09/04/2025 12:30PM - Joy Willoughby - 7720 N 160th Circle, Bennington, NE 68007" at bounding box center [644, 312] width 23 height 34
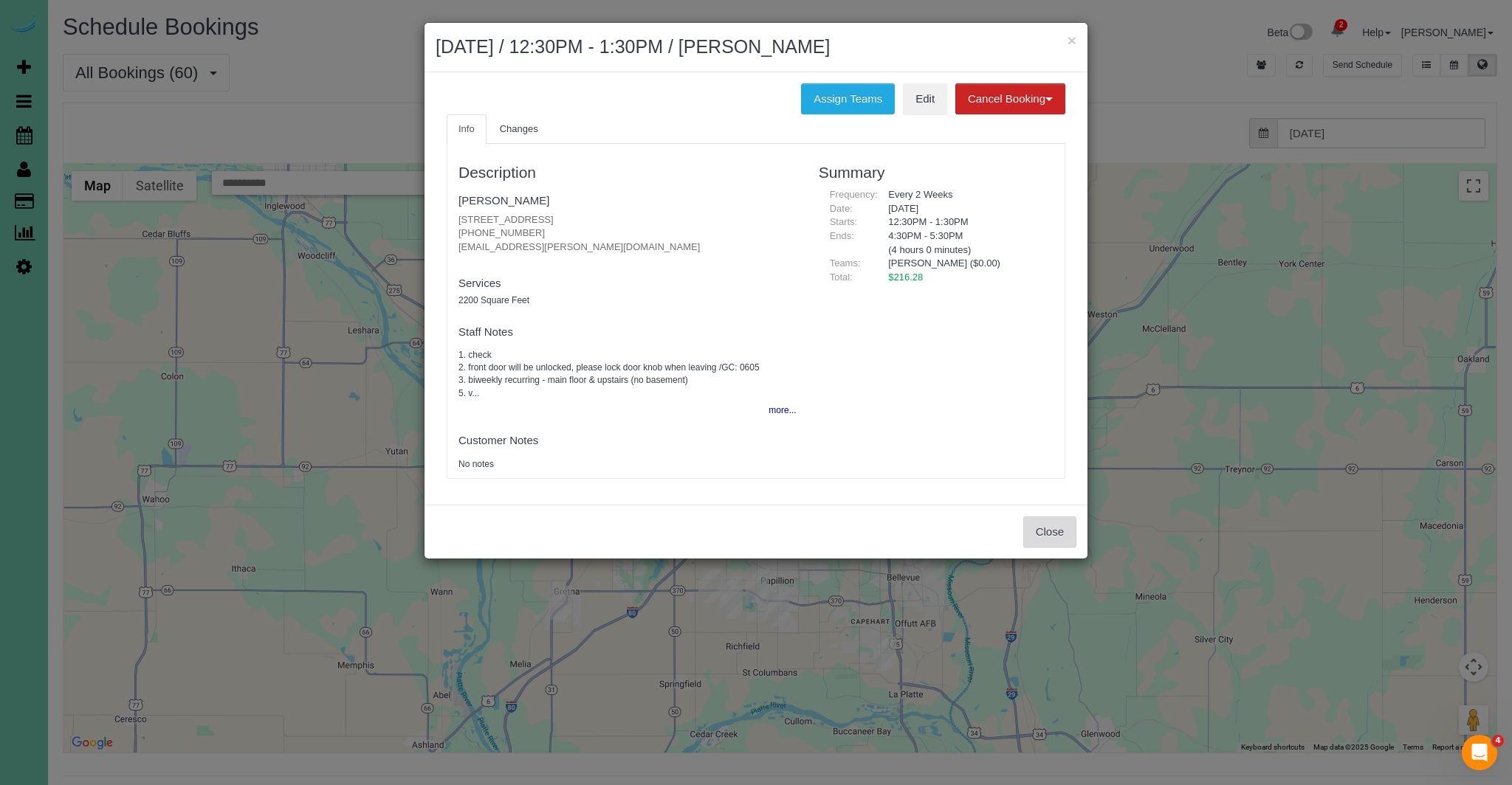
click at [1042, 532] on button "Close" at bounding box center [1049, 531] width 53 height 31
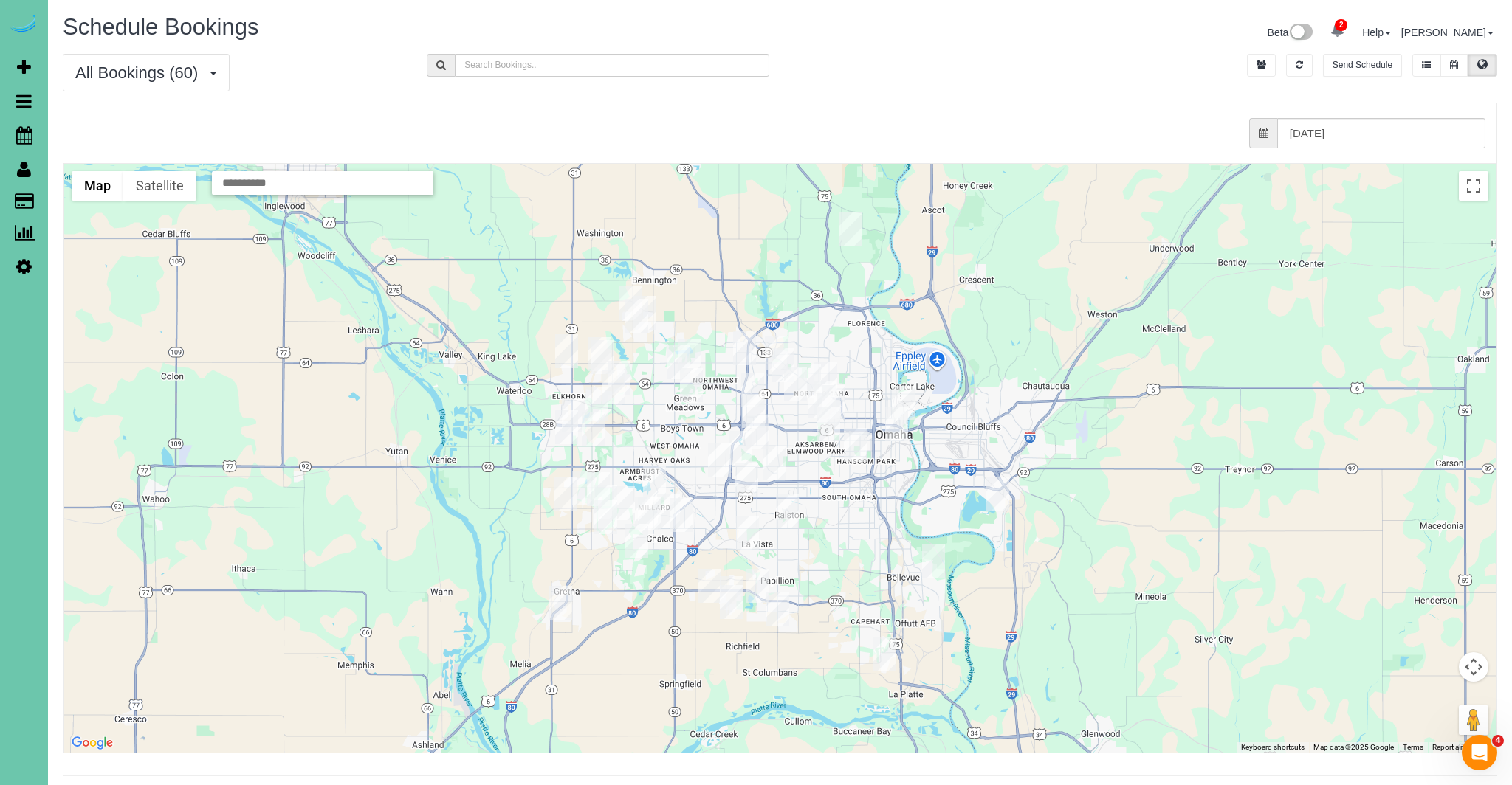
click at [635, 315] on img "09/04/2025 8:30AM - Annie Fah - 16519 Potter Street, Bennington, NE 68007" at bounding box center [636, 315] width 23 height 34
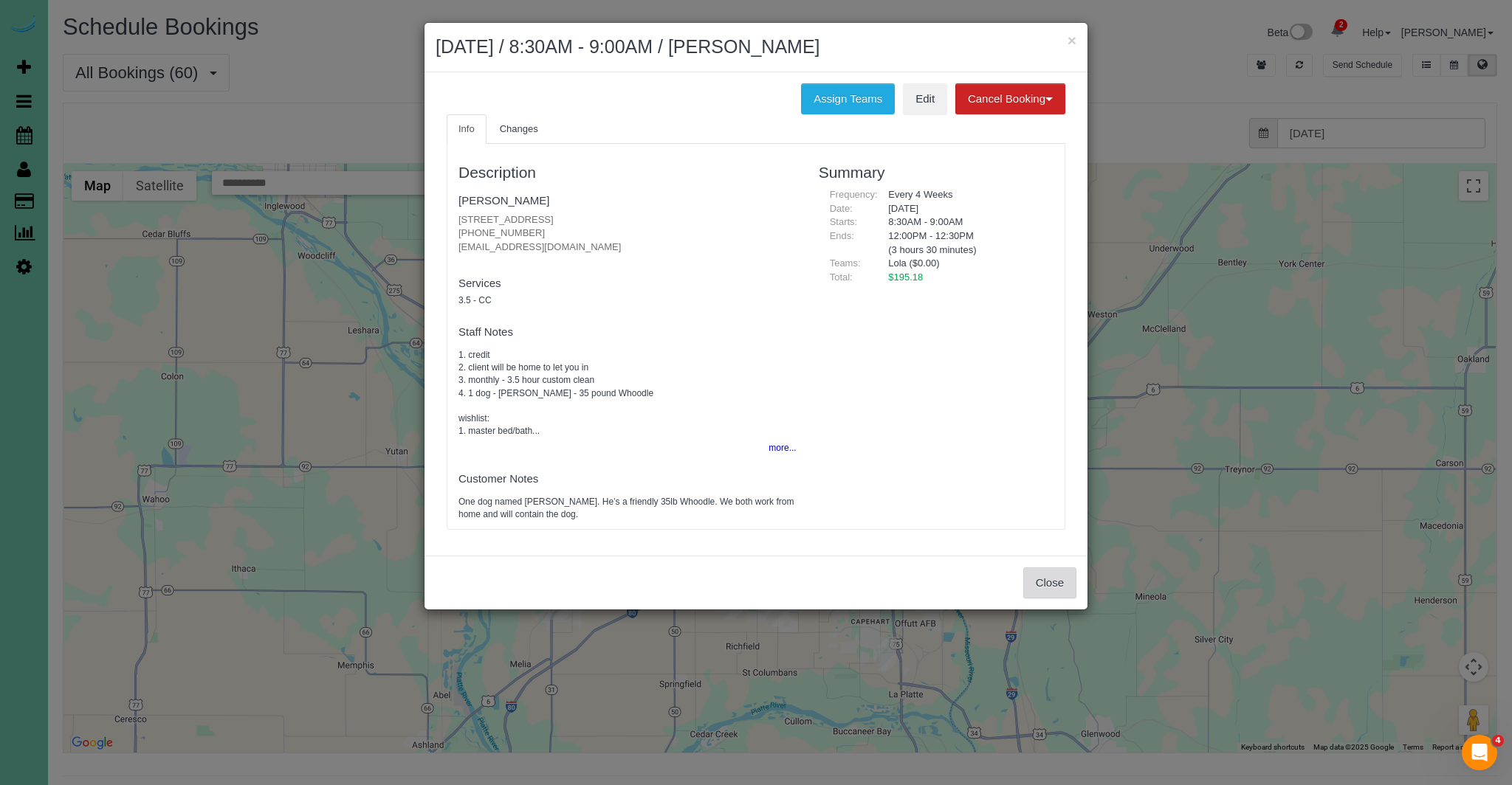
click at [1038, 589] on button "Close" at bounding box center [1049, 582] width 53 height 31
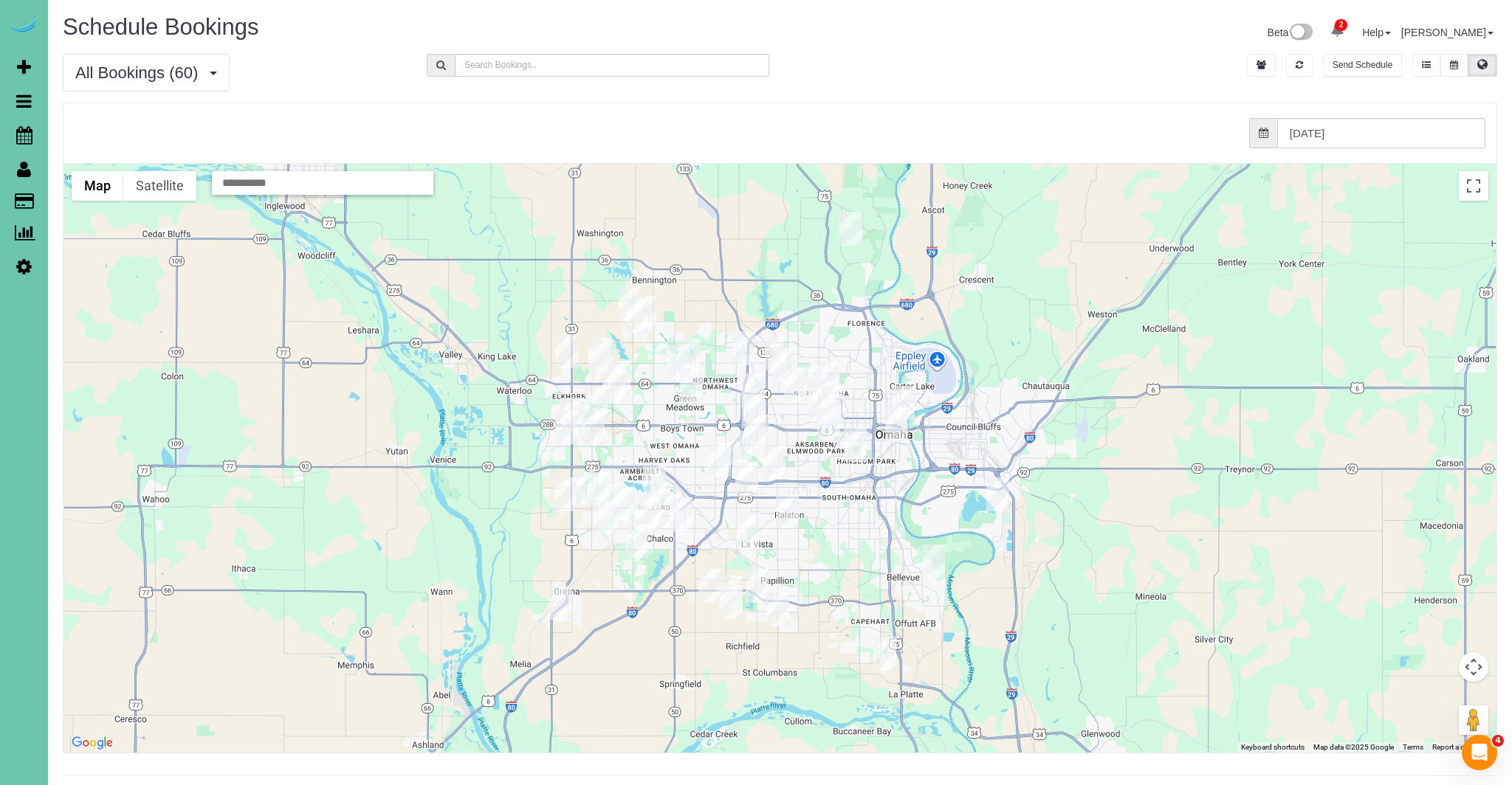
click at [626, 302] on img "09/04/2025 8:30AM - Annie Fah - 16519 Potter Street, Bennington, NE 68007" at bounding box center [636, 315] width 23 height 34
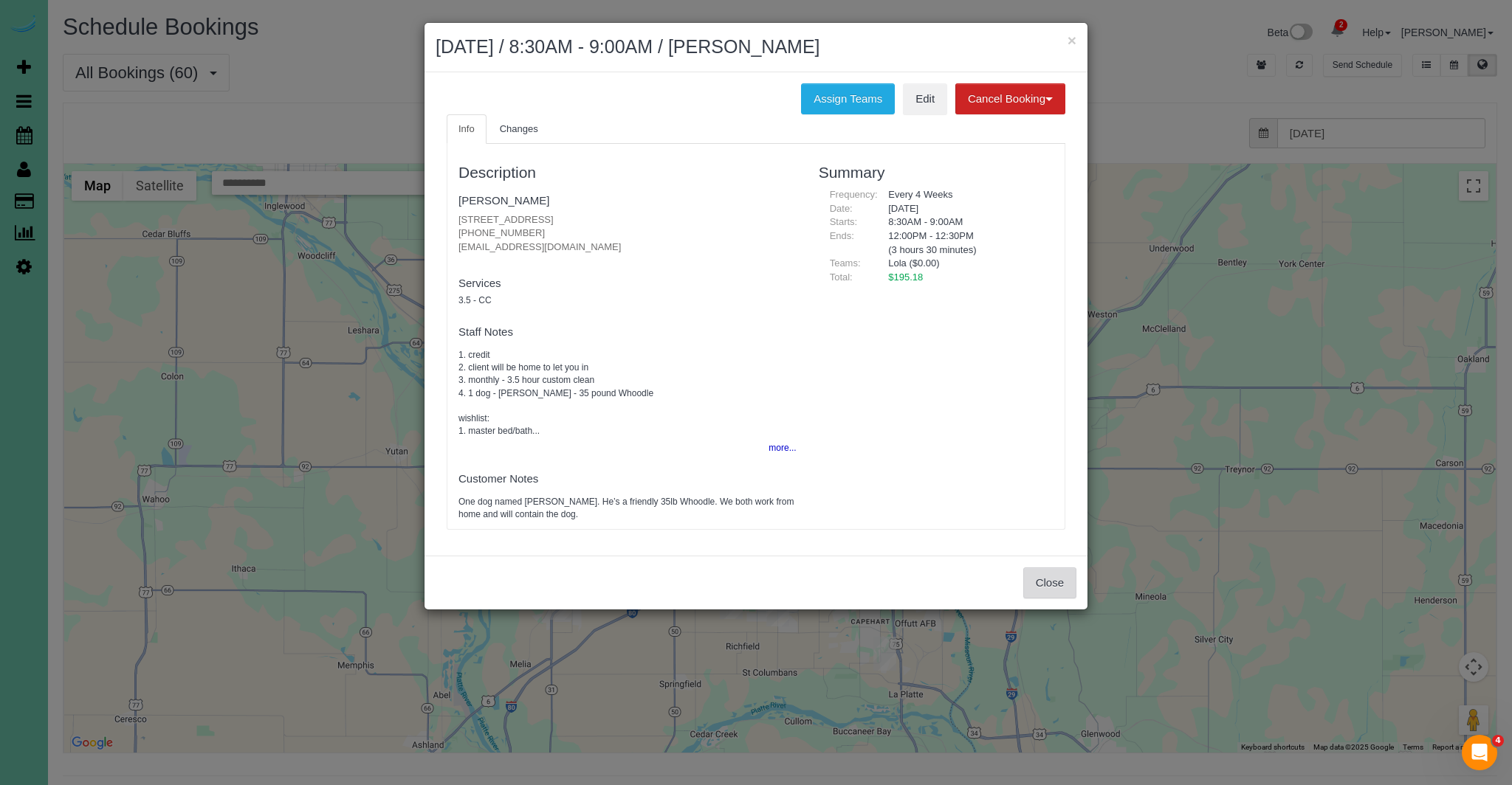
click at [1060, 584] on button "Close" at bounding box center [1049, 582] width 53 height 31
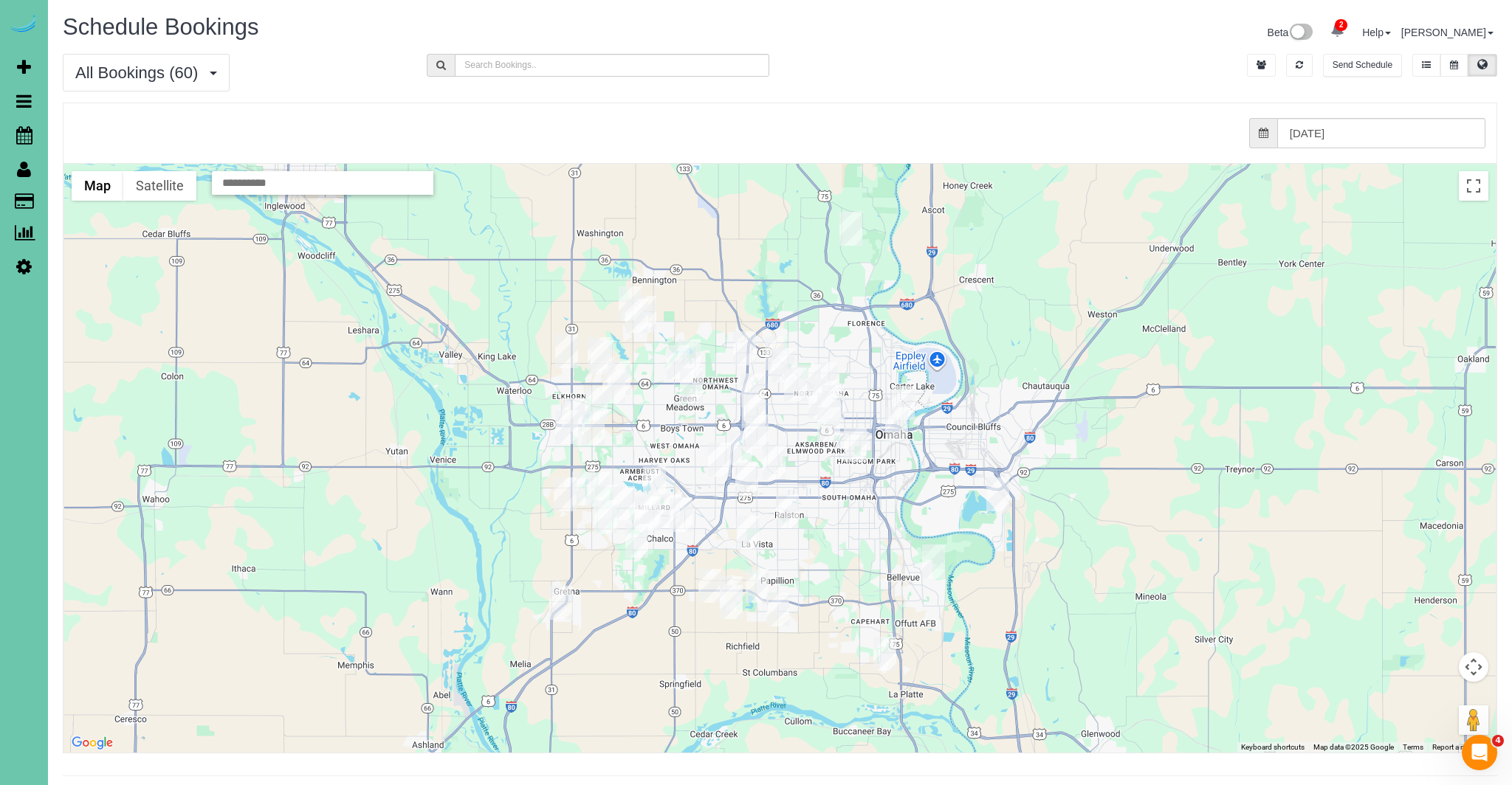
click at [630, 288] on img "09/04/2025 8:30AM - Crystal Archer - 8527 N. 169th St., Bennington, NE 68007" at bounding box center [630, 303] width 23 height 34
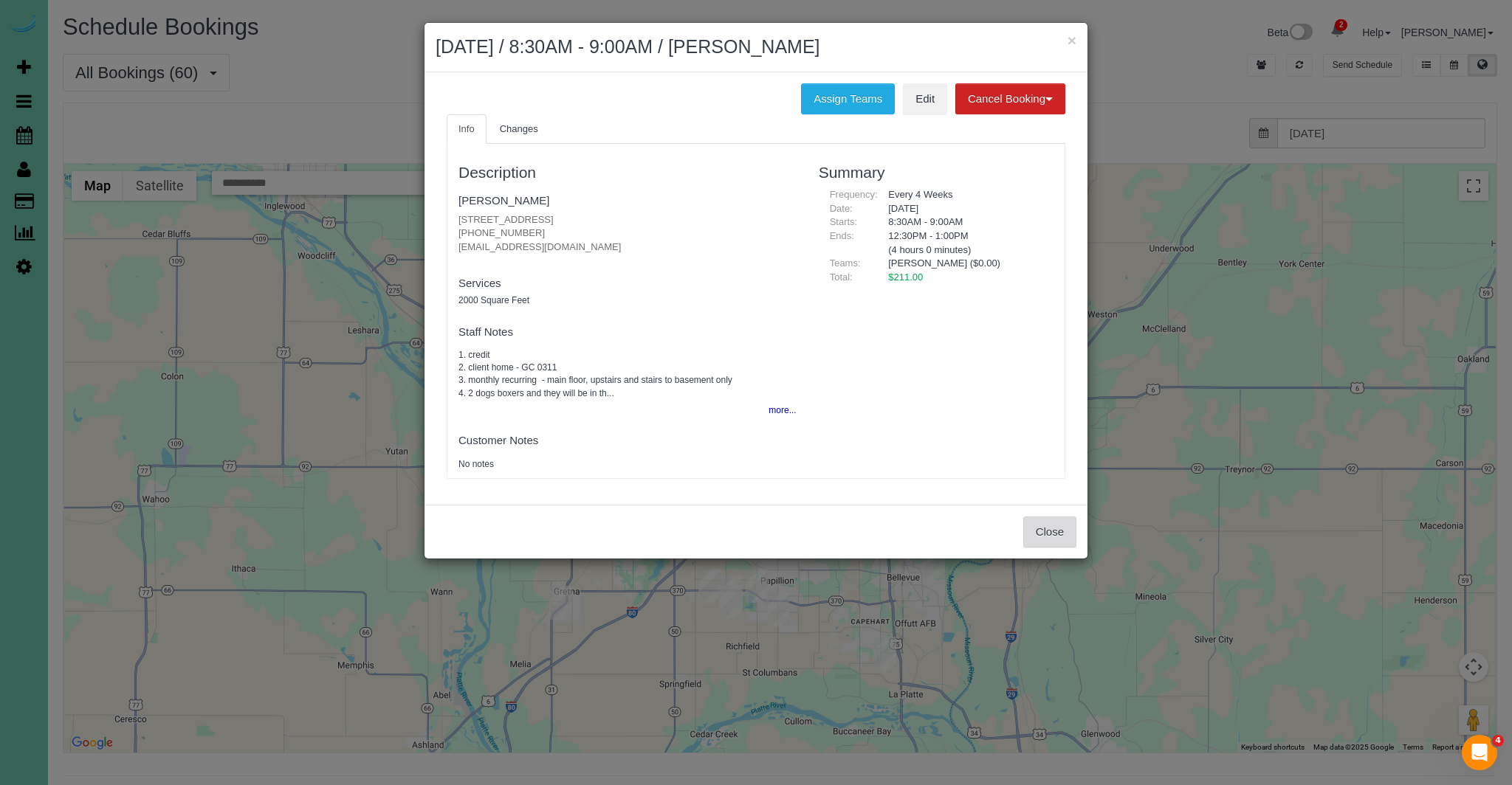
click at [1048, 527] on button "Close" at bounding box center [1049, 531] width 53 height 31
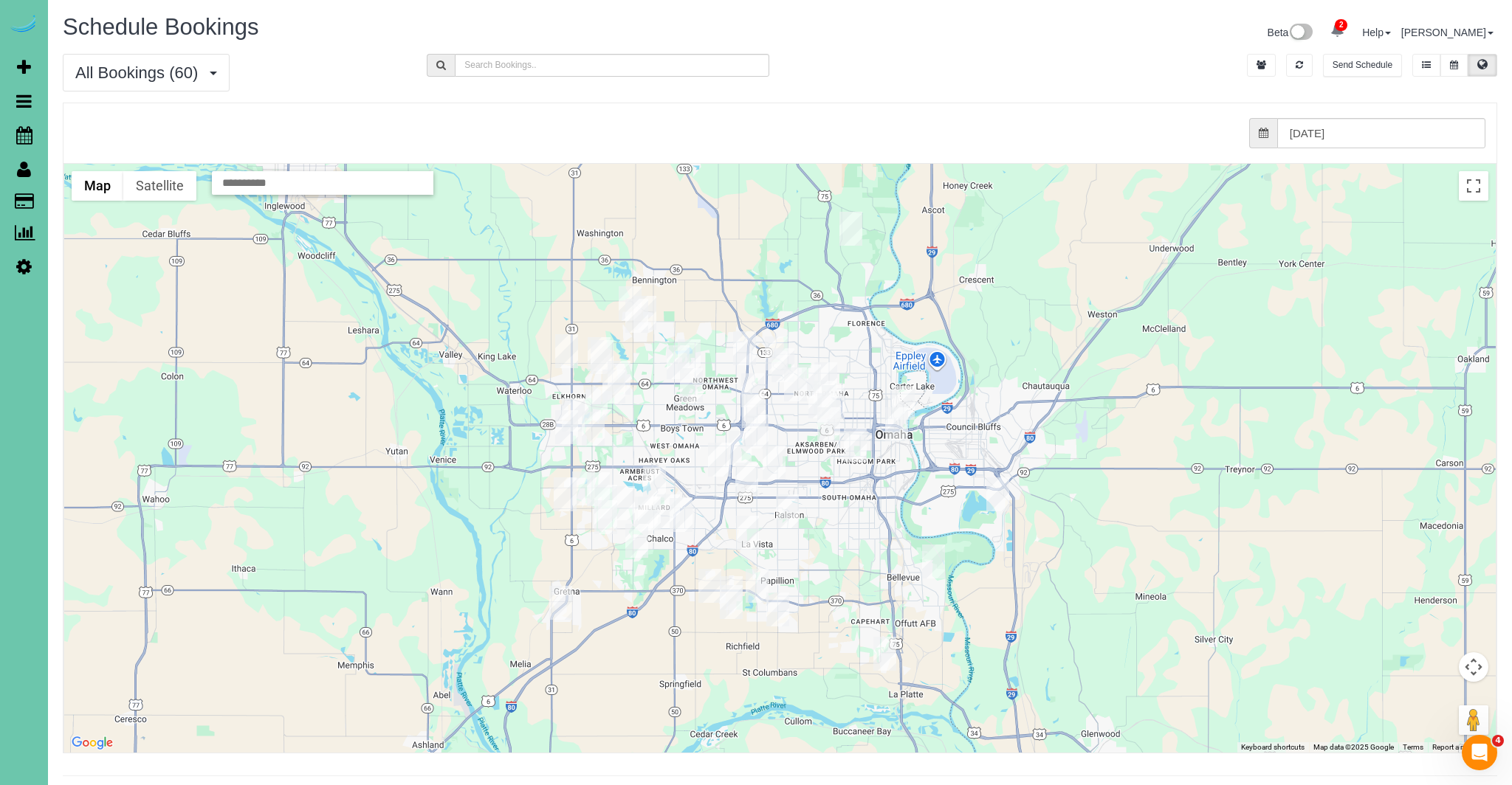
click at [672, 359] on img "09/04/2025 8:30AM - Troy Peterson - 14101 Sahler St, Omaha, NE 68164" at bounding box center [678, 362] width 23 height 34
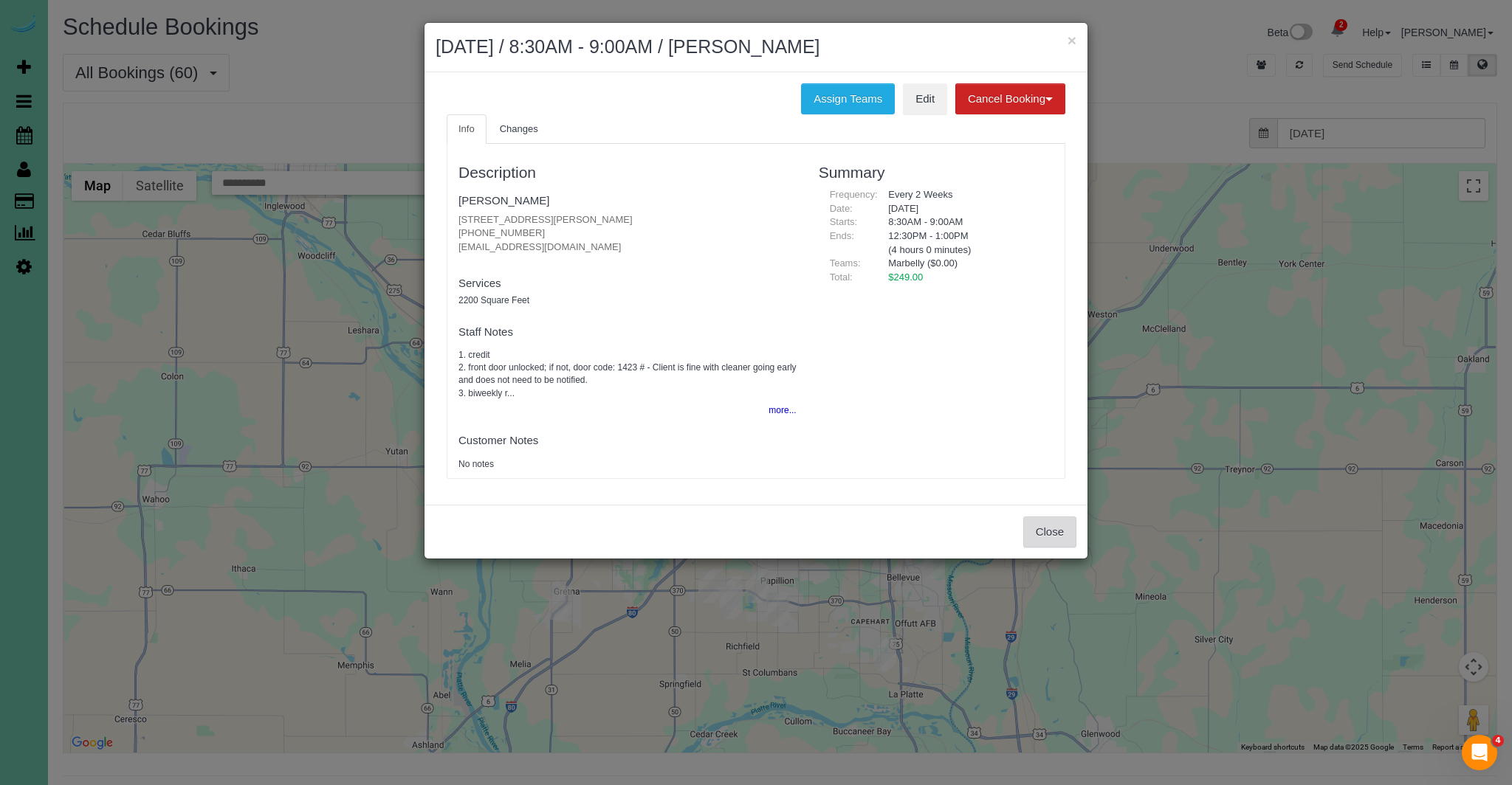
click at [1035, 529] on button "Close" at bounding box center [1049, 531] width 53 height 31
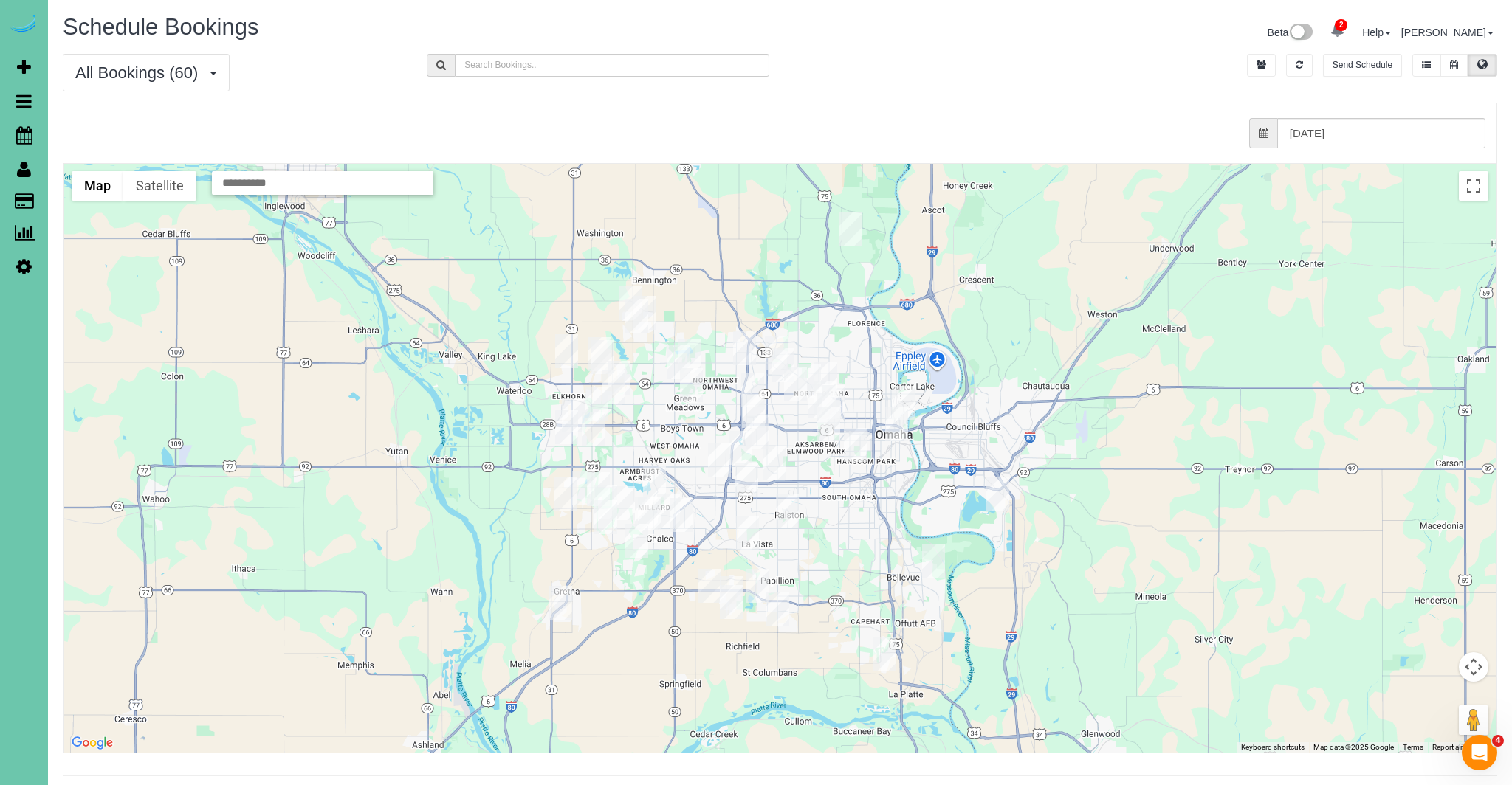
click at [696, 344] on img "09/04/2025 1:00PM - Carol Lippincott - 13473 Meredith Ave, Omaha, NE 68164" at bounding box center [689, 356] width 23 height 34
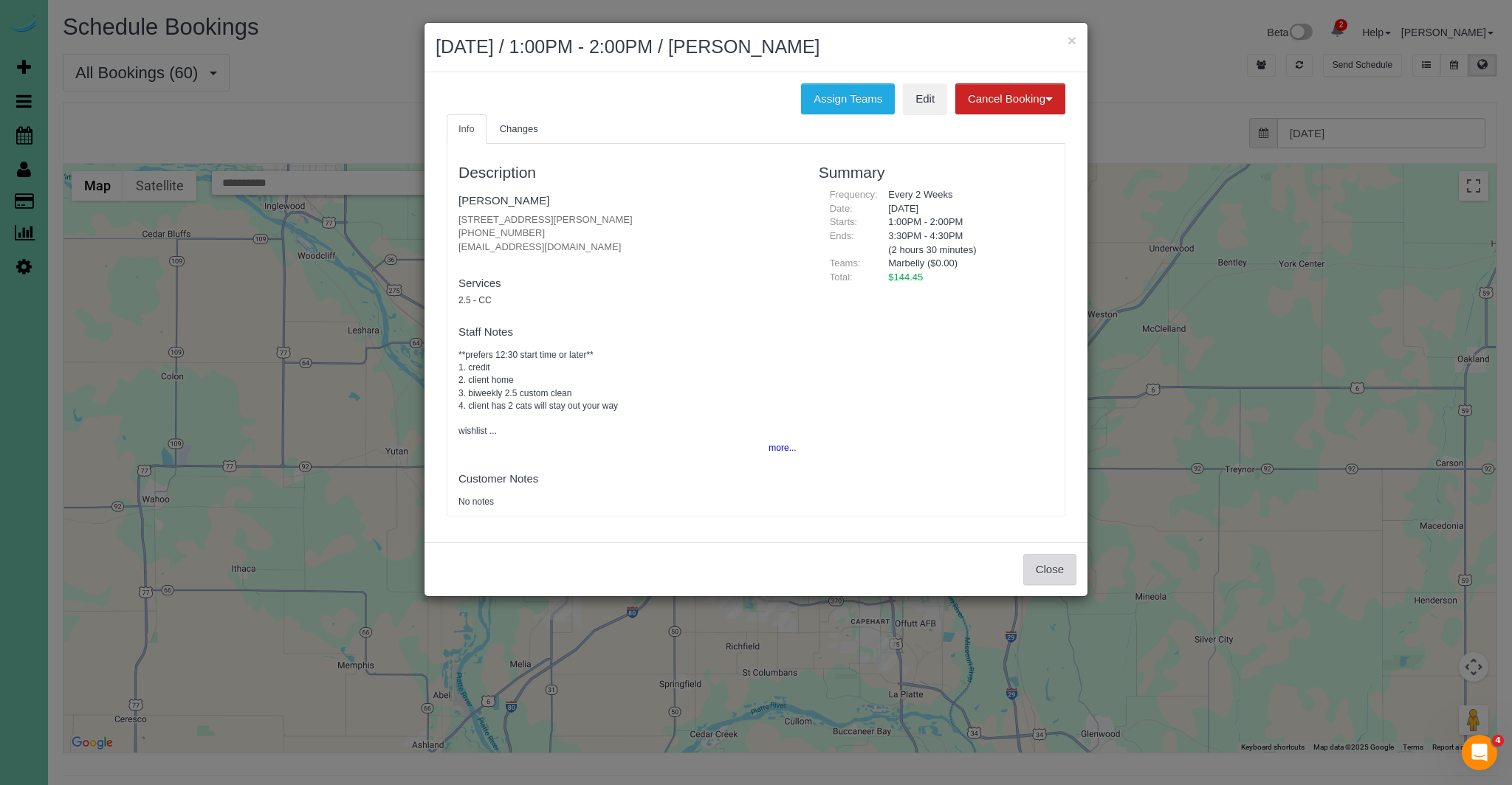
click at [1051, 569] on button "Close" at bounding box center [1049, 569] width 53 height 31
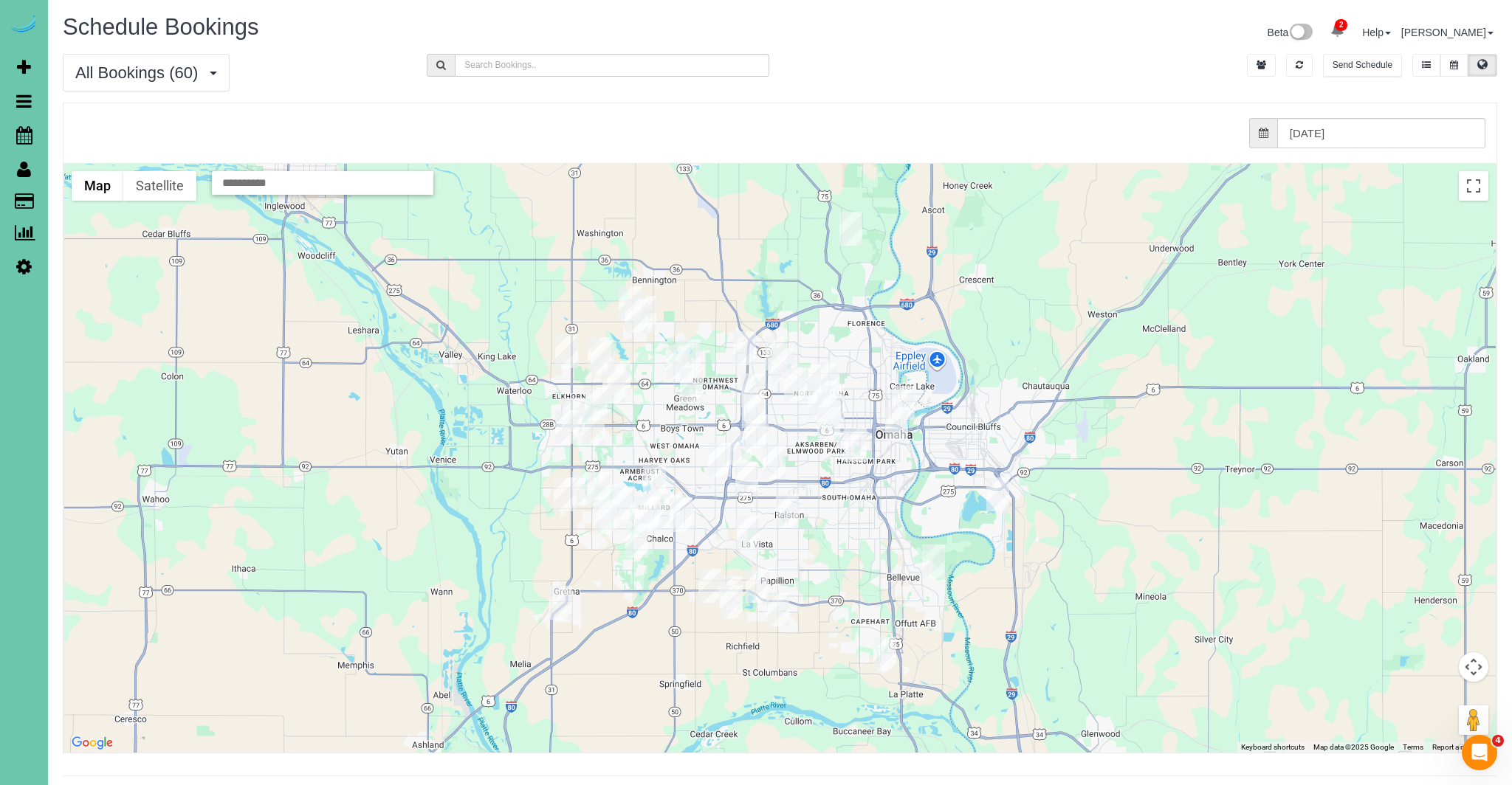
click at [690, 382] on img "09/04/2025 8:00AM - Rebecca Saef - 13408 Burdette St, Omaha, NE 68164" at bounding box center [691, 385] width 23 height 34
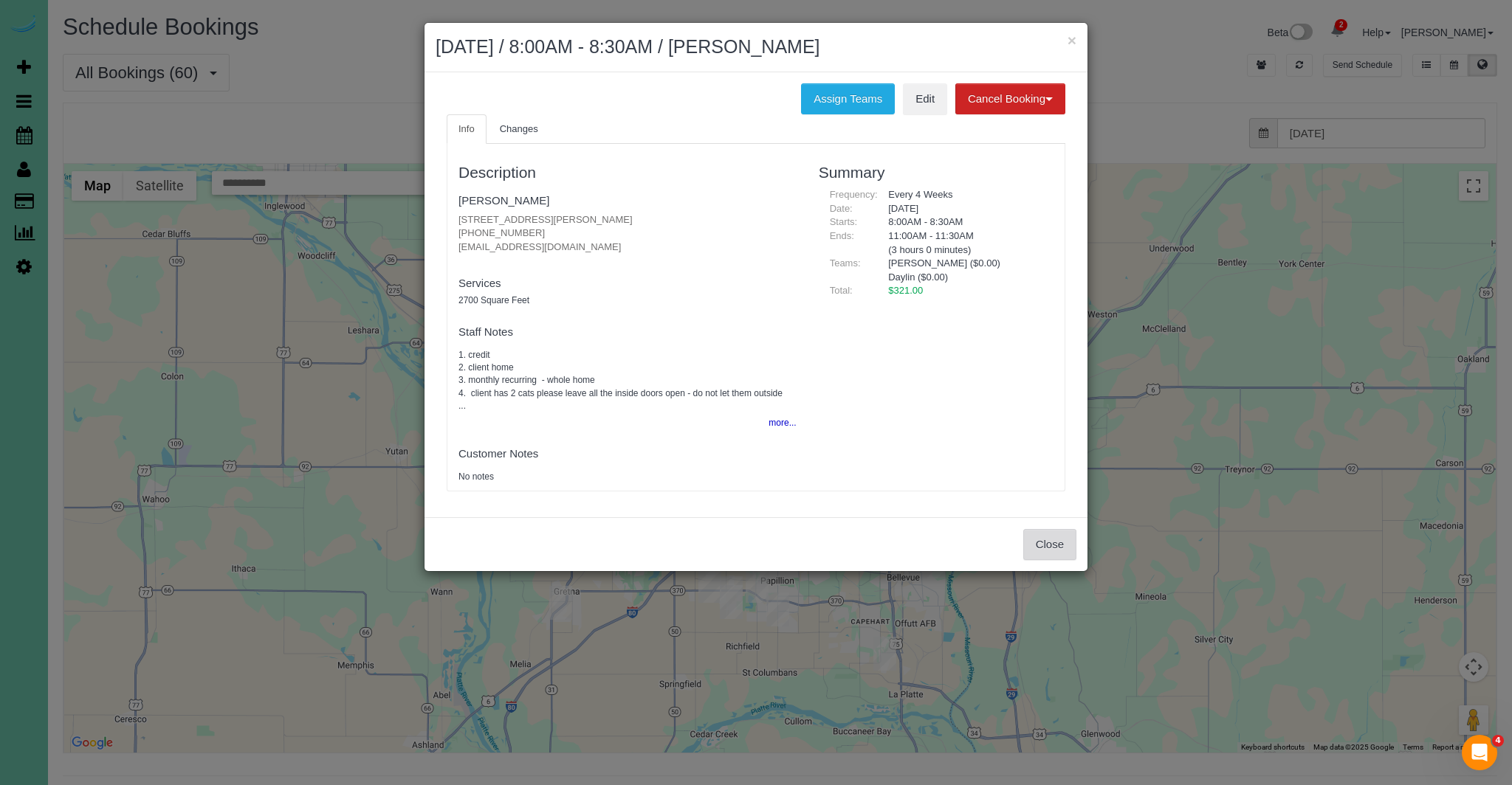
click at [1051, 540] on button "Close" at bounding box center [1049, 544] width 53 height 31
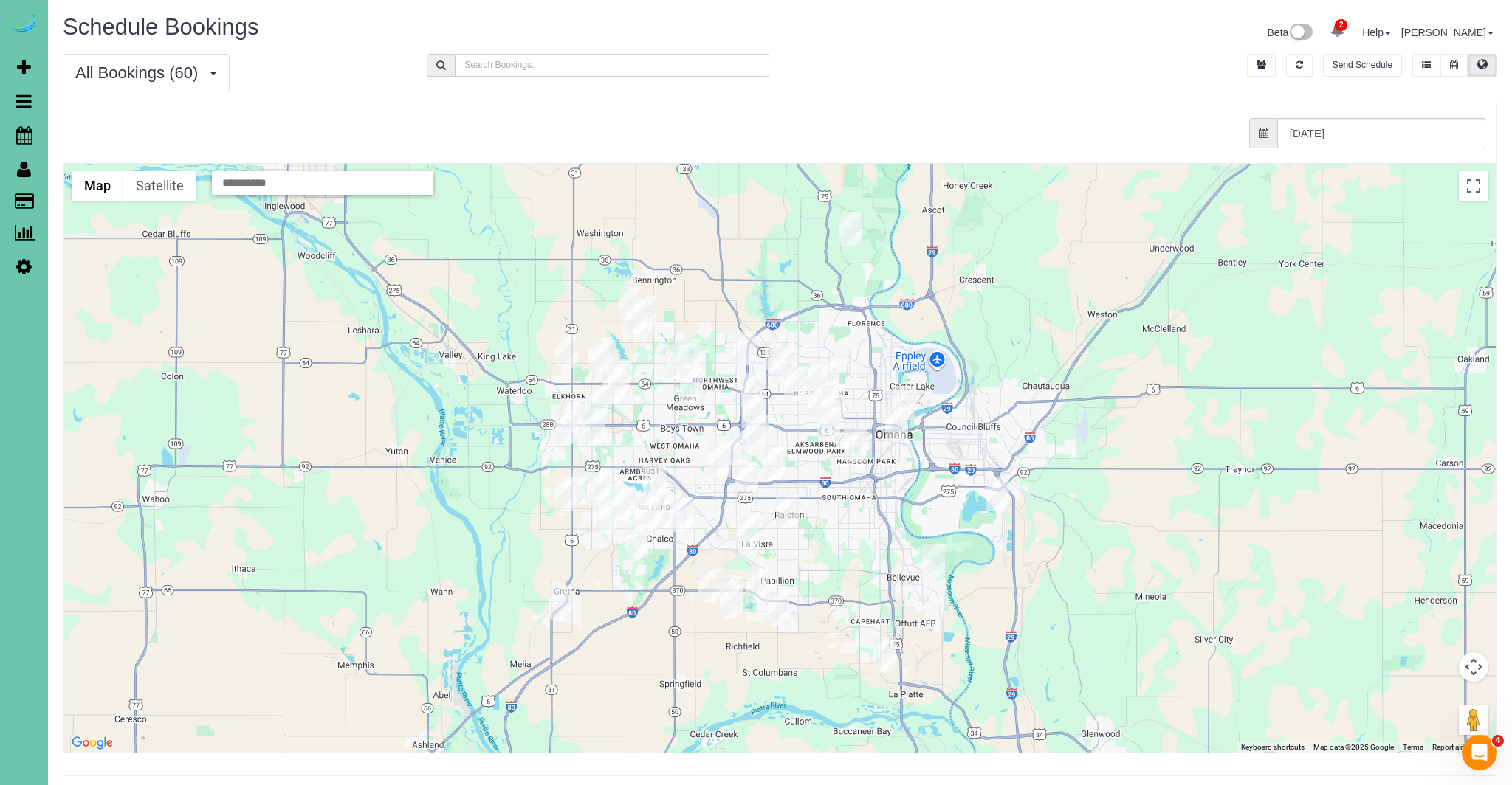
click at [715, 455] on img "09/04/2025 8:00AM - Jonathan Rice - 3310 S 116 St, Omaha, NE 68144" at bounding box center [719, 460] width 23 height 34
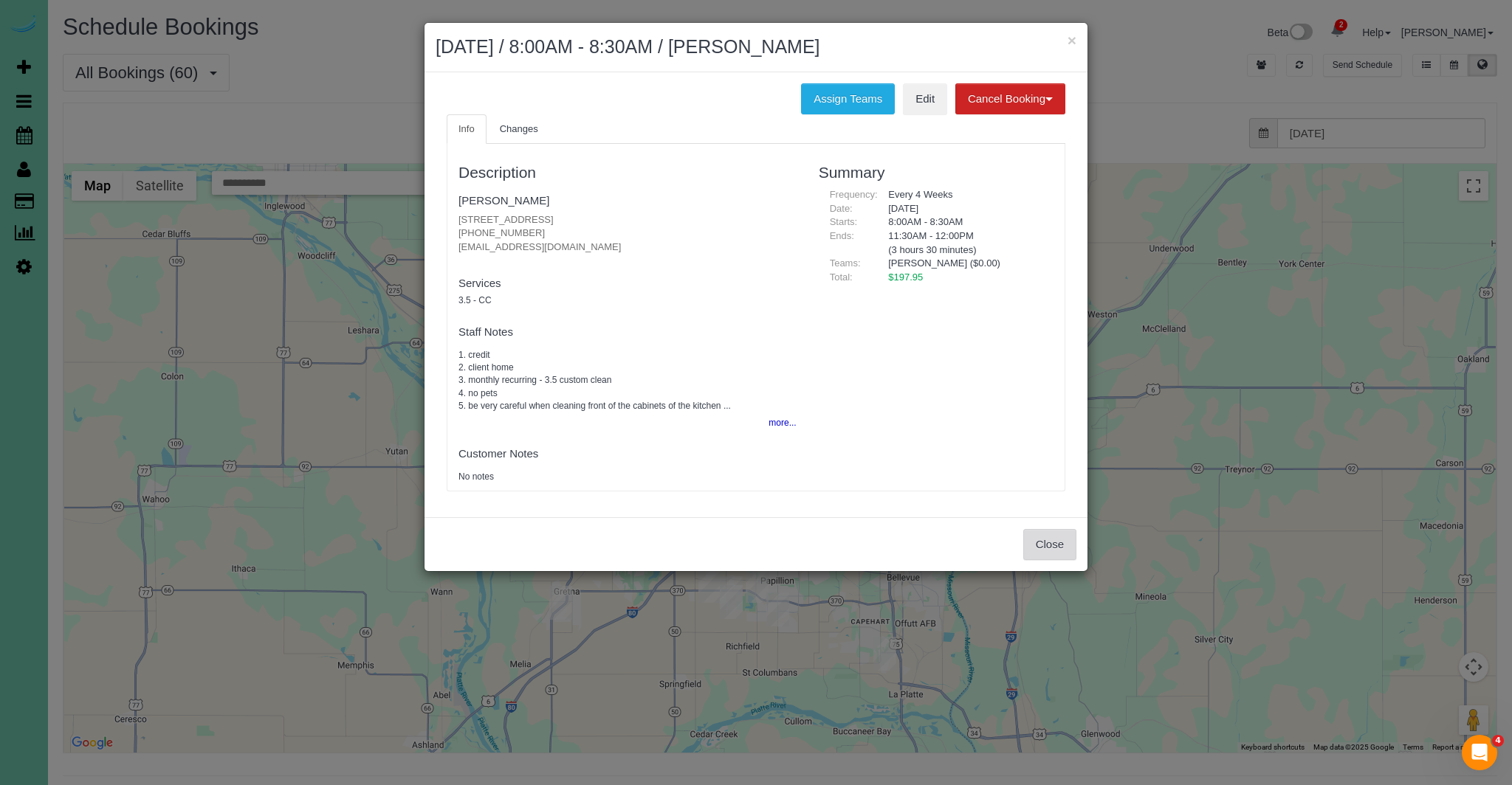
click at [1036, 547] on button "Close" at bounding box center [1049, 544] width 53 height 31
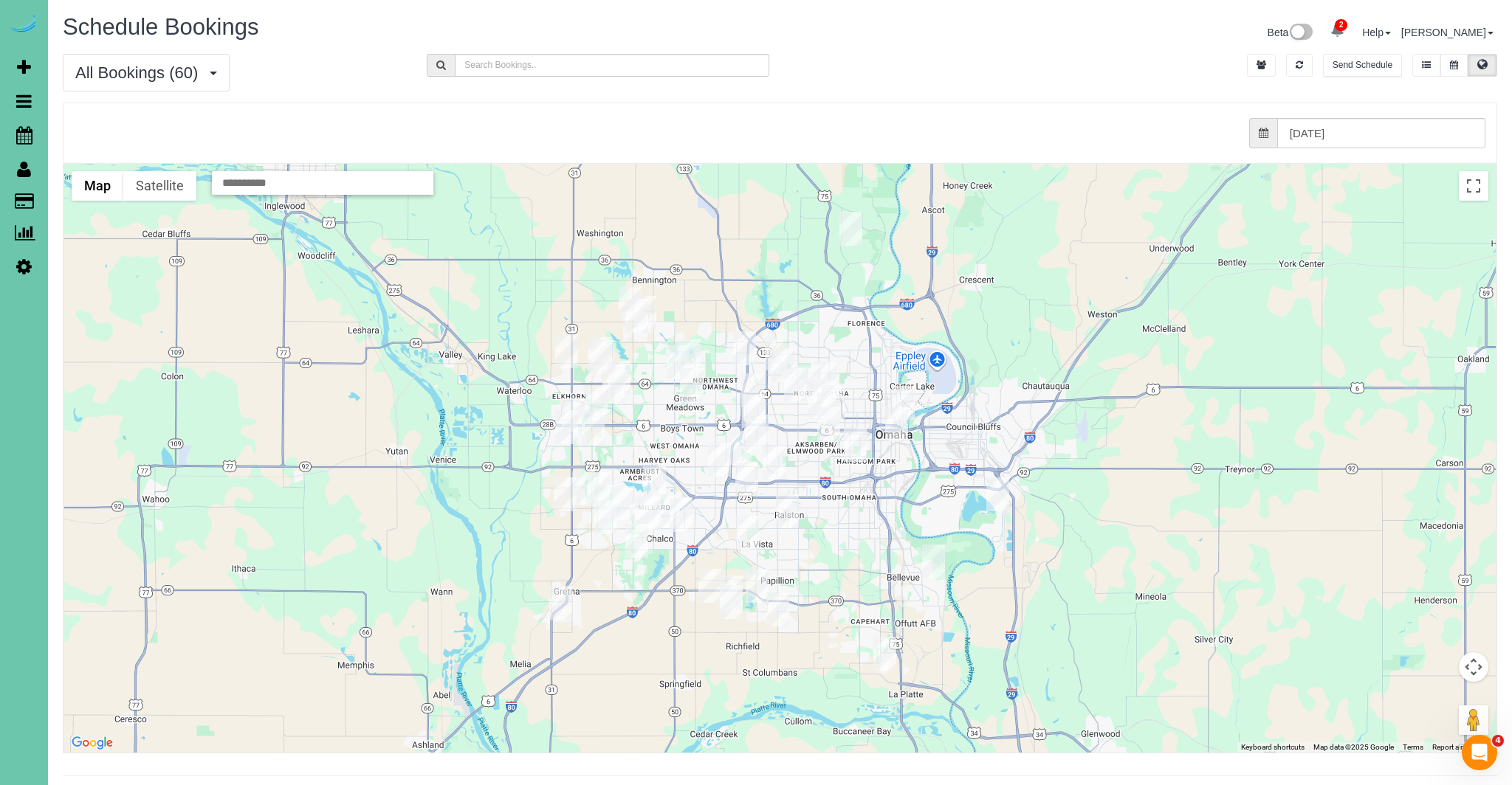
click at [756, 433] on img "09/04/2025 12:00PM - Maggie Templin - 1153 S 95th St, Omaha, NE 68124" at bounding box center [756, 432] width 23 height 34
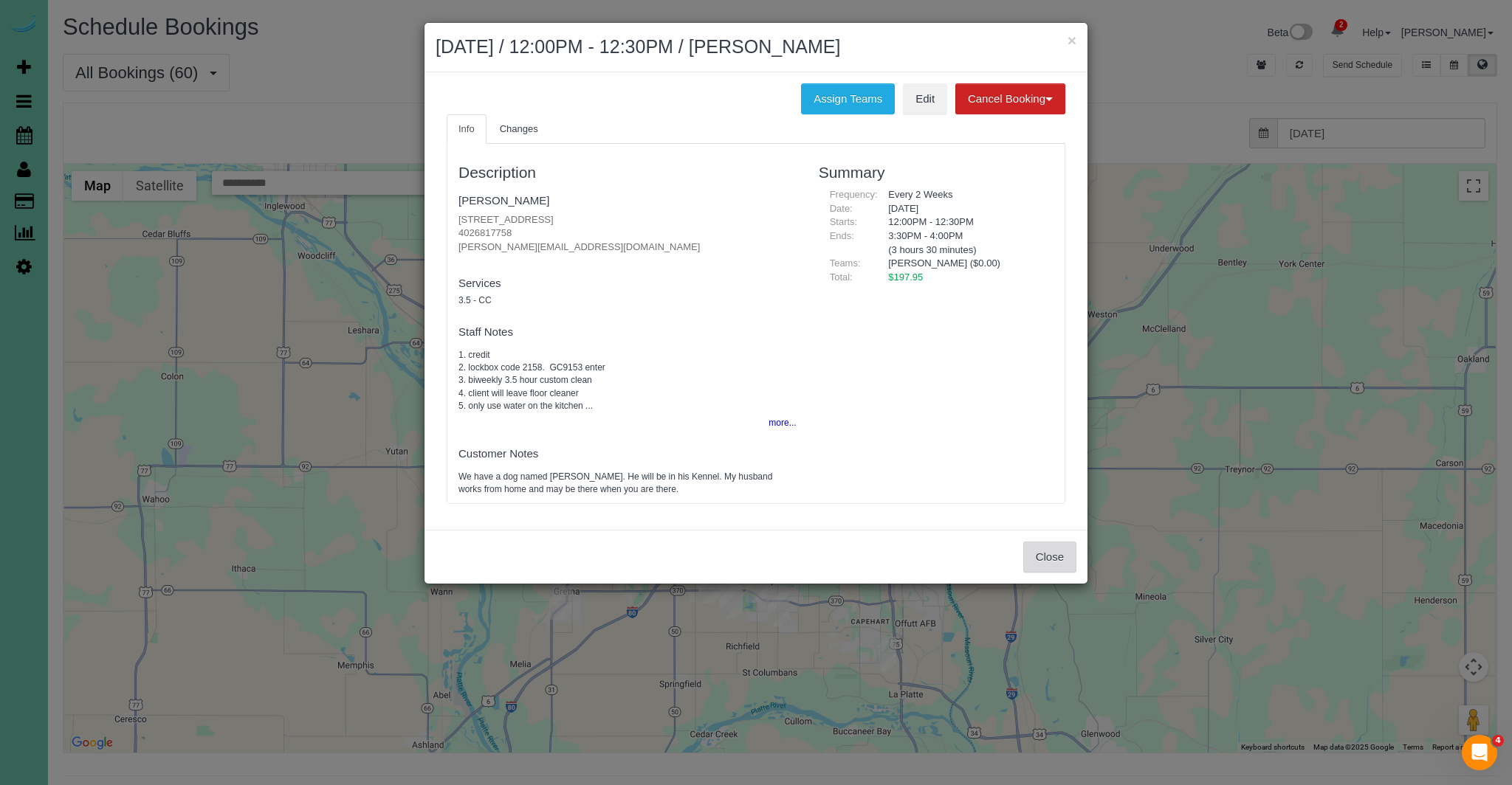
click at [1044, 562] on button "Close" at bounding box center [1049, 556] width 53 height 31
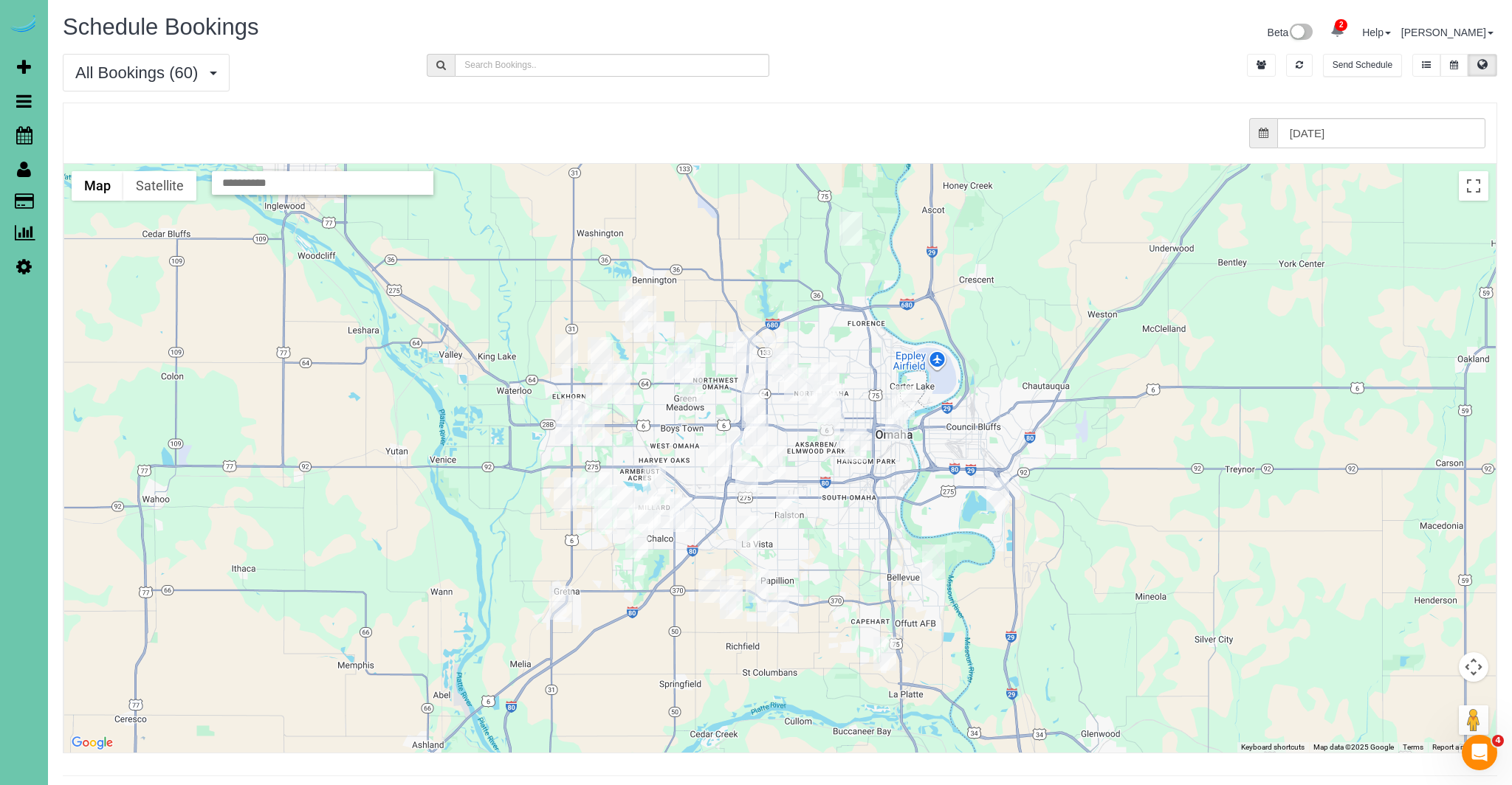
click at [753, 430] on img "09/04/2025 12:00PM - Maggie Templin - 1153 S 95th St, Omaha, NE 68124" at bounding box center [756, 432] width 23 height 34
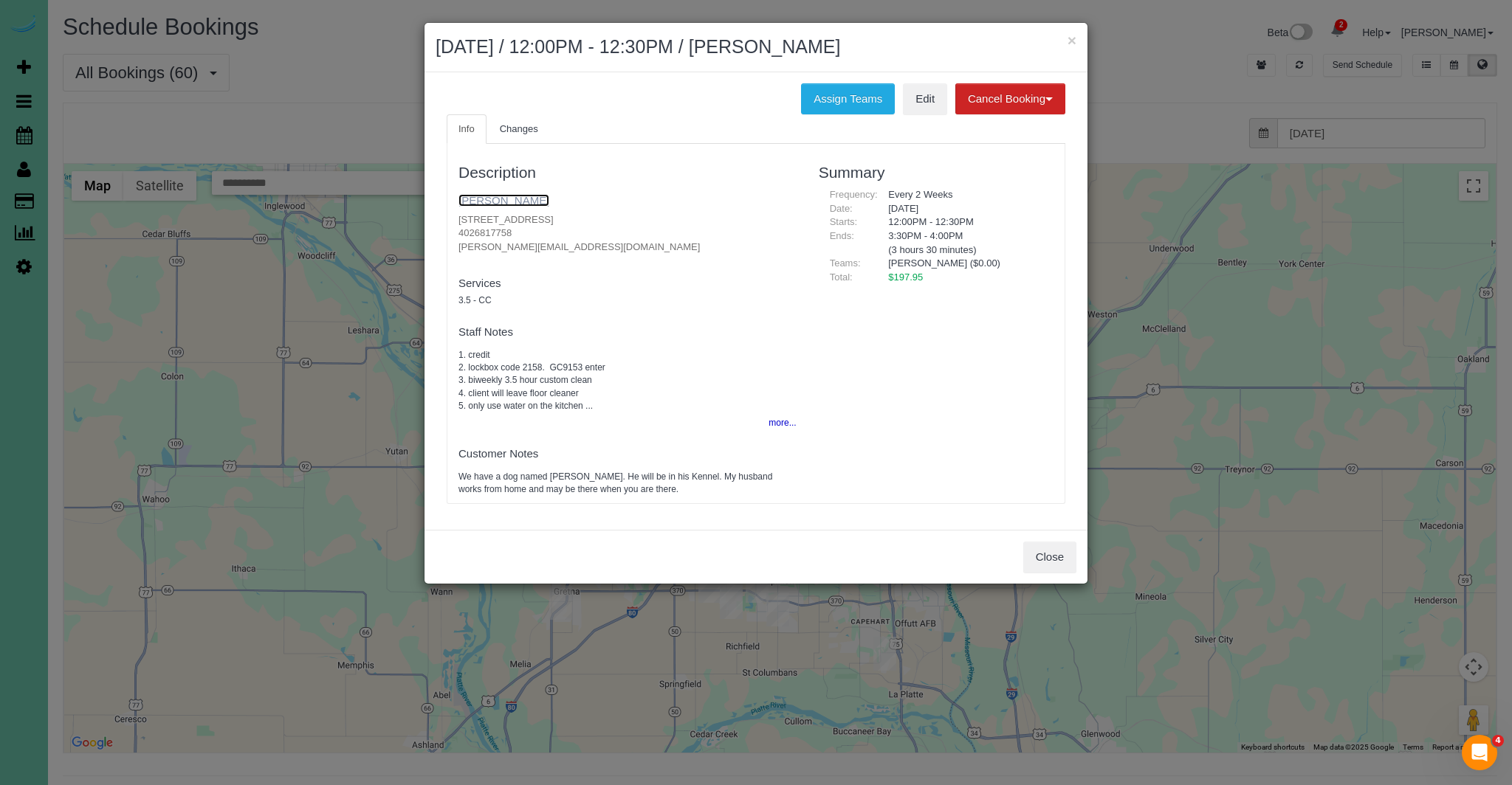
click at [473, 200] on link "Maggie Templin" at bounding box center [504, 200] width 91 height 13
click at [1043, 561] on button "Close" at bounding box center [1049, 556] width 53 height 31
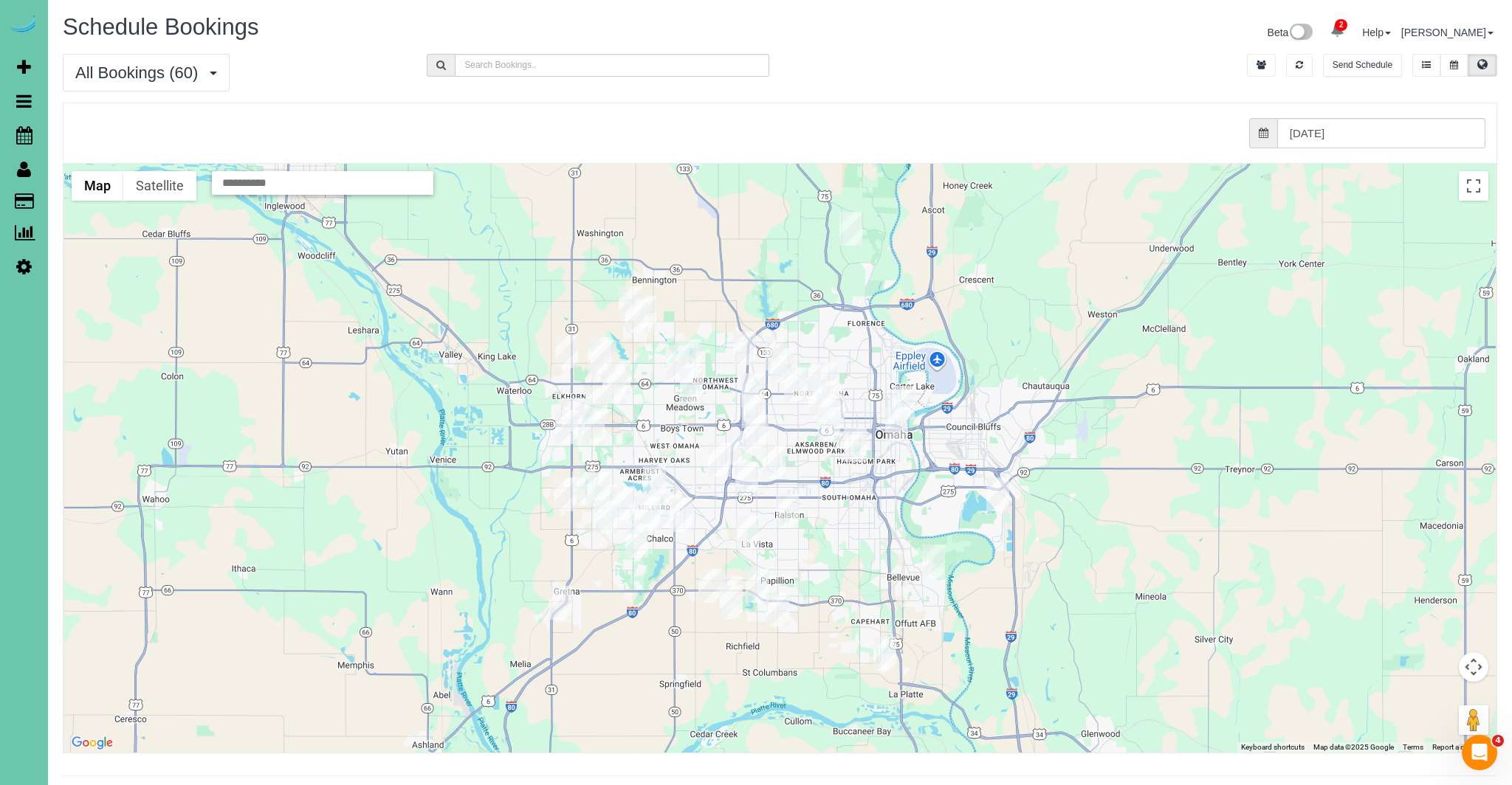
click at [742, 452] on img "09/04/2025 8:00AM - Bob Rensing - 2515 S 105th Avenue, Omaha, NE 68124" at bounding box center [740, 448] width 23 height 34
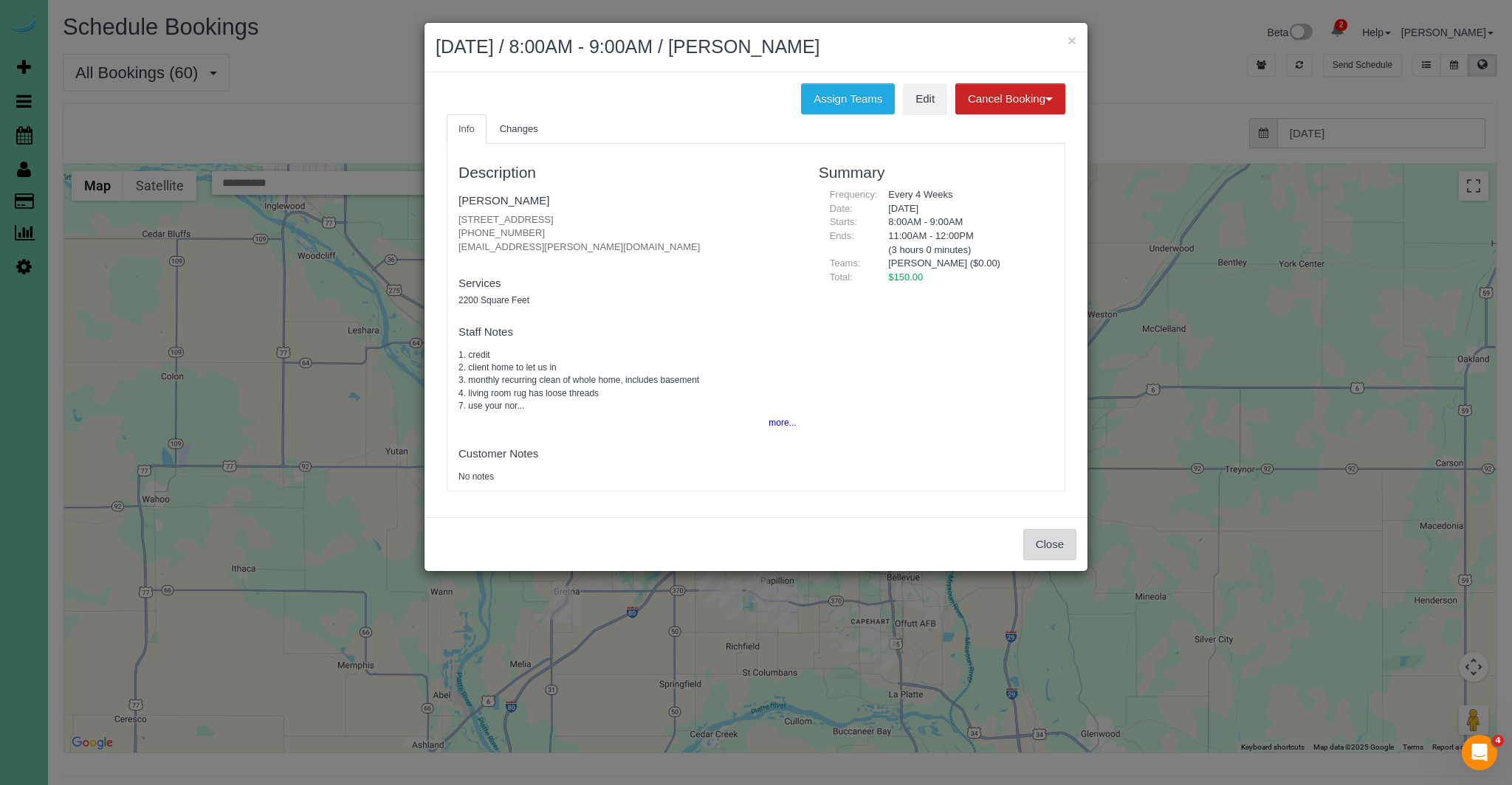
click at [1058, 547] on button "Close" at bounding box center [1049, 544] width 53 height 31
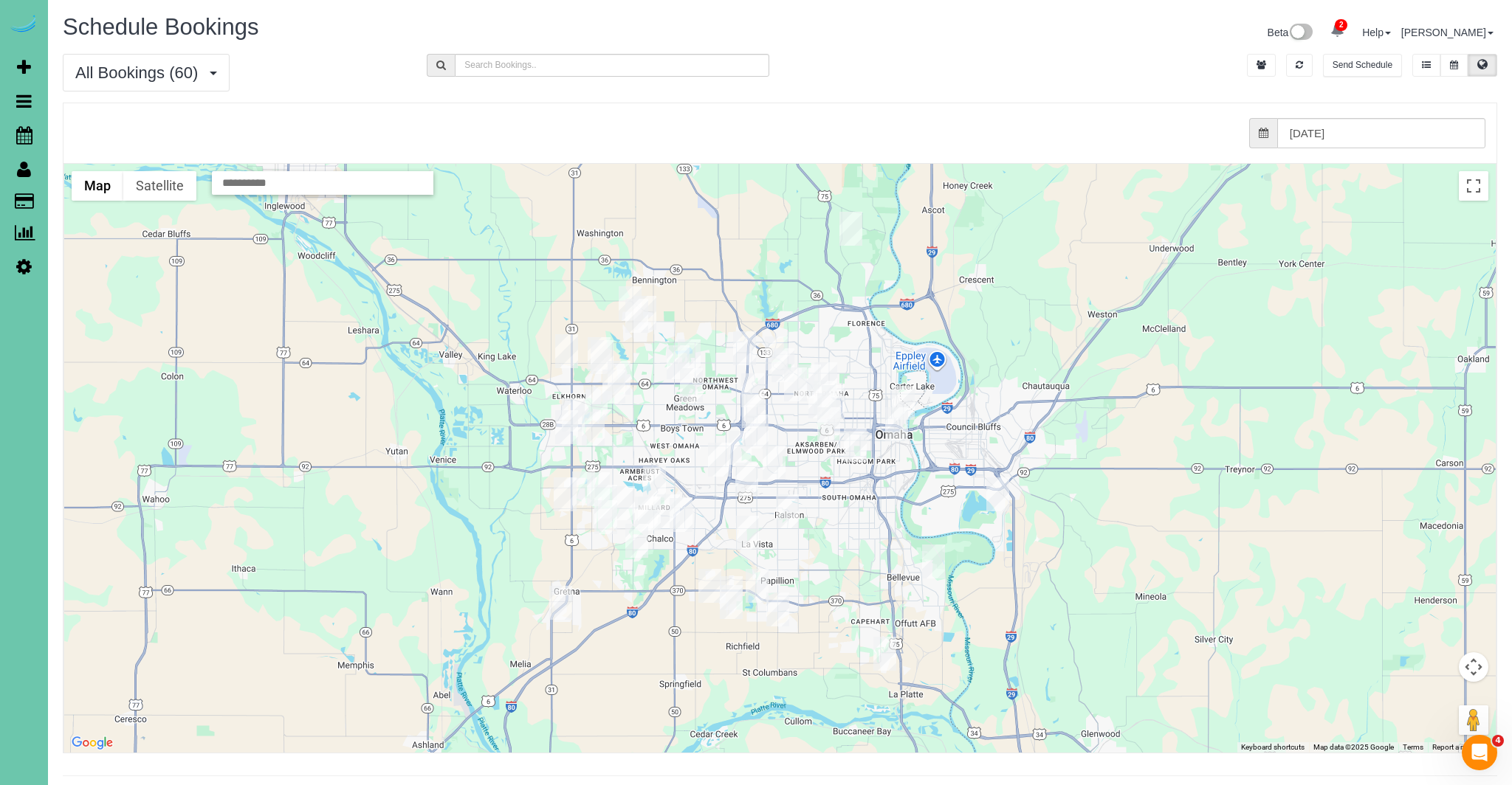
click at [773, 460] on img "09/04/2025 8:00AM - Diane Hoffman - 8517 C St, Omaha, NE 68124" at bounding box center [773, 463] width 23 height 34
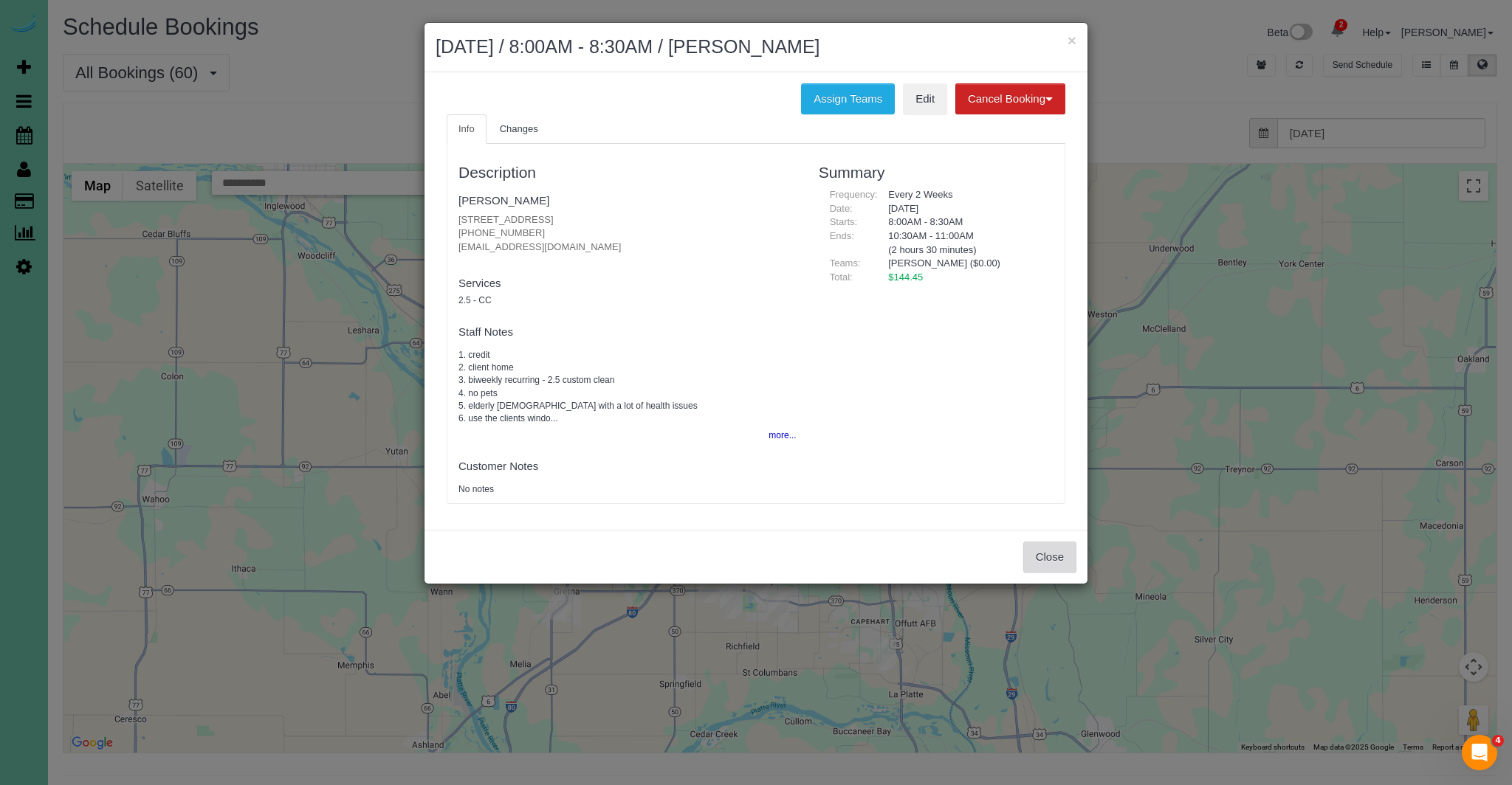
click at [1045, 562] on button "Close" at bounding box center [1049, 556] width 53 height 31
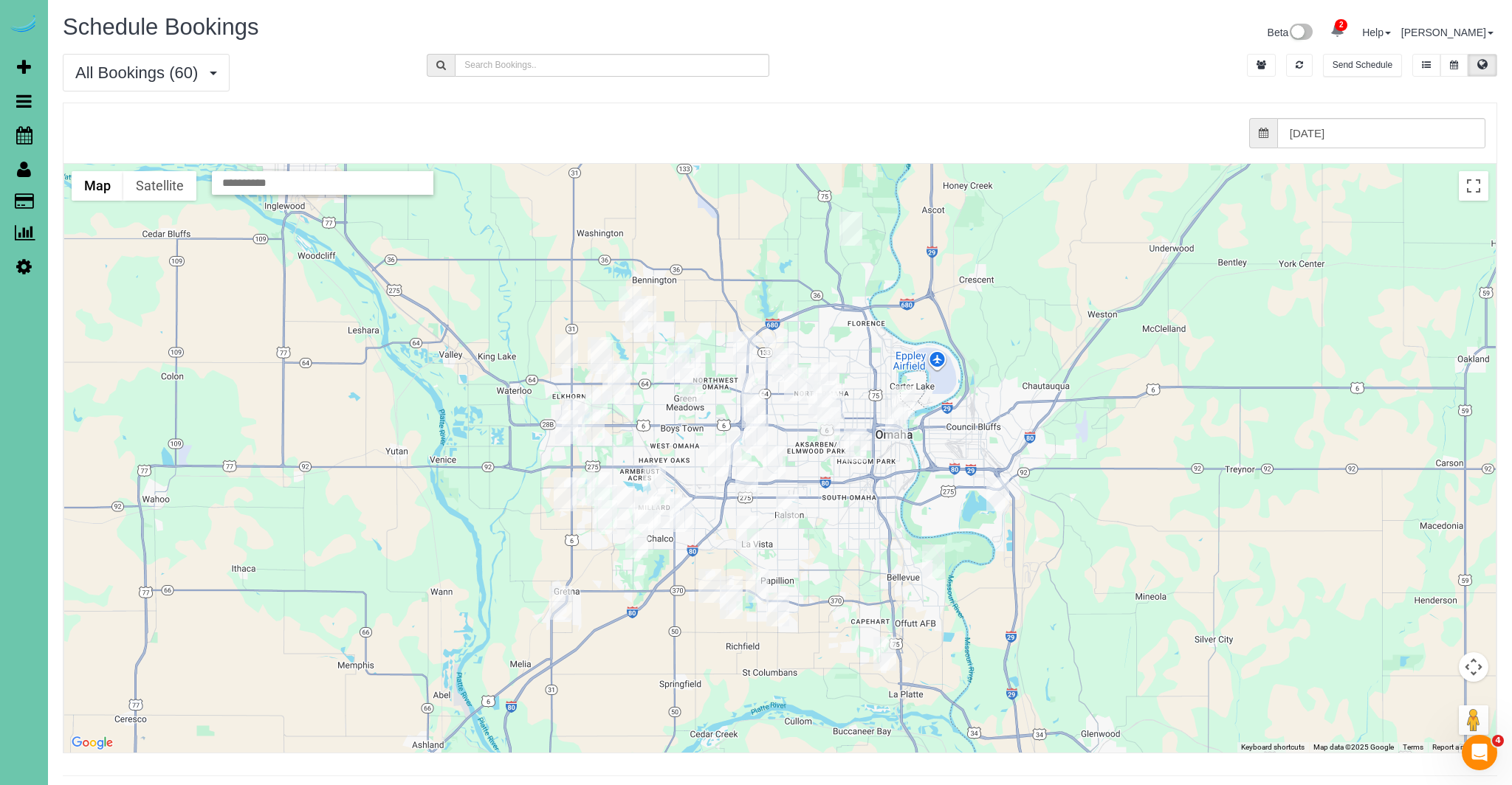
click at [754, 396] on img "09/04/2025 12:00PM - Sidney Winstrom - 9707 Nottingham Drive, Omaha, NE 68114" at bounding box center [753, 411] width 23 height 34
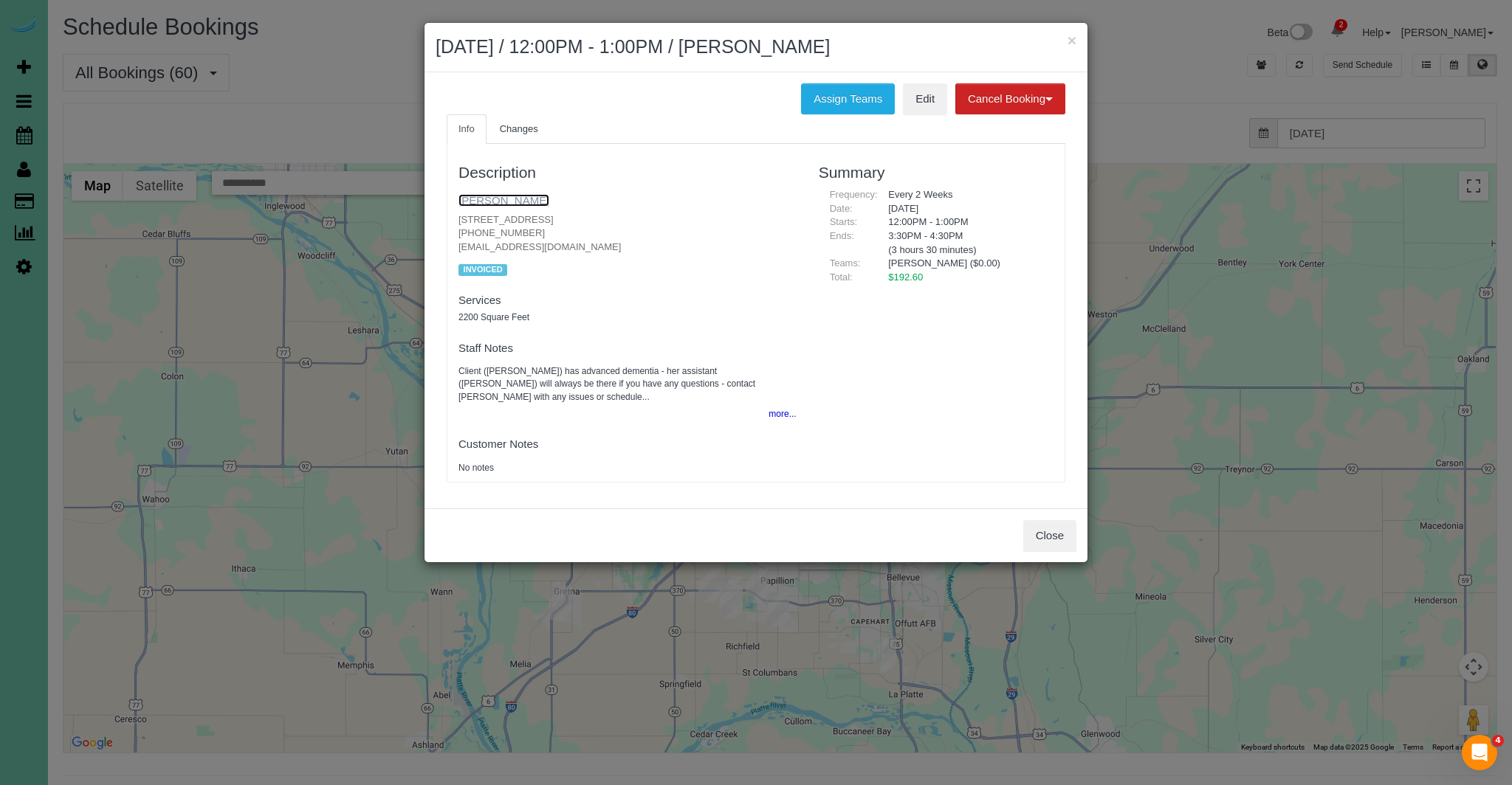
click at [494, 202] on link "[PERSON_NAME]" at bounding box center [504, 200] width 91 height 13
click at [1055, 525] on button "Close" at bounding box center [1049, 535] width 53 height 31
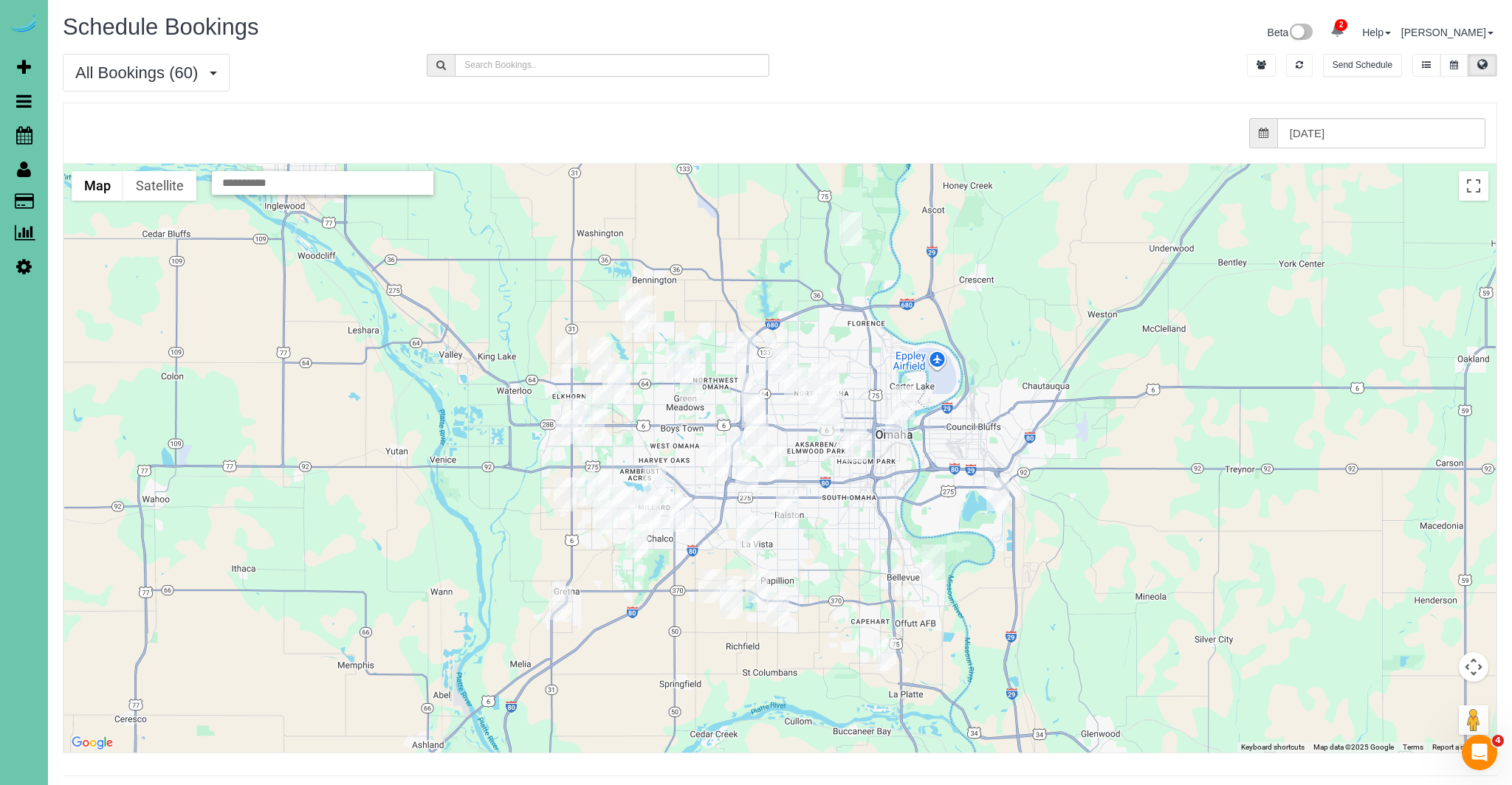
click at [756, 387] on img "09/04/2025 8:30AM - Steve Zimmerman - 9828 Louis Drive, Omaha, NE 68114" at bounding box center [753, 390] width 23 height 34
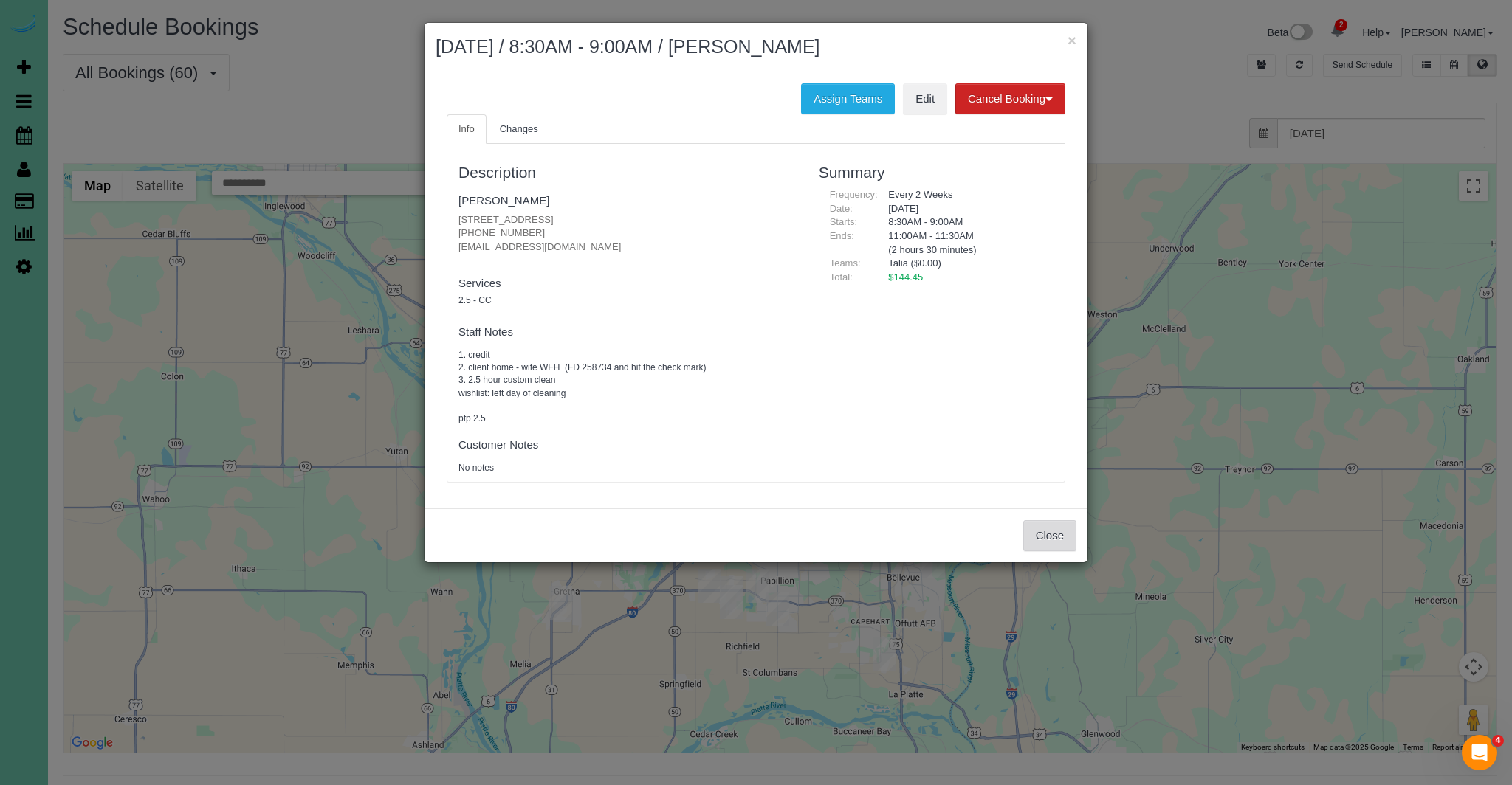
click at [1067, 543] on button "Close" at bounding box center [1049, 535] width 53 height 31
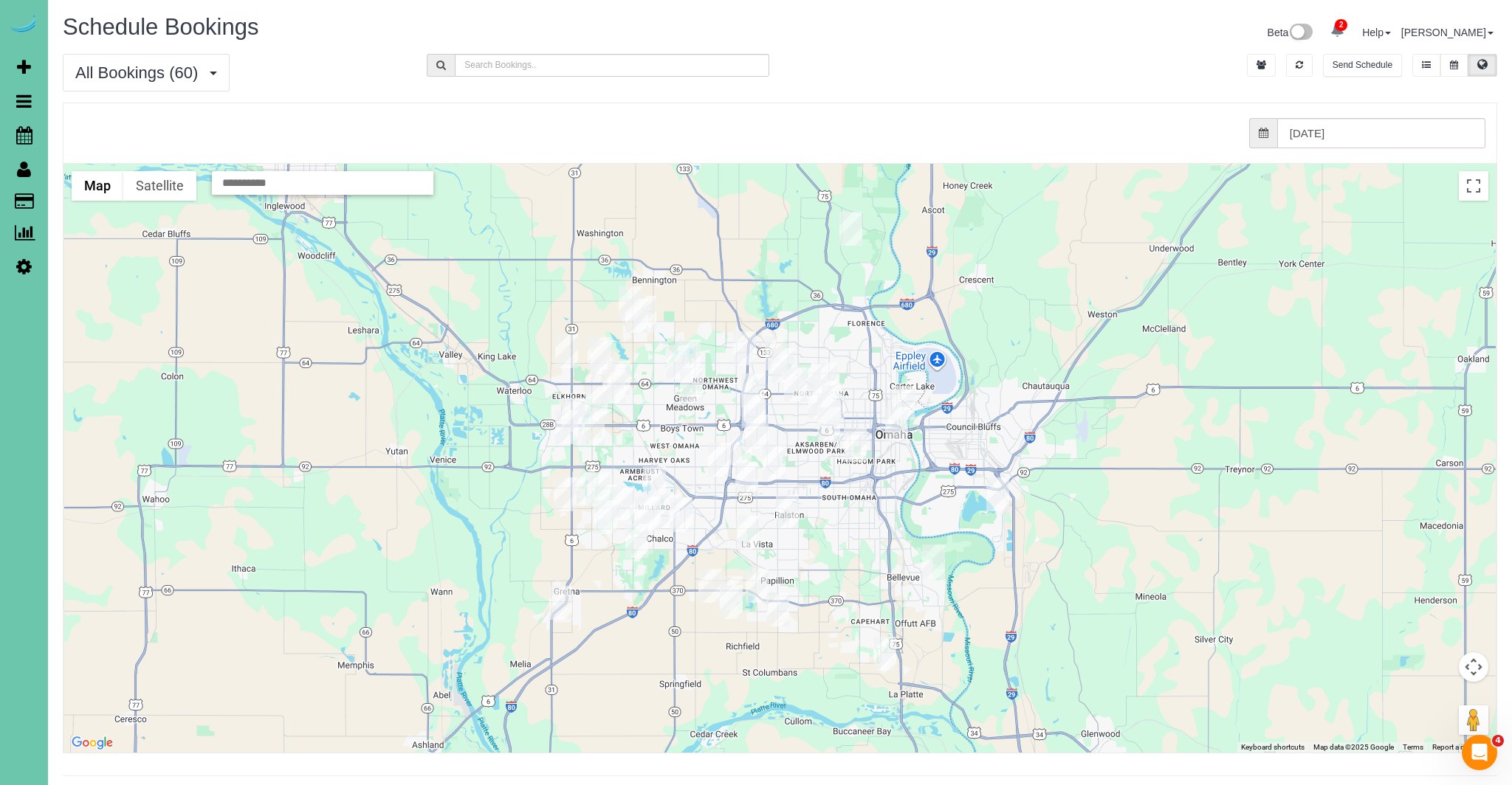
click at [751, 354] on img "09/04/2025 8:00AM - Don Haney - 10254 Browne Street, Omaha, NE 68134" at bounding box center [745, 348] width 23 height 34
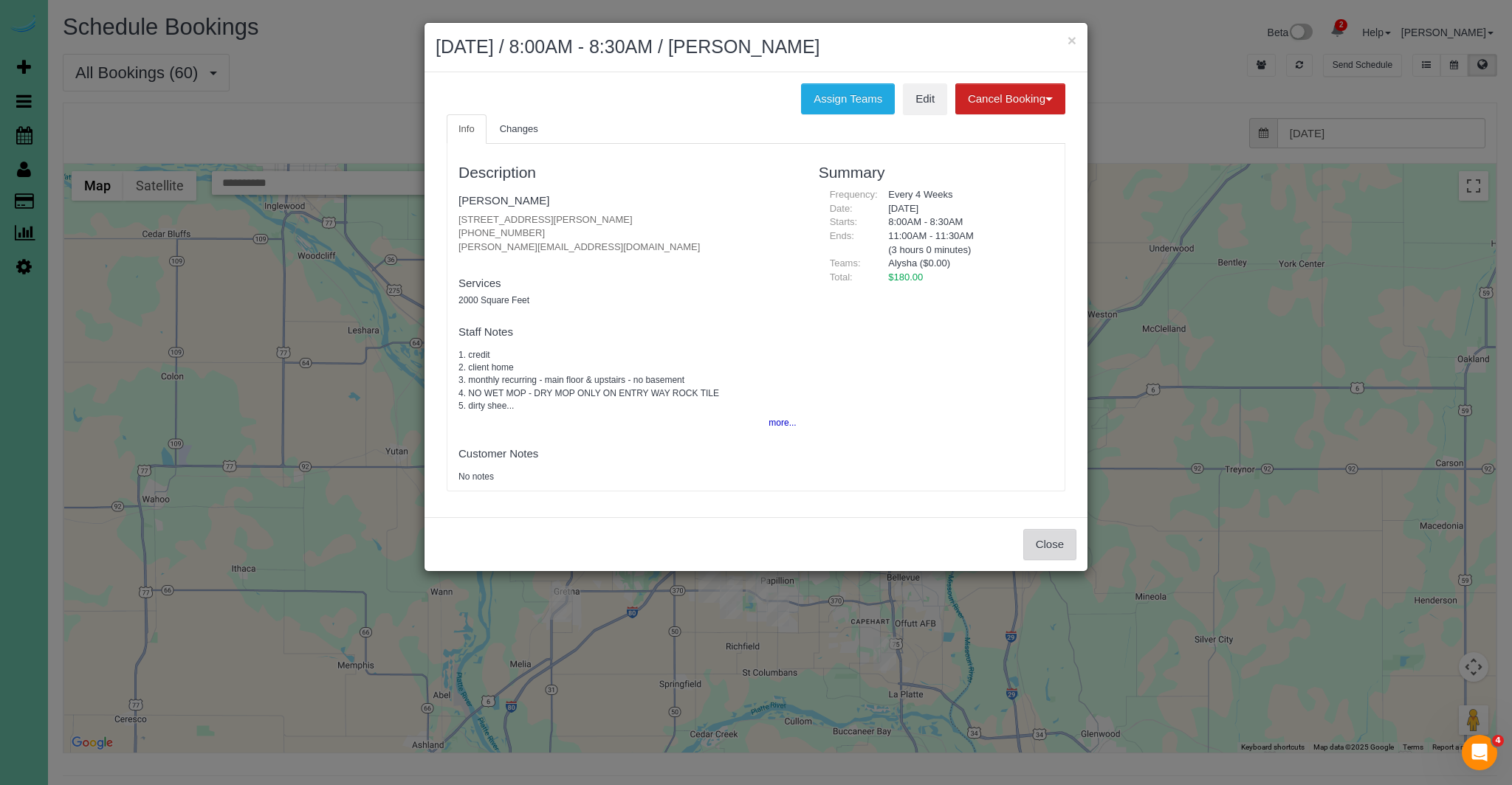
click at [1050, 541] on button "Close" at bounding box center [1049, 544] width 53 height 31
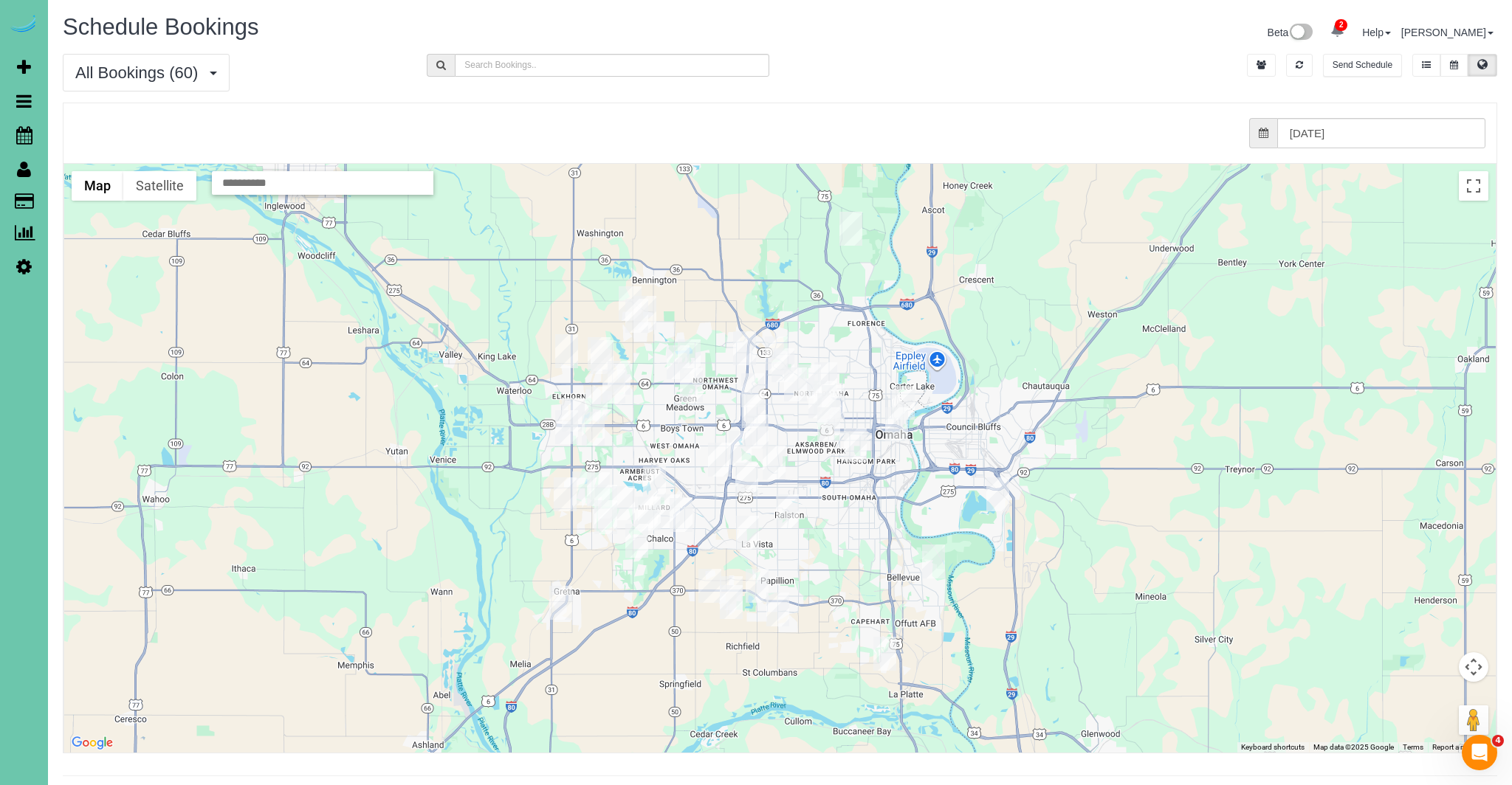
click at [770, 340] on img "09/04/2025 12:30PM - Wanda Predmore - 4703 N 85th St, Omaha, NE 68134" at bounding box center [775, 353] width 23 height 34
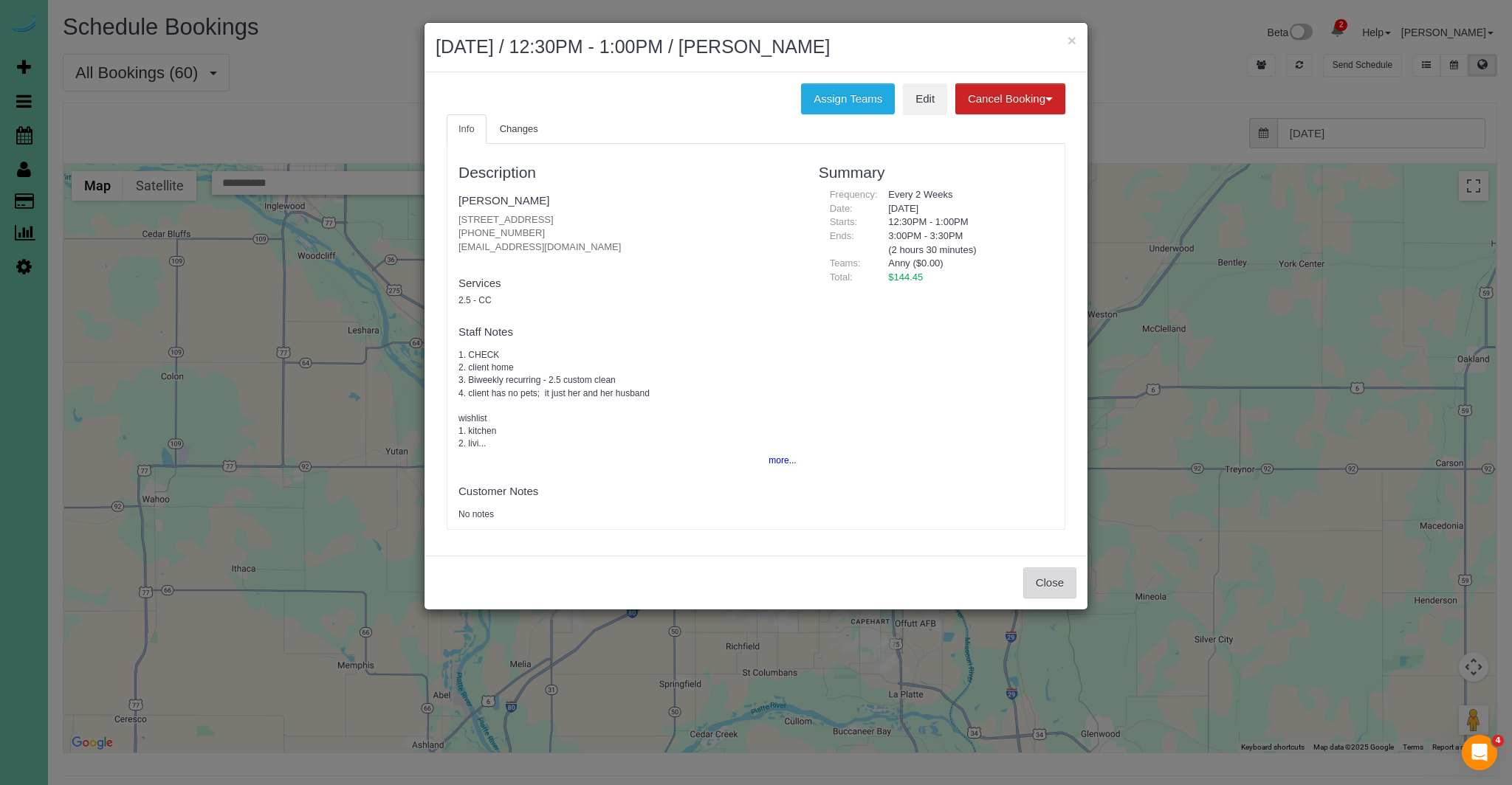
click at [1051, 580] on button "Close" at bounding box center [1049, 582] width 53 height 31
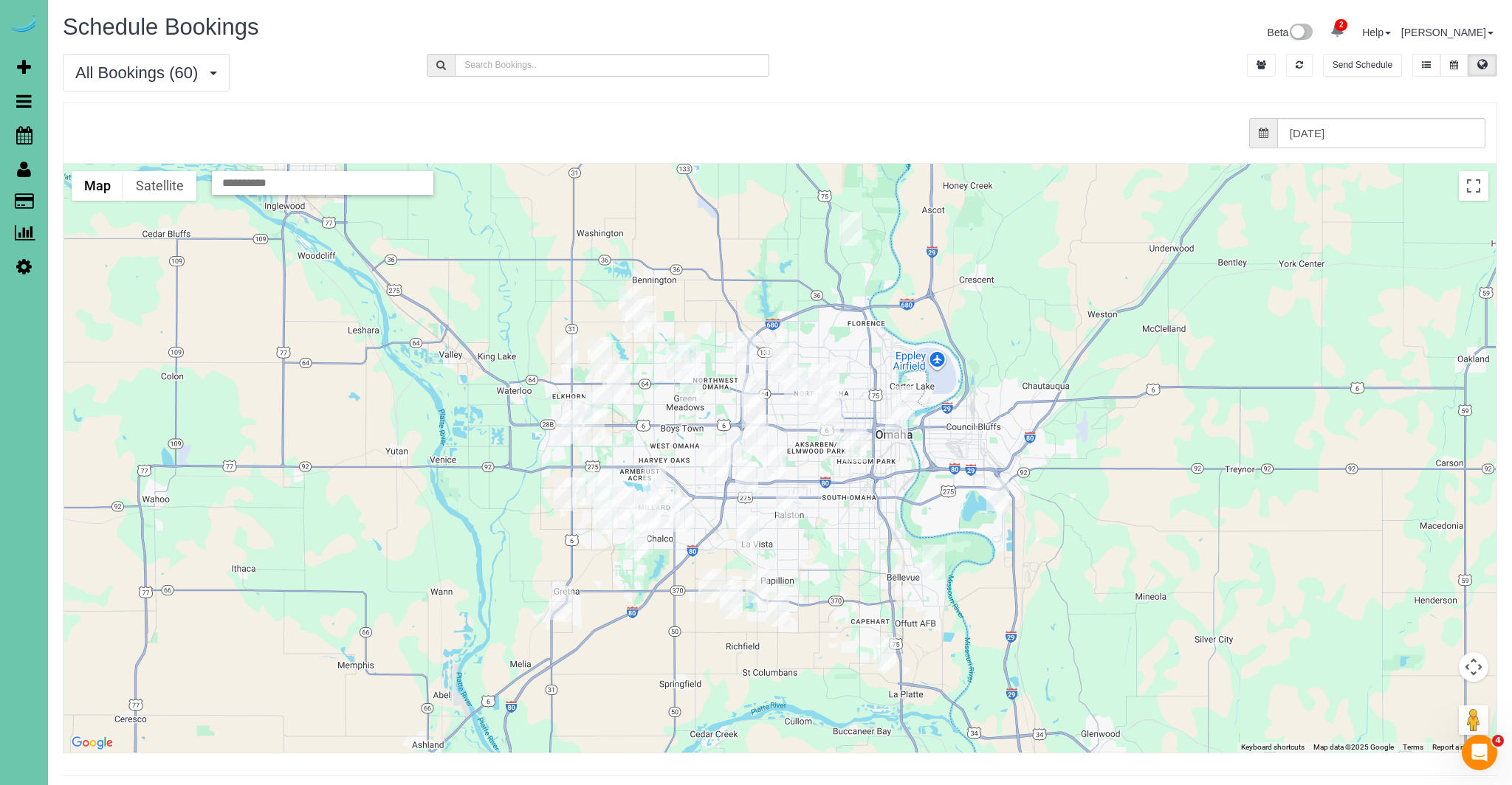
click at [784, 364] on img "09/04/2025 12:00PM - Katy Roshone - 8011 Manderson St., Omaha, NE 68134" at bounding box center [782, 365] width 23 height 34
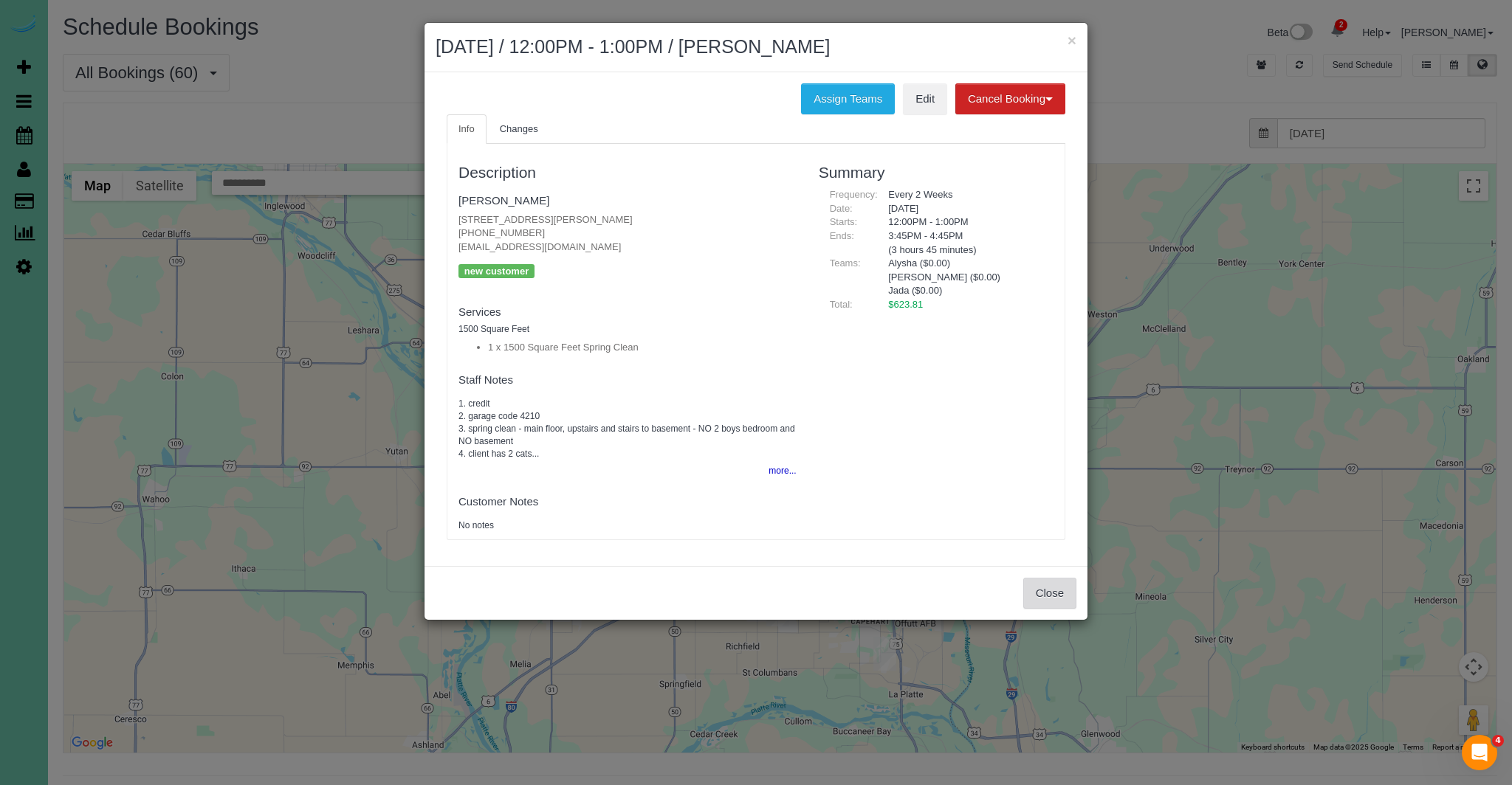
click at [1053, 591] on button "Close" at bounding box center [1049, 593] width 53 height 31
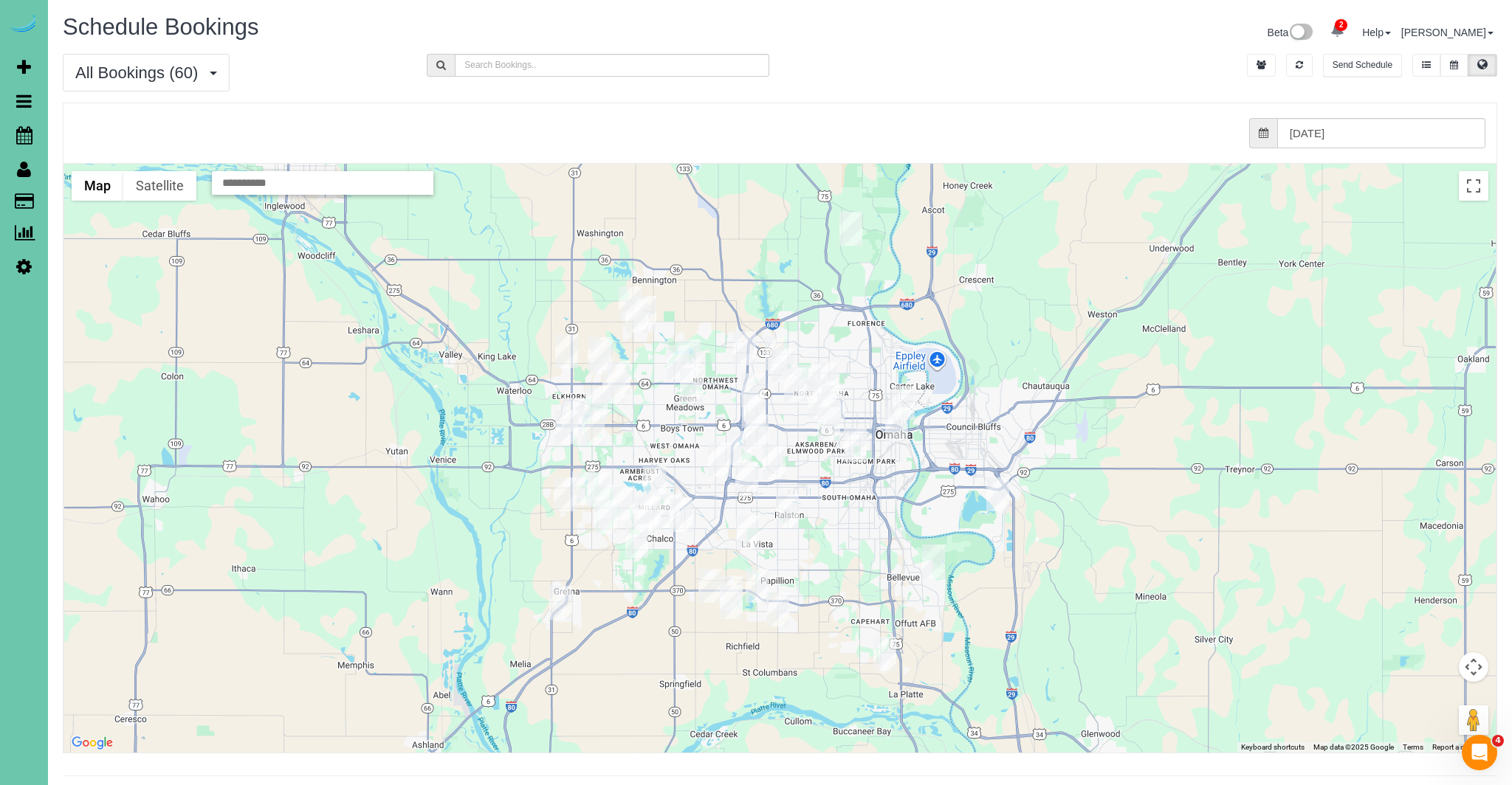
click at [797, 380] on img "09/04/2025 5:00AM - KATHY BETTS (12 STEP) (12 Step) - 7306 Grant Street, Omaha,…" at bounding box center [795, 384] width 23 height 34
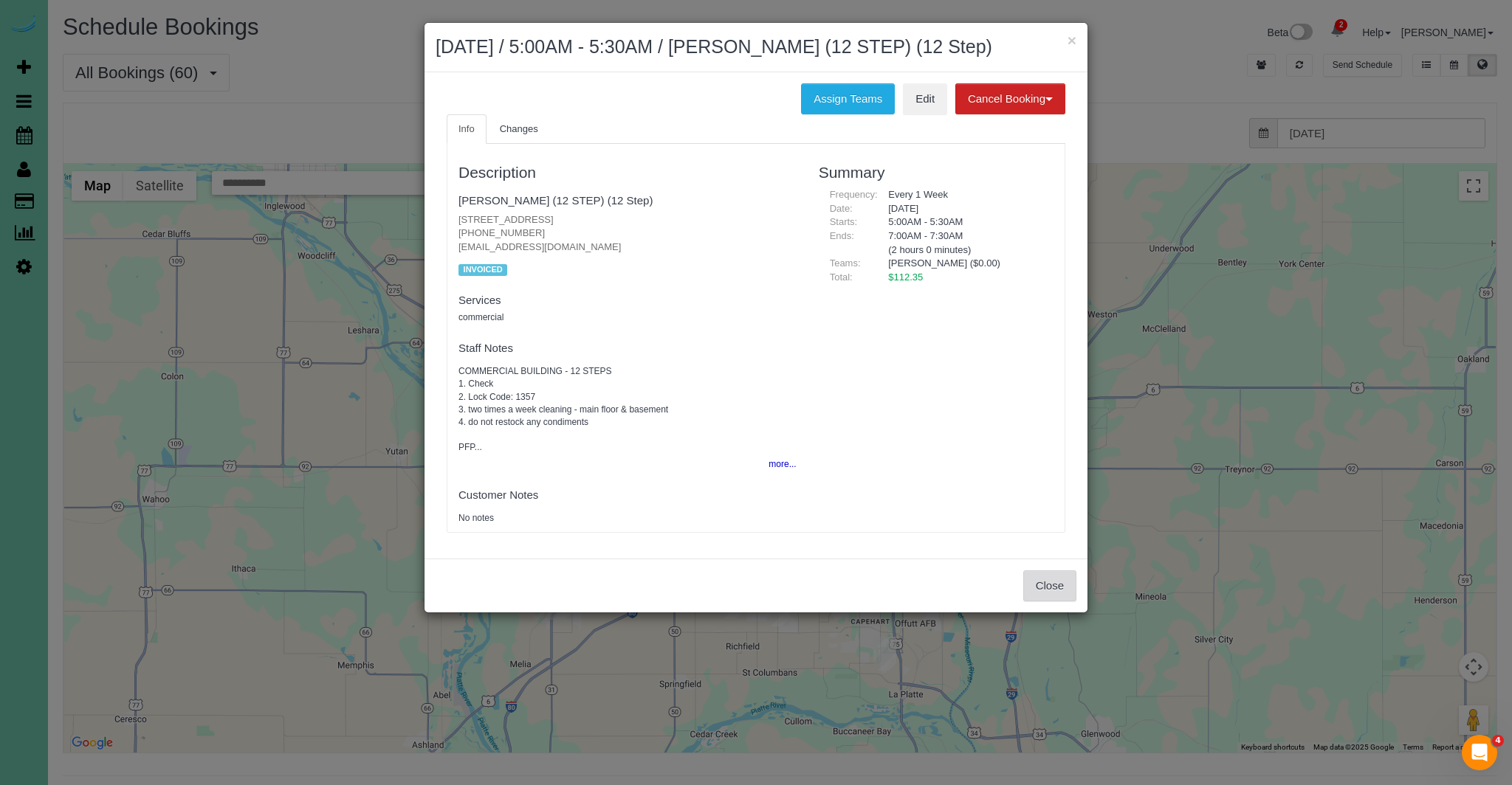
drag, startPoint x: 1059, startPoint y: 602, endPoint x: 1055, endPoint y: 587, distance: 15.5
click at [1059, 601] on button "Close" at bounding box center [1049, 585] width 53 height 31
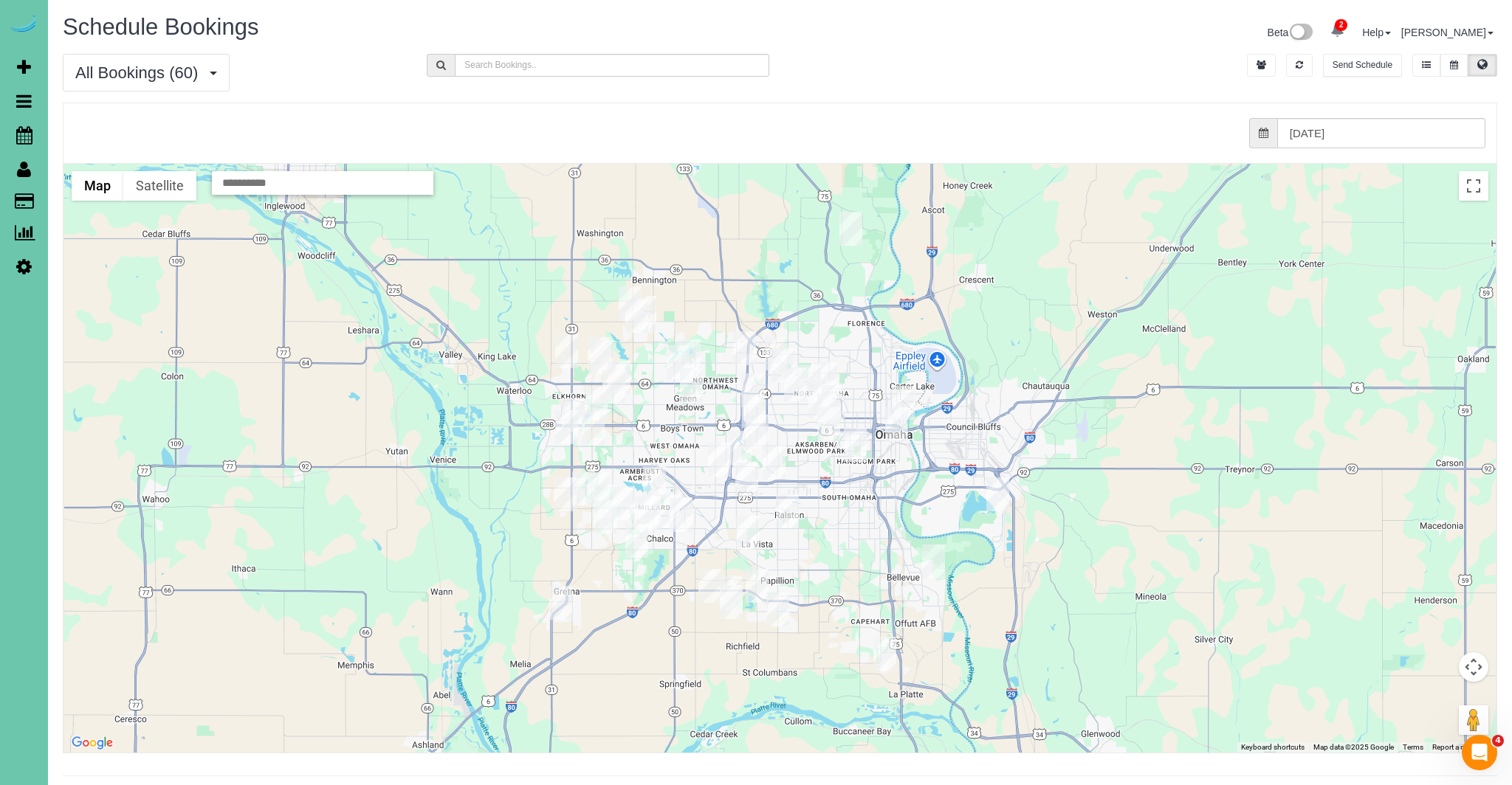
click at [813, 367] on img "09/04/2025 2:30PM - **Amber Nelson - 2512 N 65th Street, Omaha, NE 68104" at bounding box center [809, 381] width 23 height 34
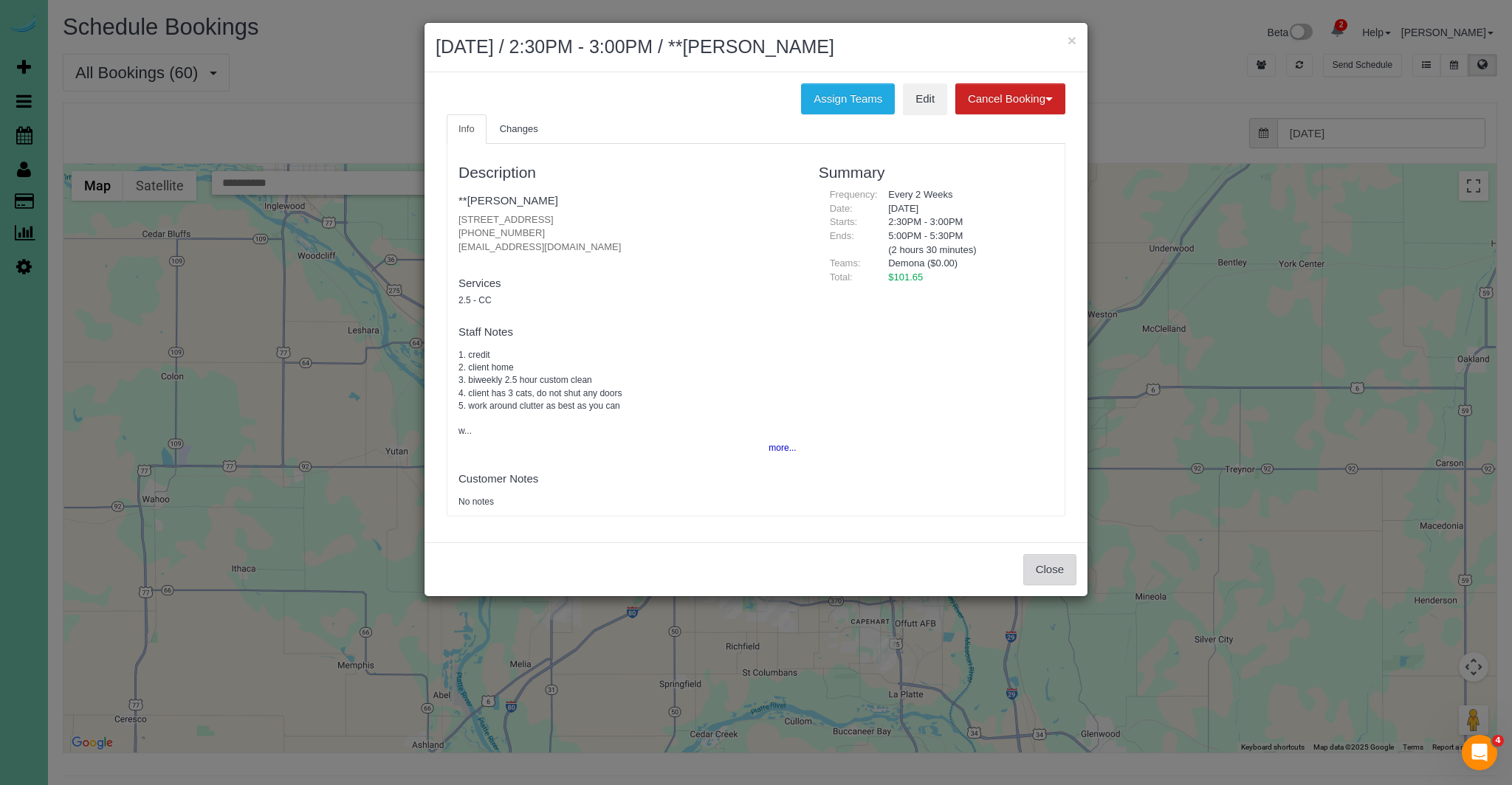
click at [1067, 577] on button "Close" at bounding box center [1049, 569] width 53 height 31
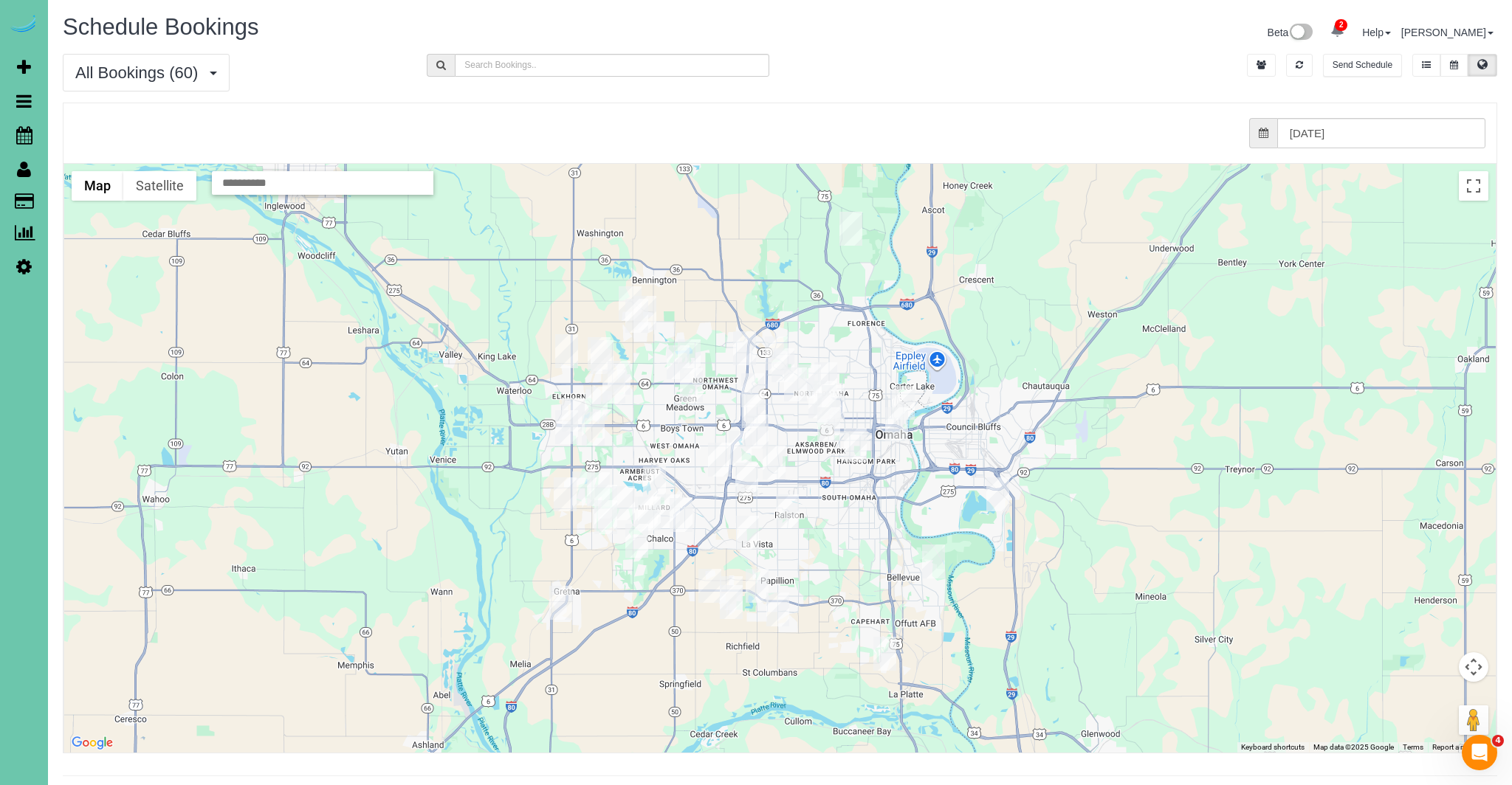
click at [827, 372] on img "09/04/2025 8:00AM - Hannah Hornsby - 2711 Country Club Ave, Omaha, NE 68104" at bounding box center [825, 379] width 23 height 34
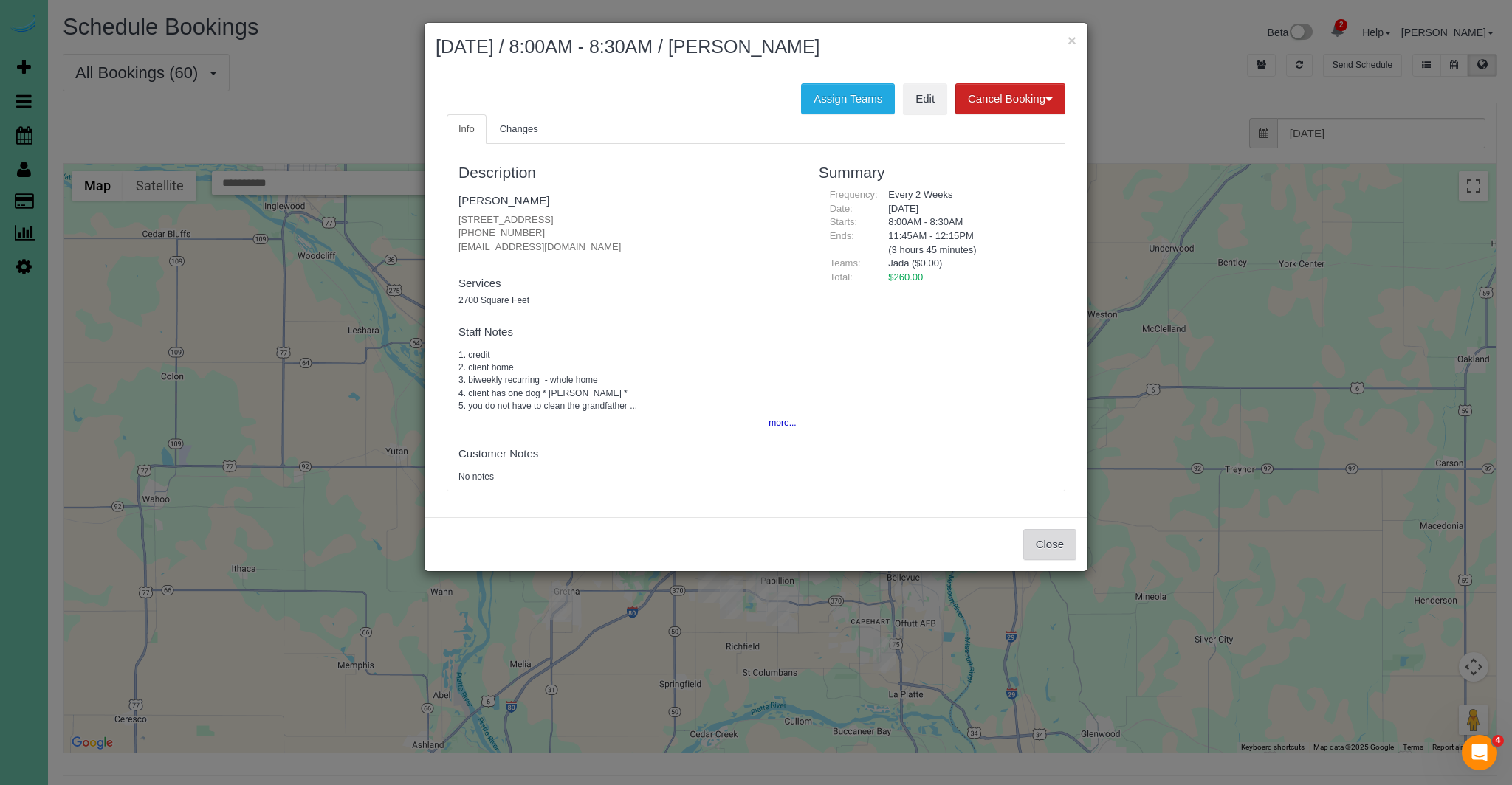
click at [1059, 550] on button "Close" at bounding box center [1049, 544] width 53 height 31
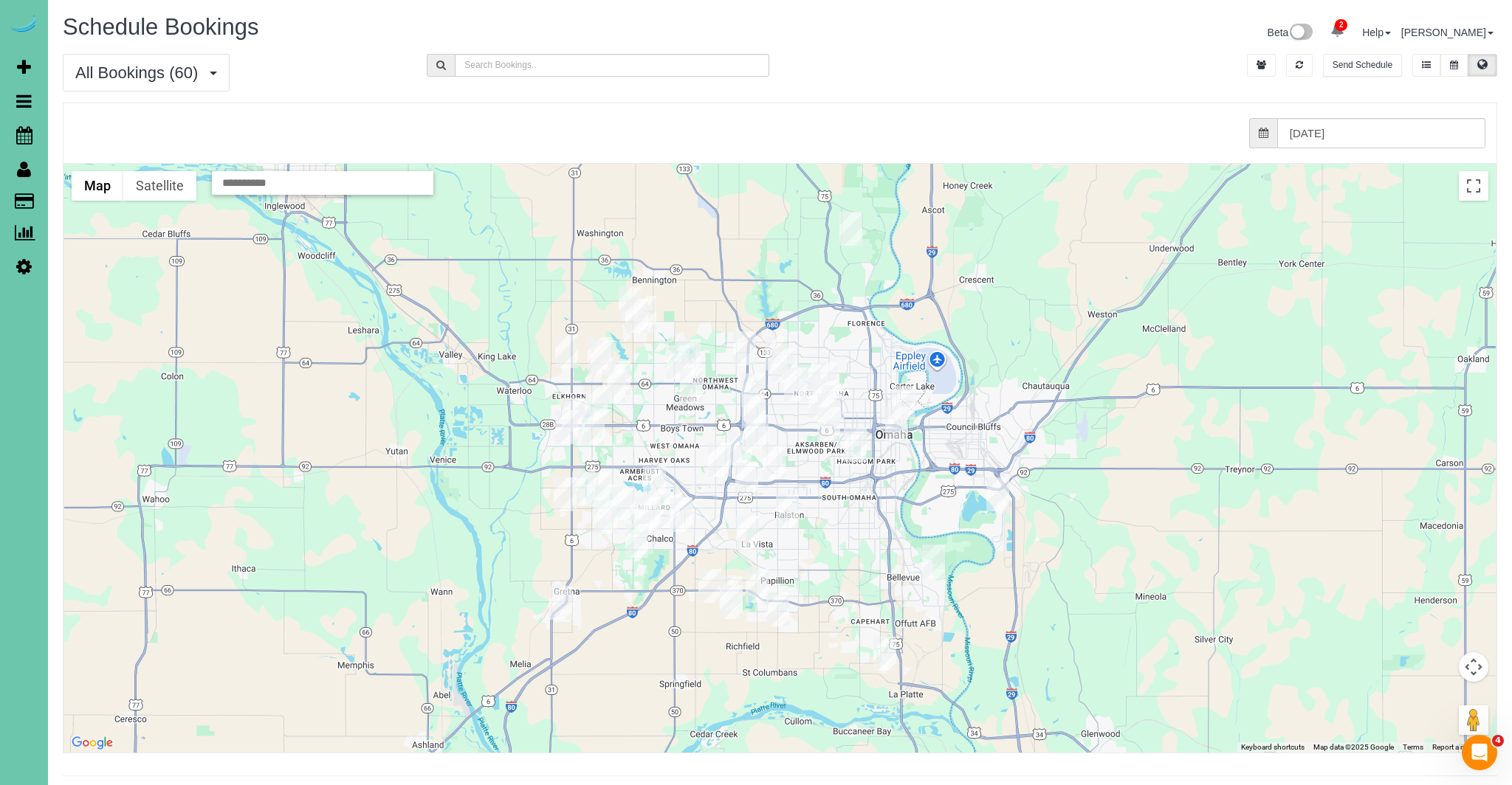
click at [785, 371] on img "09/04/2025 5:00AM - KATHY BETTS (12 STEP) (12 Step) - 7306 Grant Street, Omaha,…" at bounding box center [795, 384] width 23 height 34
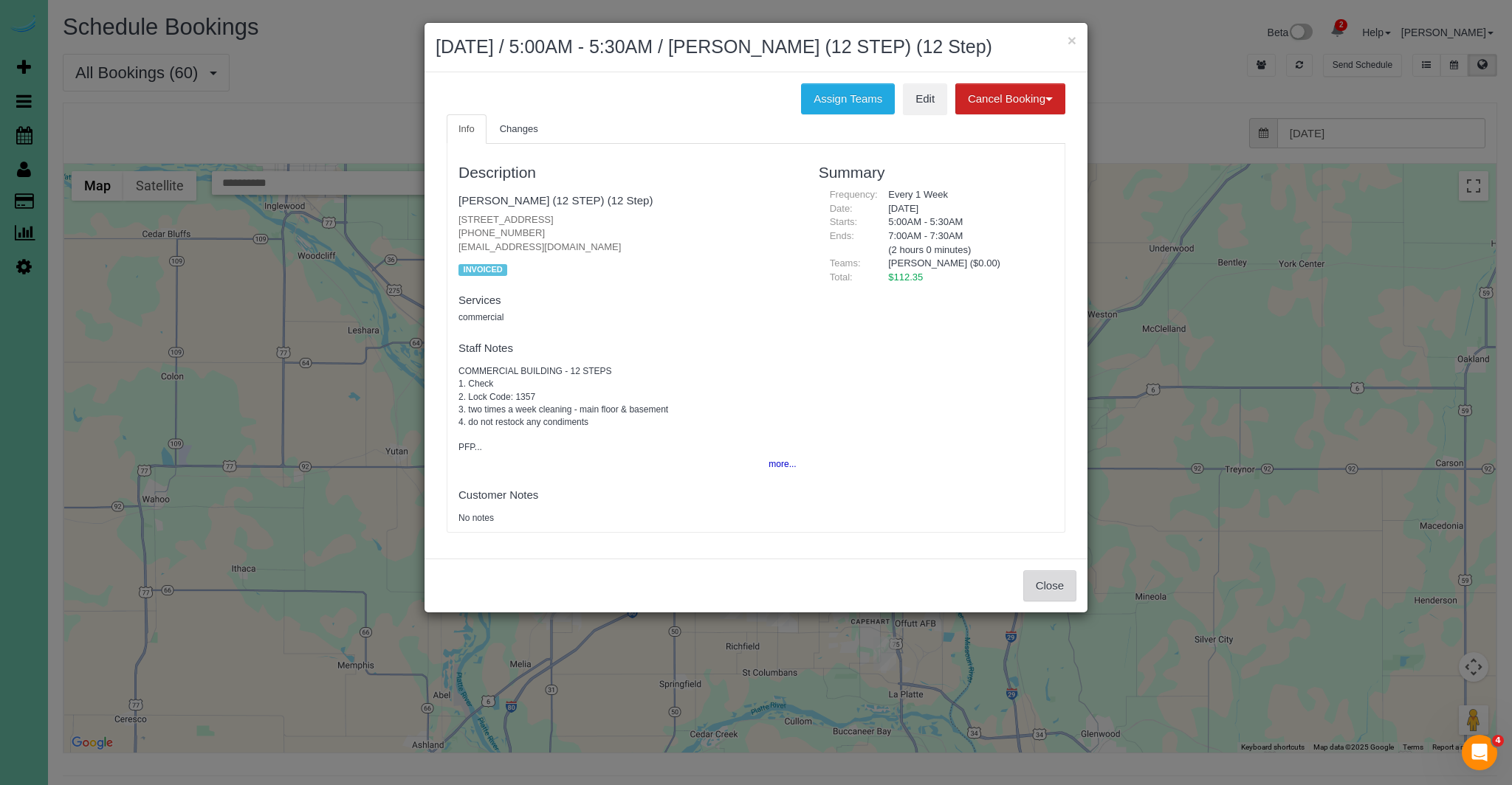
click at [1051, 602] on button "Close" at bounding box center [1049, 585] width 53 height 31
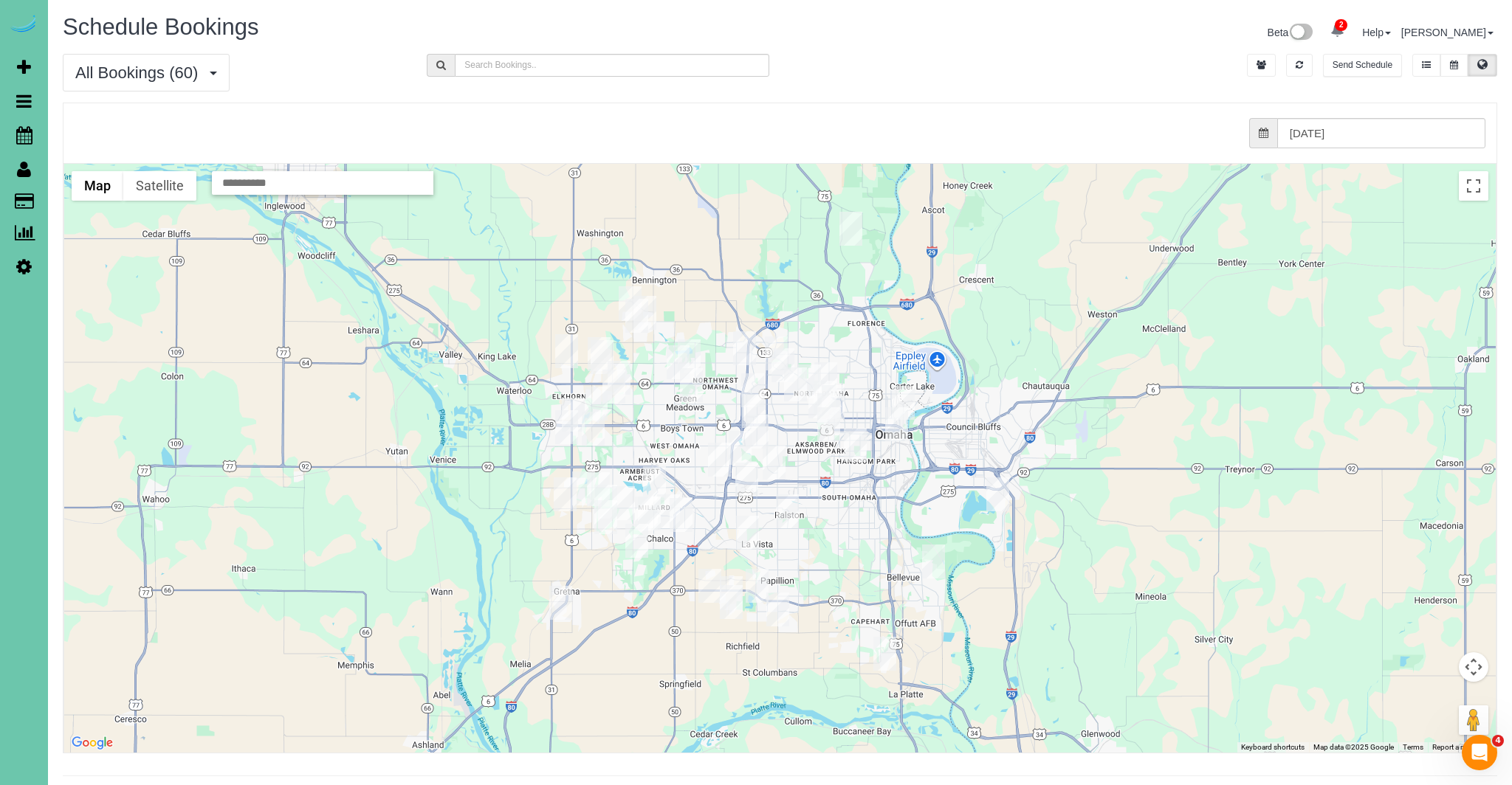
click at [815, 396] on img "09/04/2025 8:30AM - Deb Barr - 5810 Webster St, Omaha, NE 68132" at bounding box center [819, 401] width 23 height 34
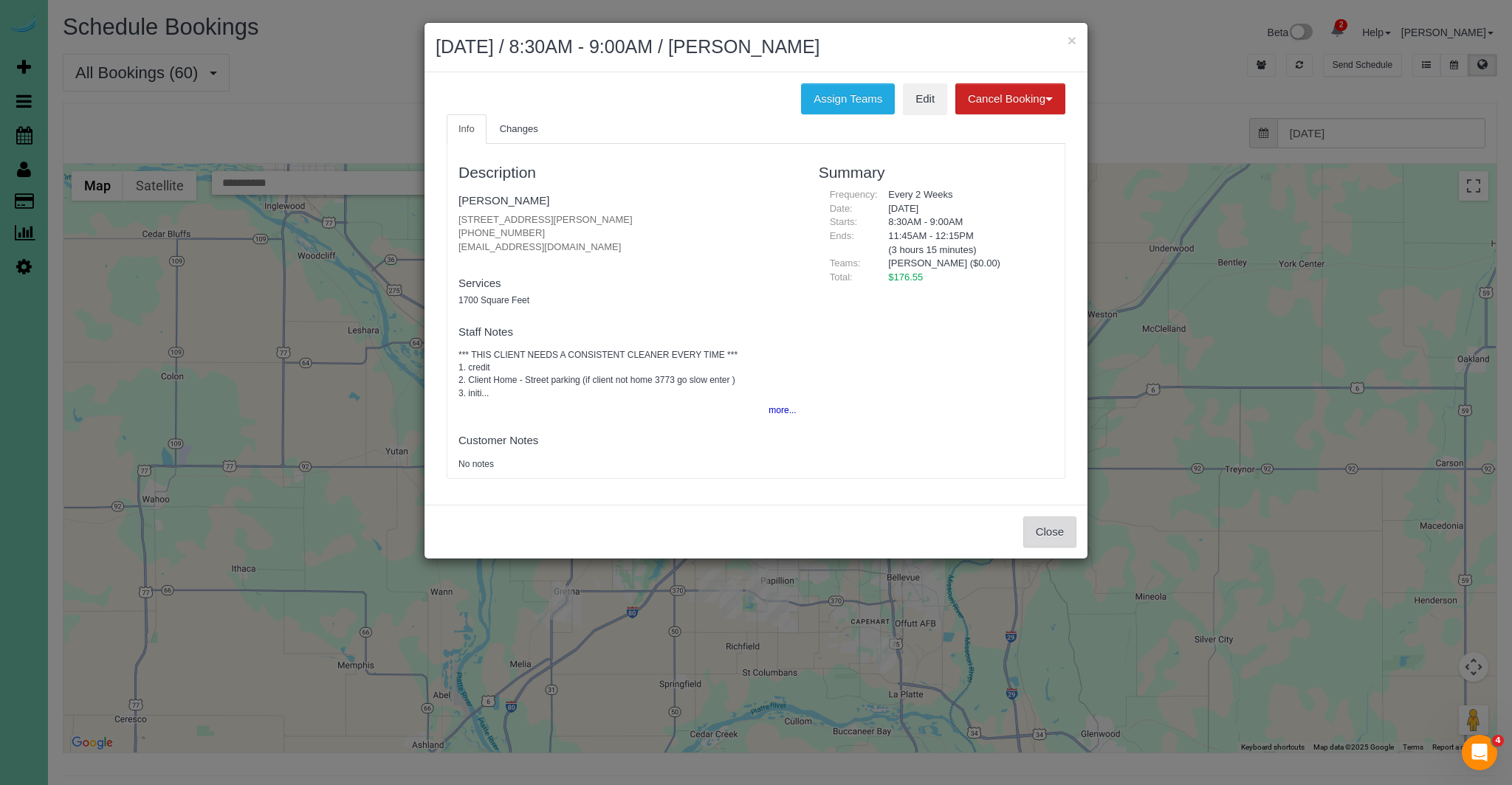
click at [1042, 530] on button "Close" at bounding box center [1049, 531] width 53 height 31
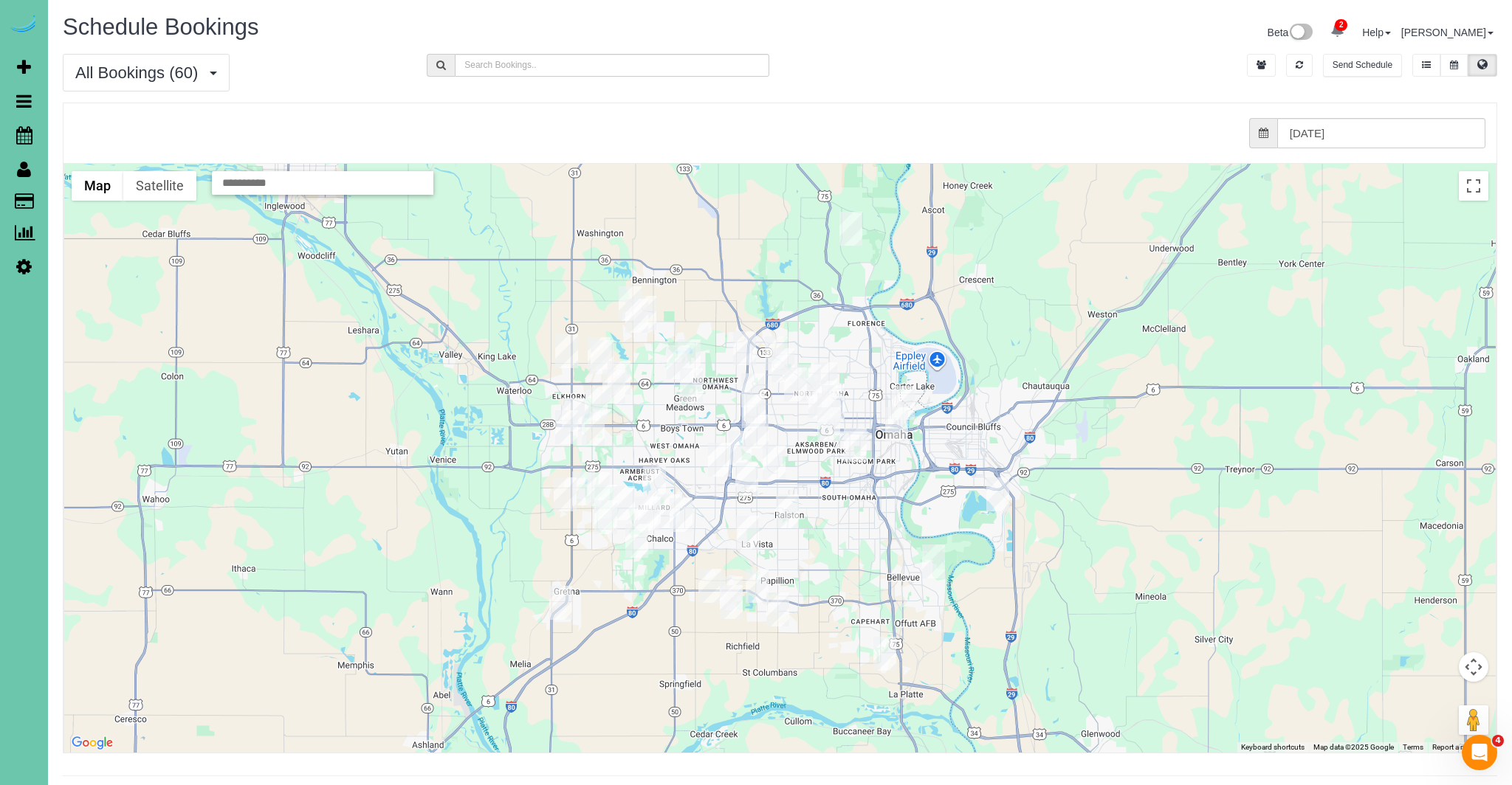
click at [827, 425] on img "09/04/2025 12:30PM - Susan Puls - 801 S 52nd Street; Apt 204, Omaha, NE 68106" at bounding box center [828, 424] width 23 height 34
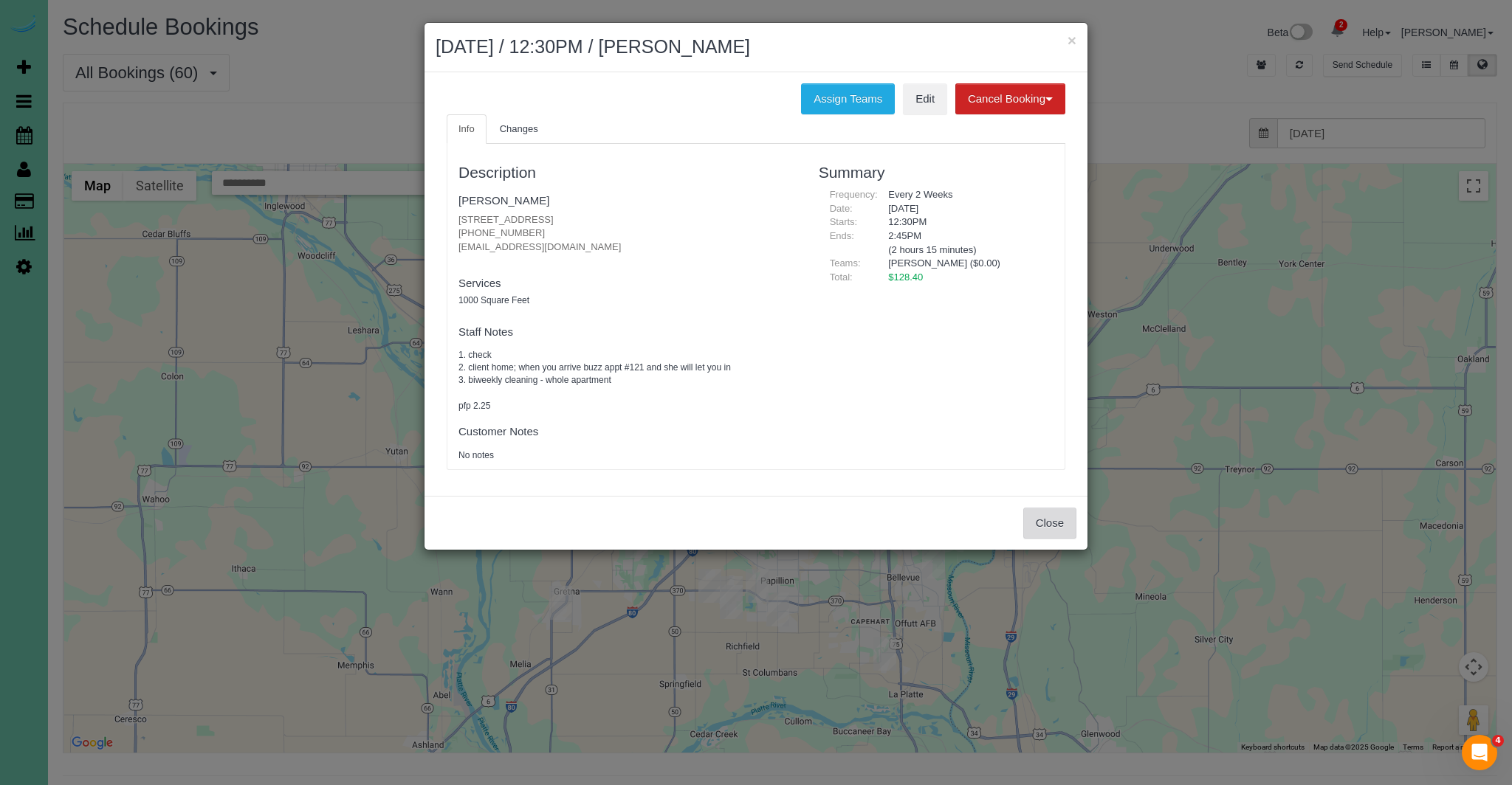
drag, startPoint x: 1035, startPoint y: 526, endPoint x: 1083, endPoint y: 484, distance: 63.8
click at [1035, 526] on button "Close" at bounding box center [1049, 522] width 53 height 31
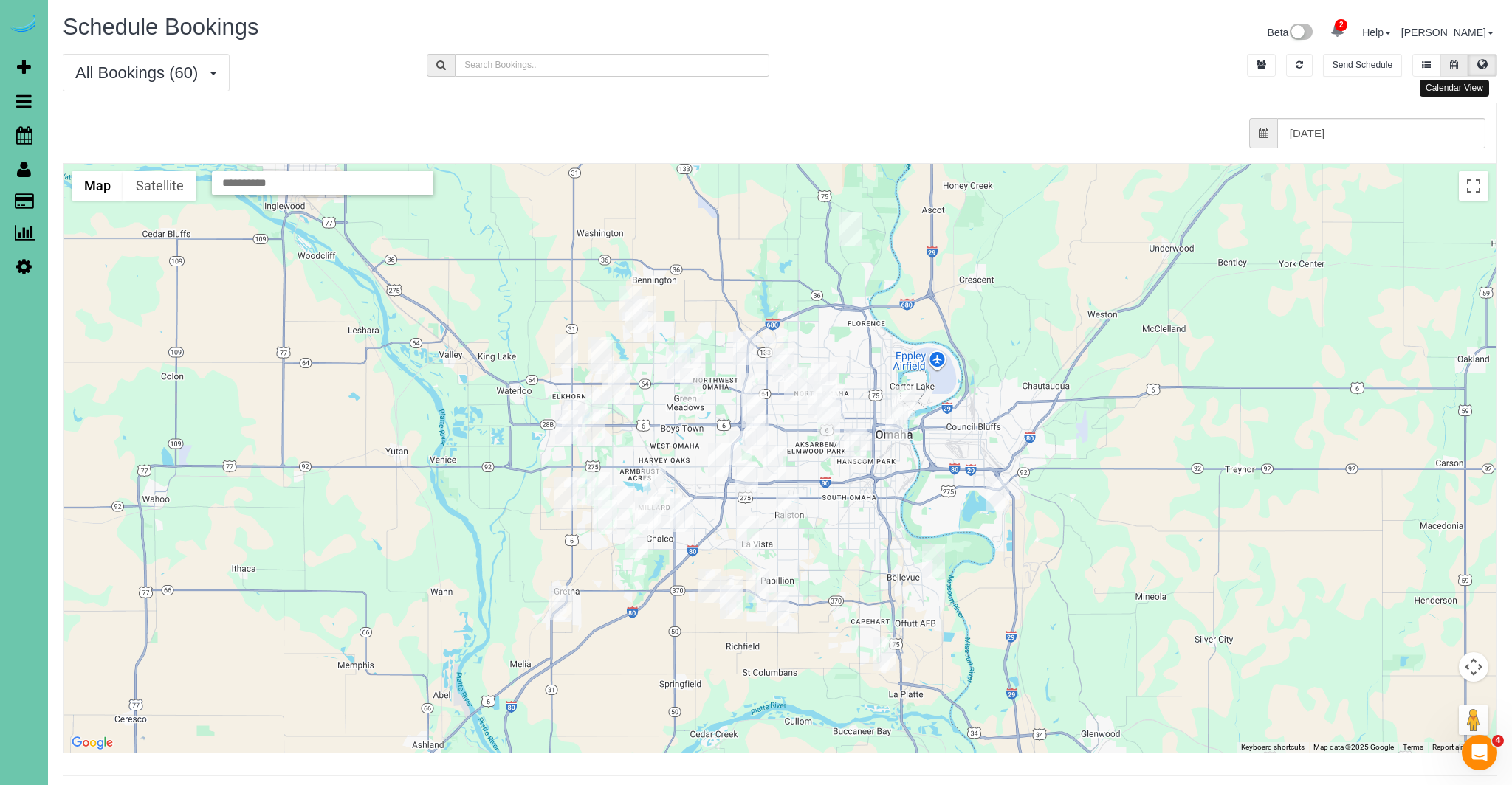
click at [1457, 64] on icon at bounding box center [1454, 65] width 8 height 9
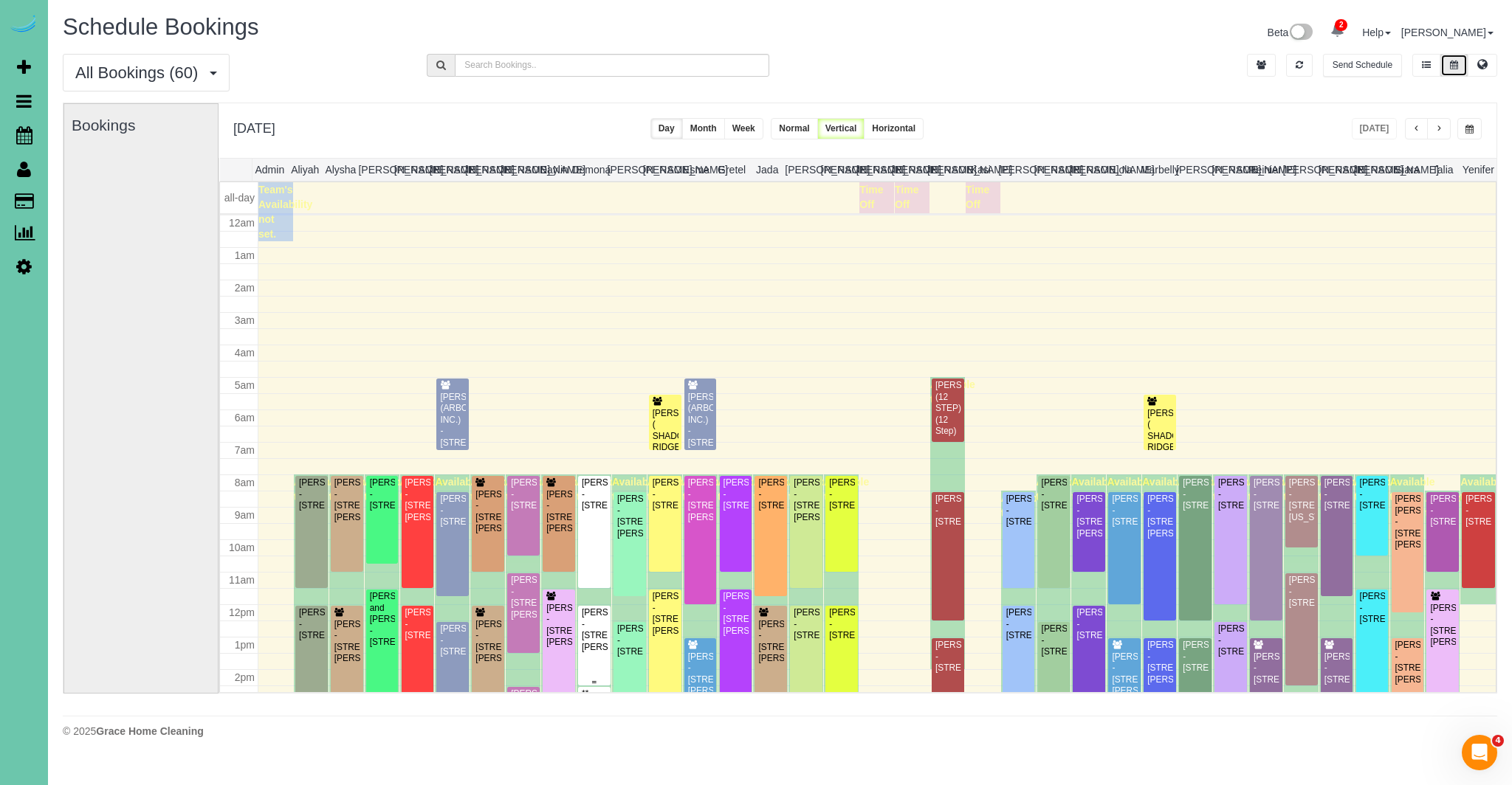
scroll to position [196, 0]
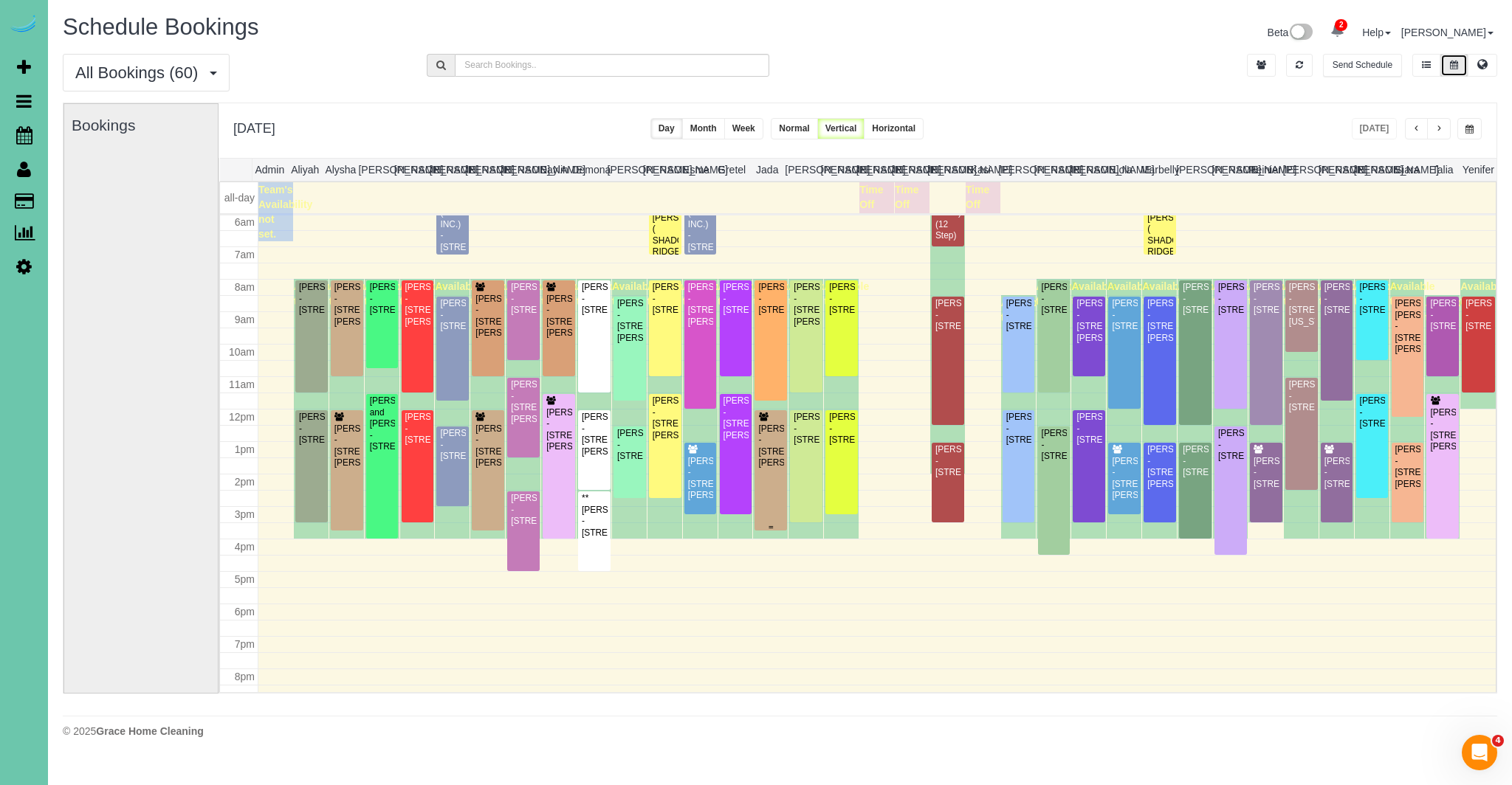
click at [770, 459] on div "Katy Roshone - 8011 Manderson St., Omaha, NE 68134" at bounding box center [770, 447] width 27 height 46
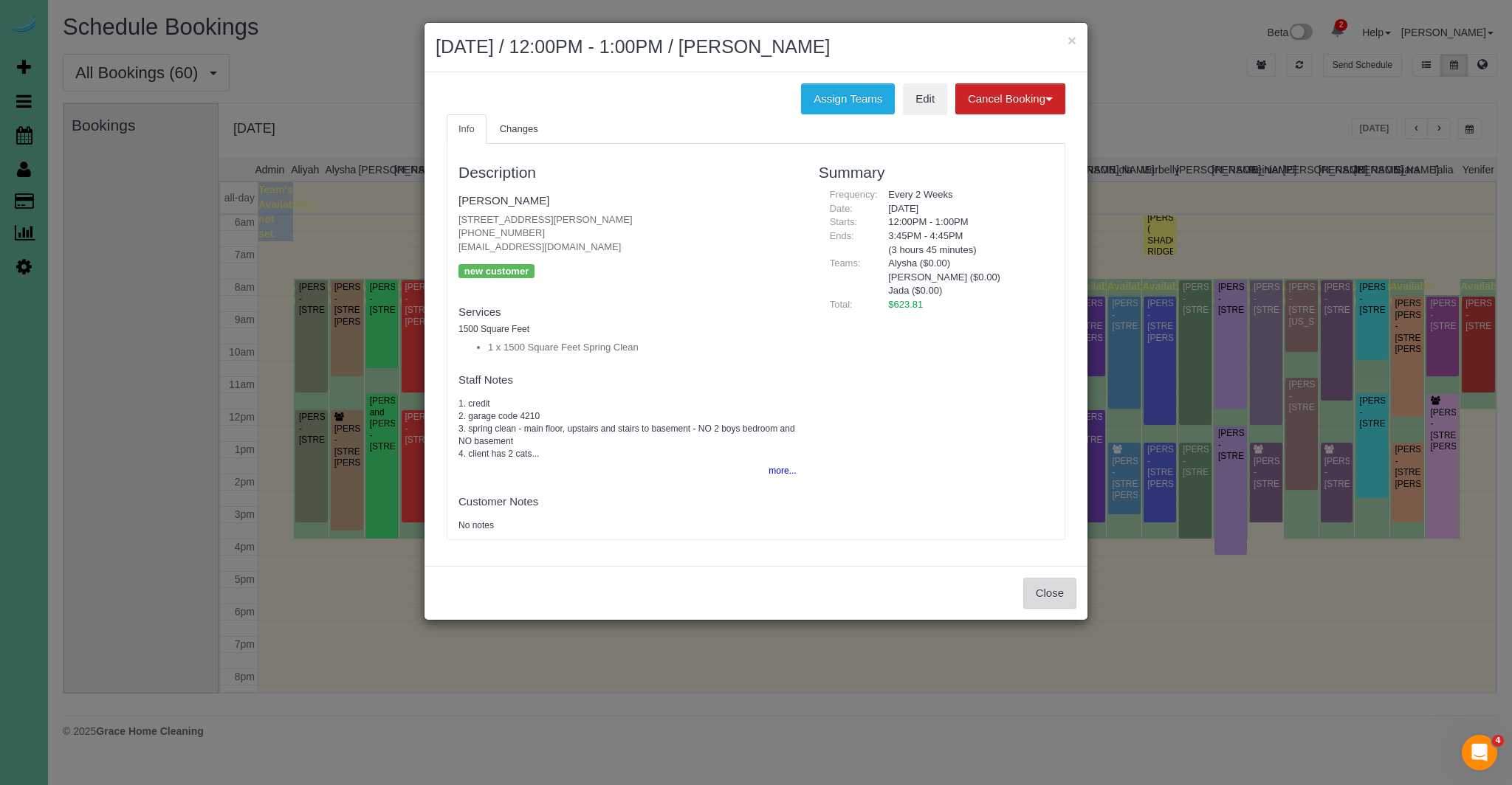
click at [1068, 607] on div "Close" at bounding box center [756, 593] width 663 height 54
click at [1059, 602] on button "Close" at bounding box center [1049, 593] width 53 height 31
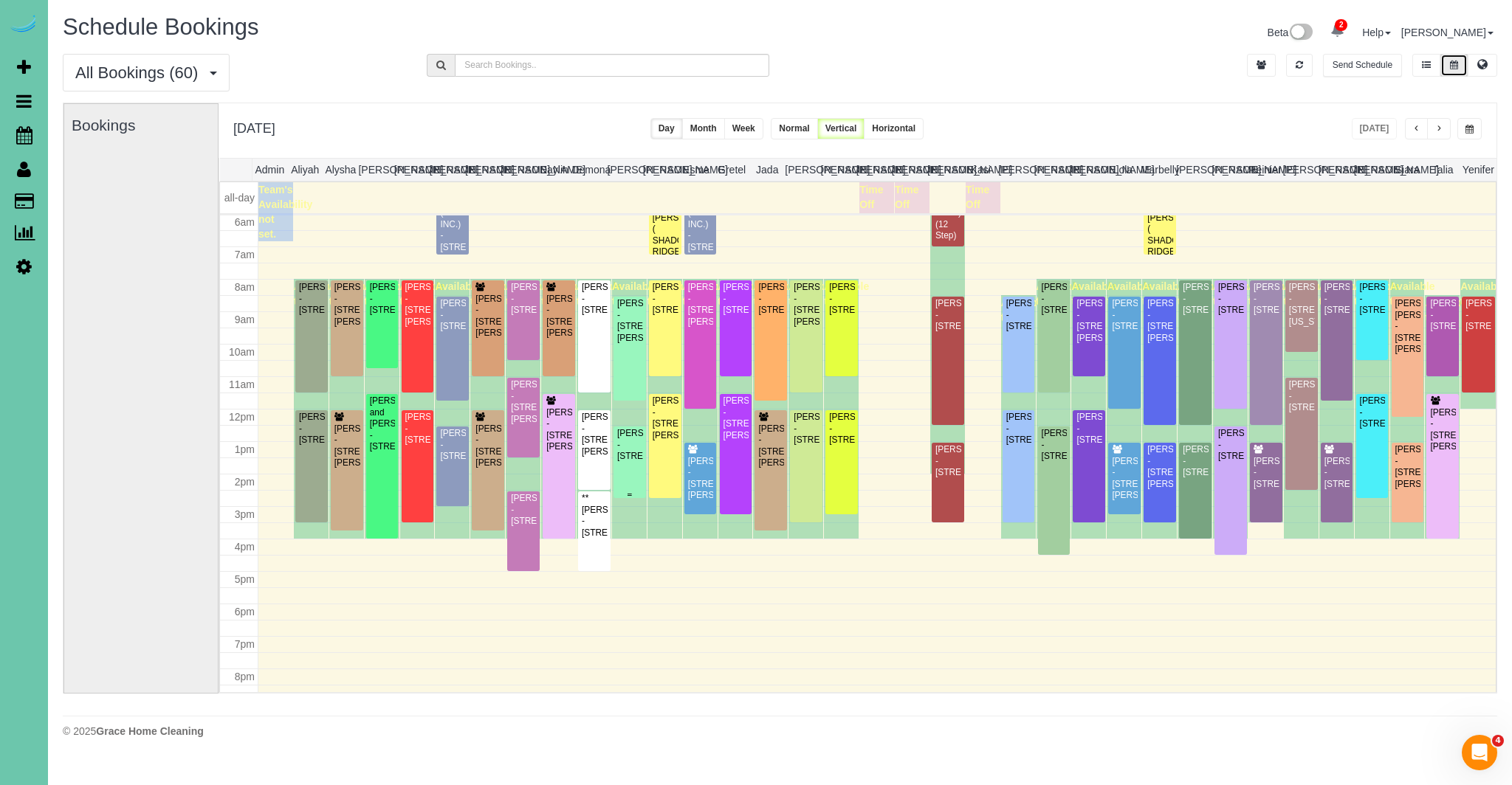
click at [625, 443] on div "Susan Puls - 801 S 52nd Street; Apt 204, Omaha, NE 68106" at bounding box center [629, 445] width 27 height 34
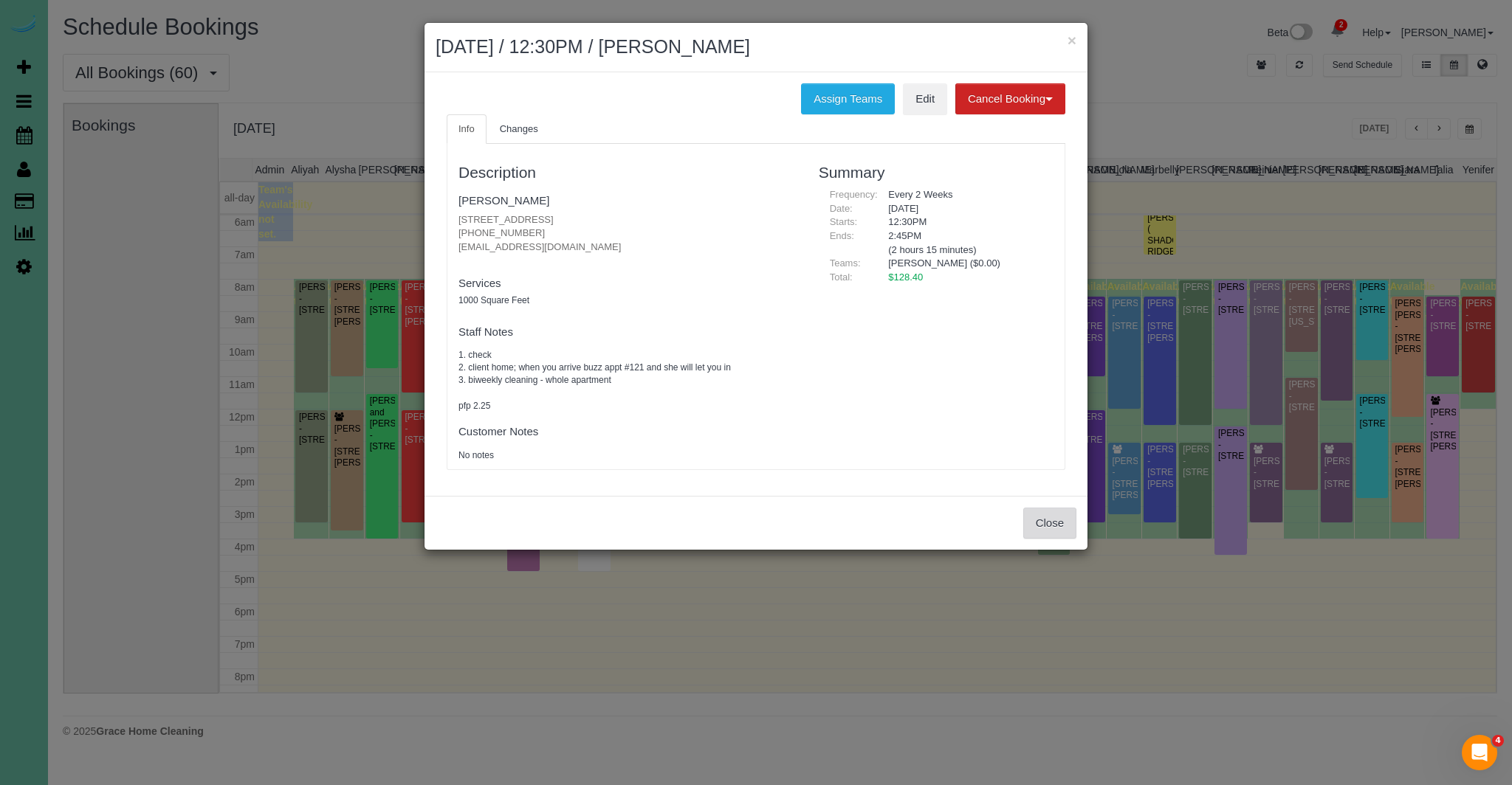
click at [1058, 527] on button "Close" at bounding box center [1049, 522] width 53 height 31
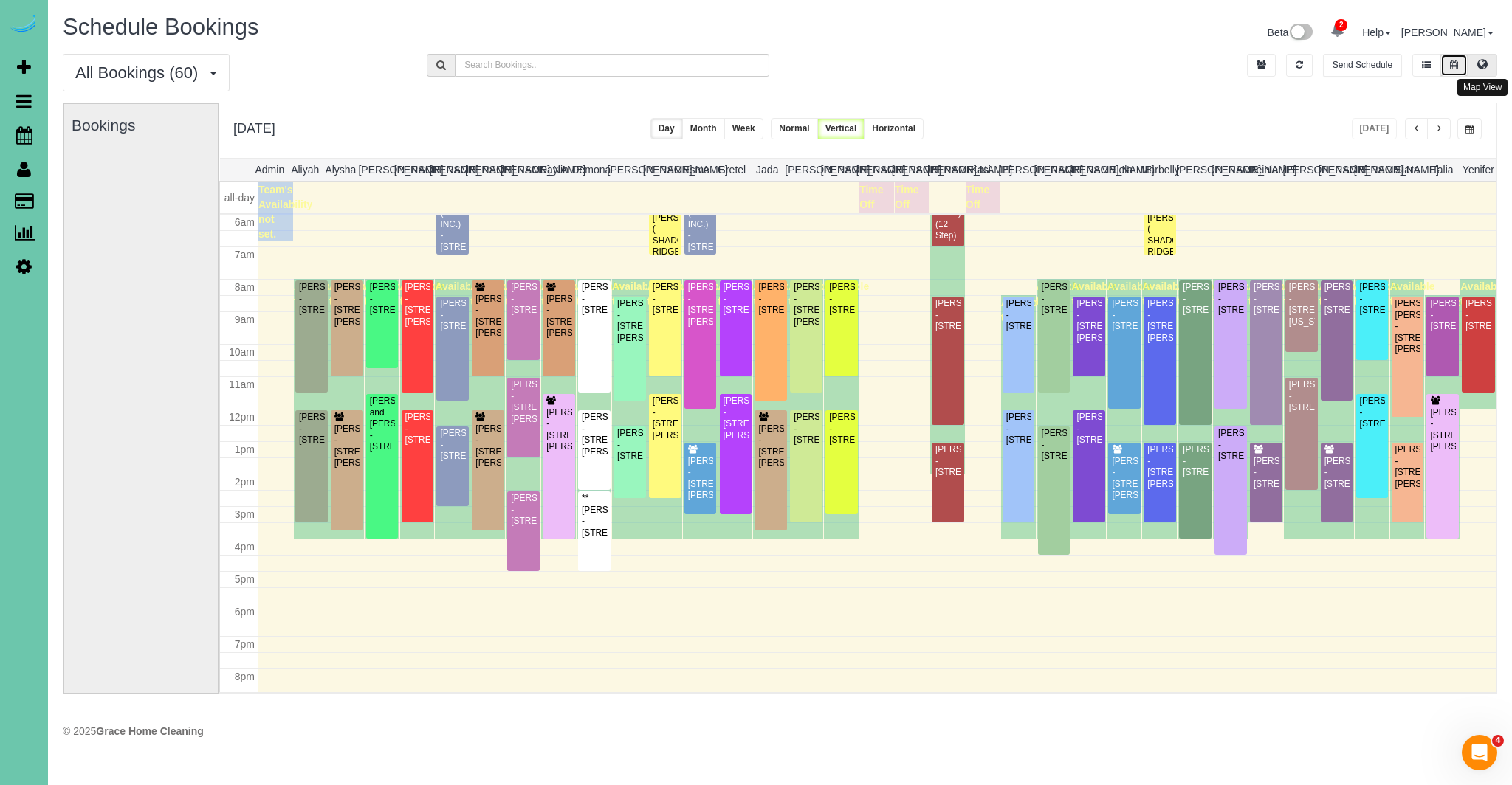
click at [1490, 57] on button at bounding box center [1483, 65] width 30 height 23
